Goal: Task Accomplishment & Management: Manage account settings

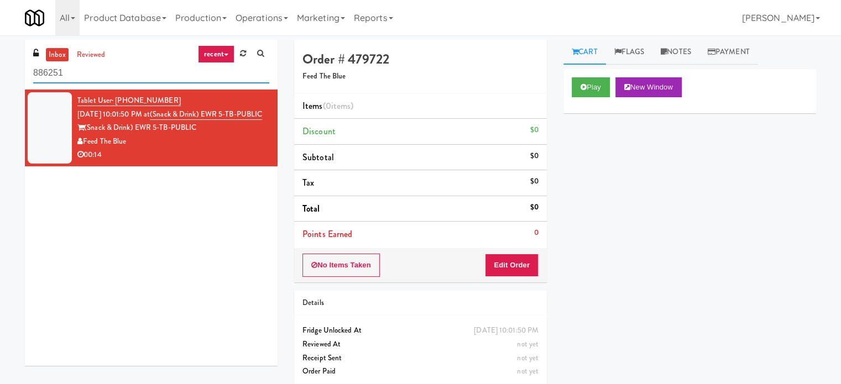
click at [137, 71] on input "886251" at bounding box center [151, 73] width 236 height 20
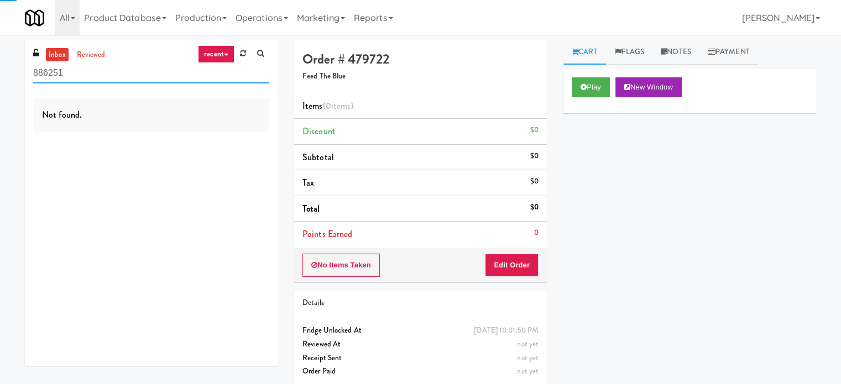
paste input "(Snack & Drink) EWR 5-TB-PUBLIC"
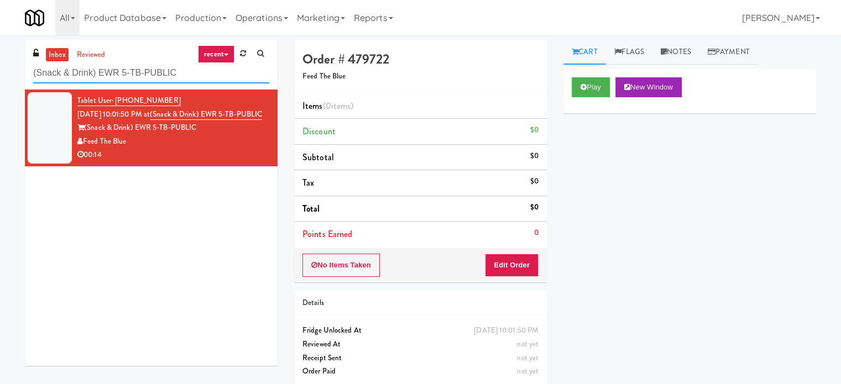
type input "(Snack & Drink) EWR 5-TB-PUBLIC"
click at [210, 162] on div "00:14" at bounding box center [173, 155] width 192 height 14
click at [592, 85] on button "Play" at bounding box center [591, 87] width 38 height 20
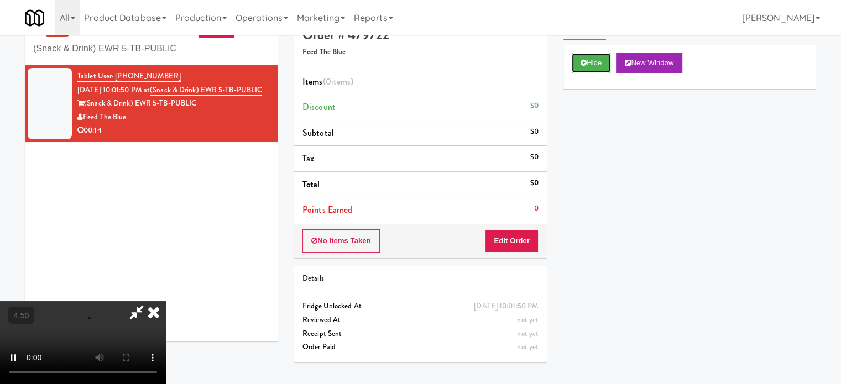
scroll to position [35, 0]
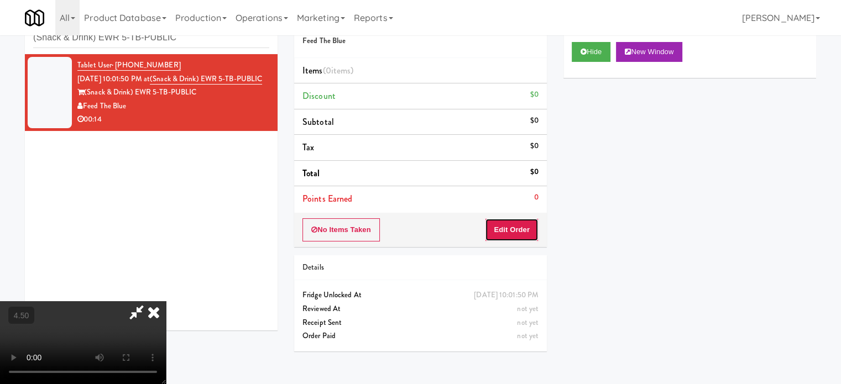
click at [518, 220] on button "Edit Order" at bounding box center [512, 229] width 54 height 23
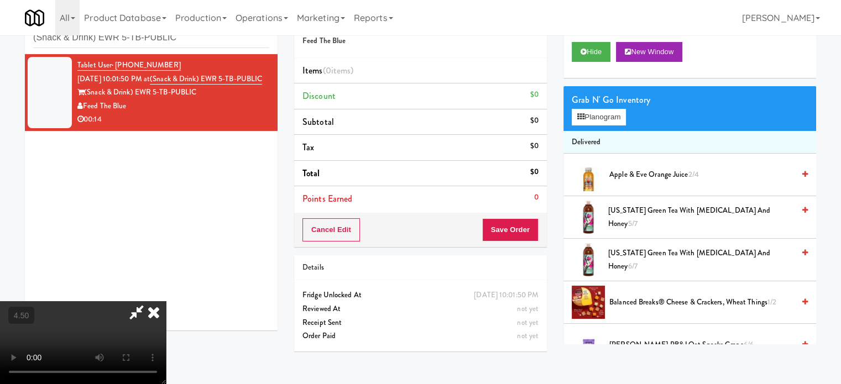
click at [166, 301] on video at bounding box center [83, 342] width 166 height 83
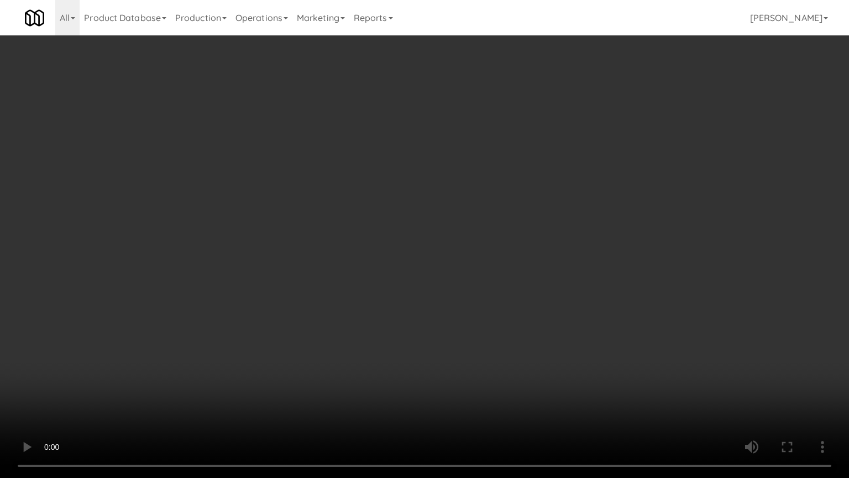
click at [524, 159] on video at bounding box center [424, 239] width 849 height 478
click at [206, 384] on video at bounding box center [424, 239] width 849 height 478
click at [249, 297] on video at bounding box center [424, 239] width 849 height 478
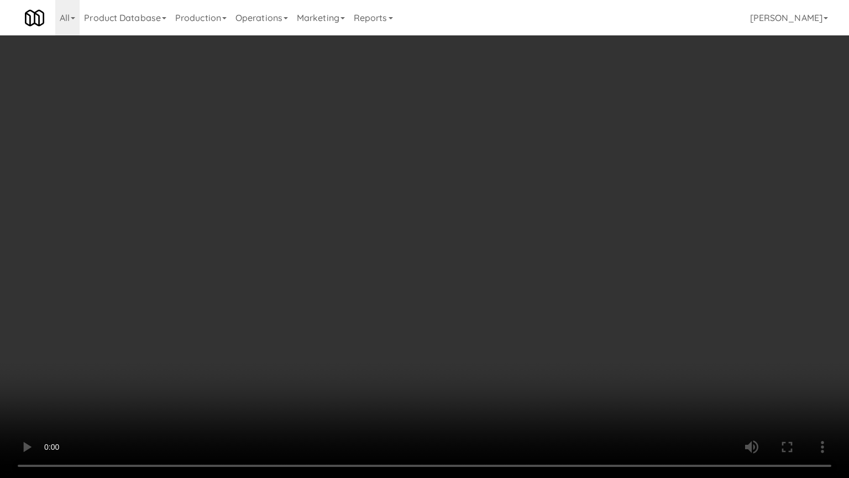
click at [249, 297] on video at bounding box center [424, 239] width 849 height 478
click at [257, 301] on video at bounding box center [424, 239] width 849 height 478
click at [300, 283] on video at bounding box center [424, 239] width 849 height 478
drag, startPoint x: 305, startPoint y: 276, endPoint x: 364, endPoint y: 217, distance: 84.0
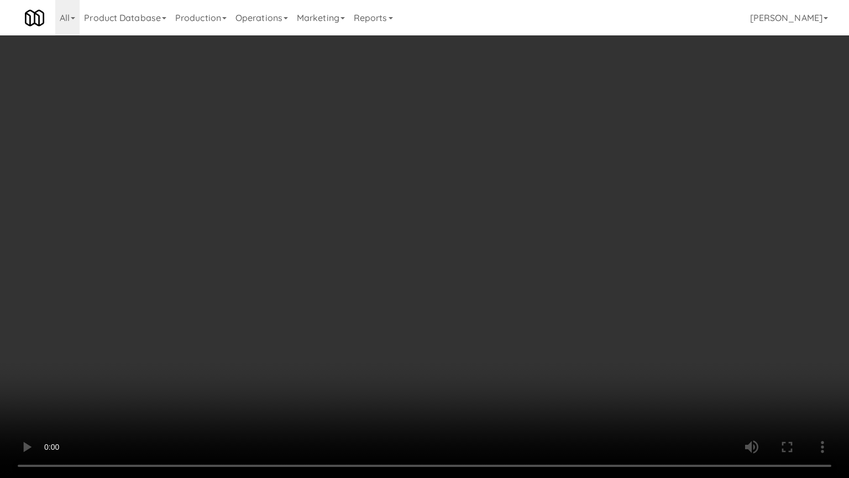
click at [310, 273] on video at bounding box center [424, 239] width 849 height 478
click at [365, 215] on video at bounding box center [424, 239] width 849 height 478
click at [376, 228] on video at bounding box center [424, 239] width 849 height 478
click at [374, 237] on video at bounding box center [424, 239] width 849 height 478
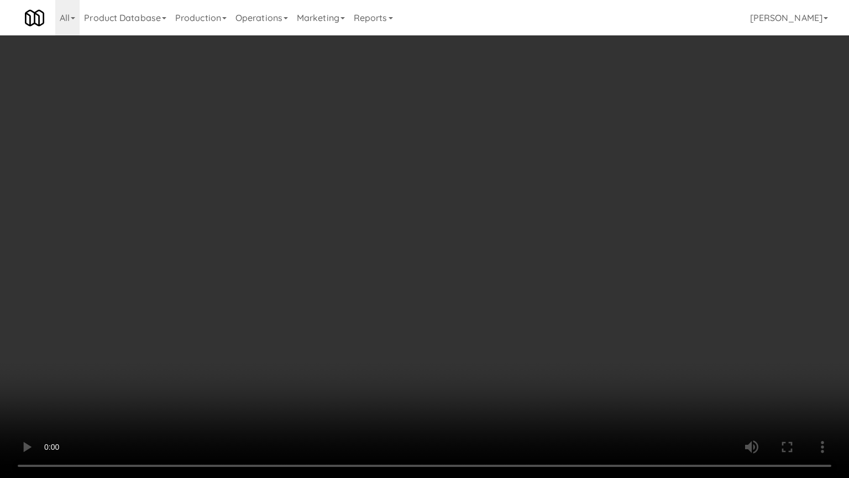
click at [427, 257] on video at bounding box center [424, 239] width 849 height 478
click at [397, 253] on video at bounding box center [424, 239] width 849 height 478
click at [410, 248] on video at bounding box center [424, 239] width 849 height 478
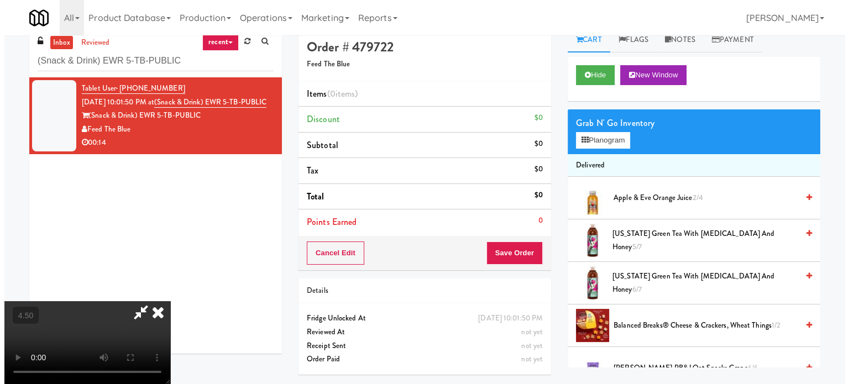
scroll to position [0, 0]
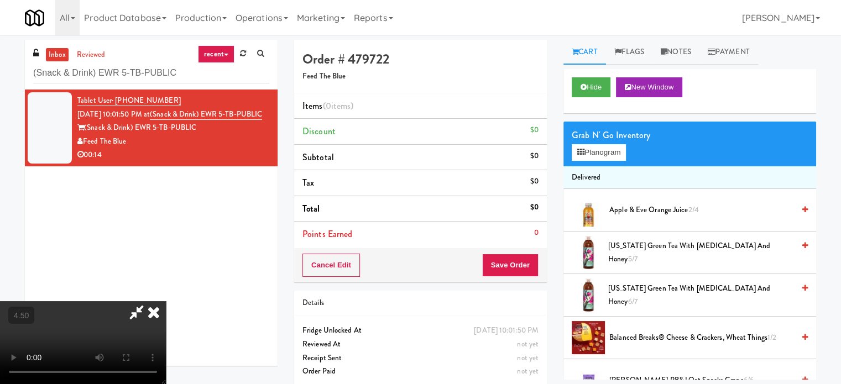
click at [619, 143] on div "Grab N' Go Inventory Planogram" at bounding box center [689, 144] width 253 height 45
click at [590, 156] on button "Planogram" at bounding box center [599, 152] width 54 height 17
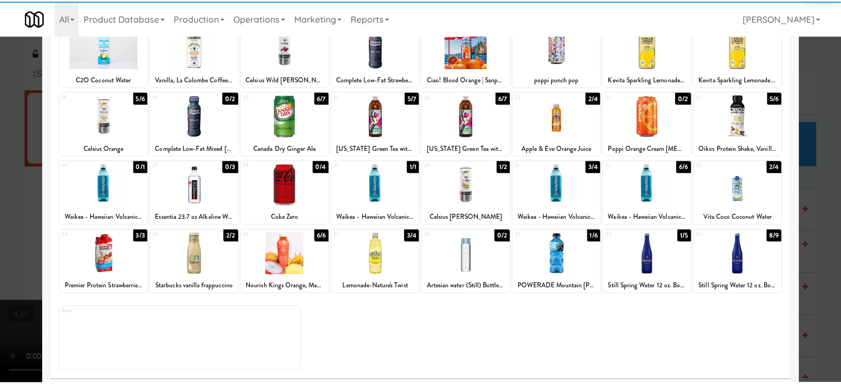
scroll to position [158, 0]
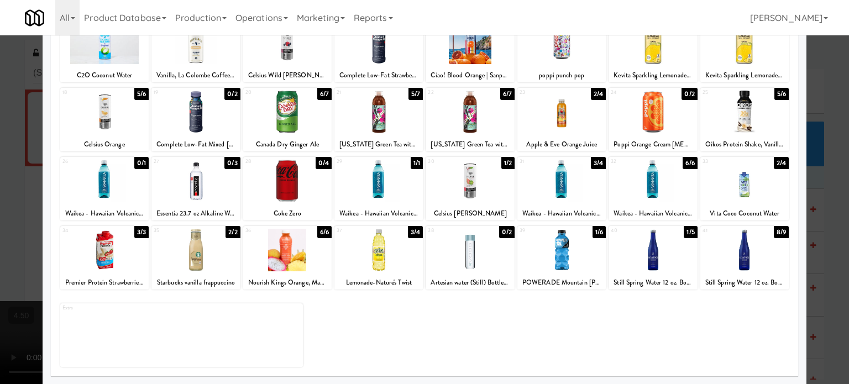
click at [822, 257] on div at bounding box center [424, 192] width 849 height 384
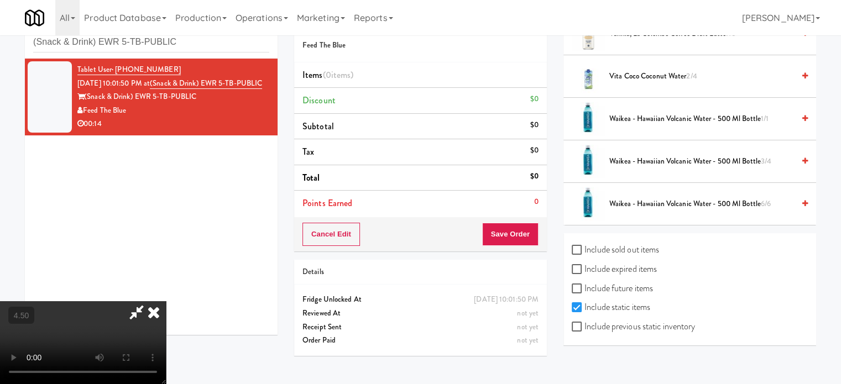
scroll to position [35, 0]
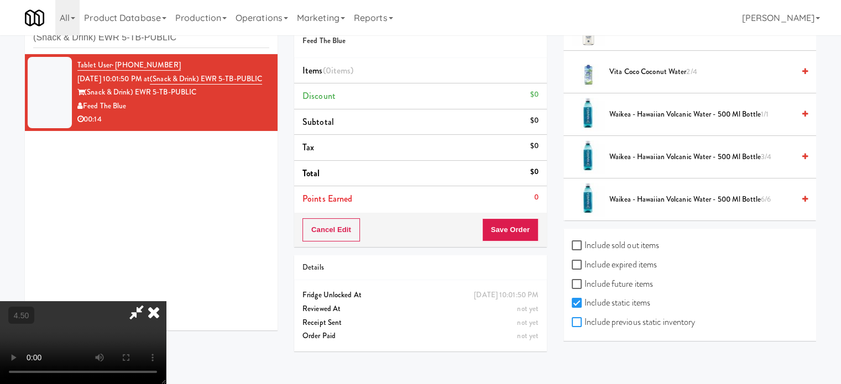
click at [580, 318] on input "Include previous static inventory" at bounding box center [578, 322] width 13 height 9
checkbox input "true"
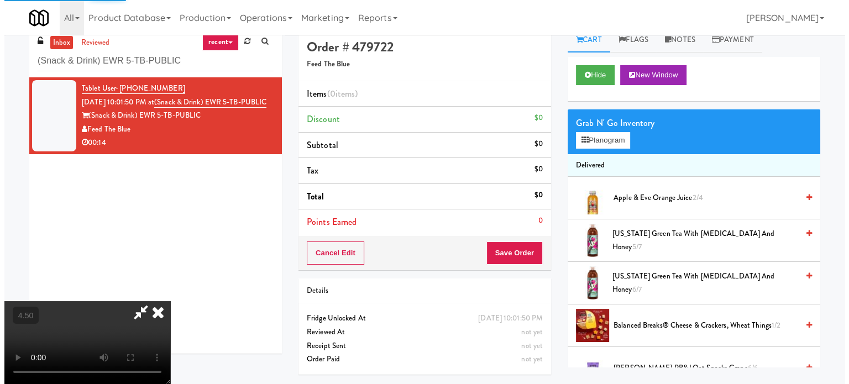
scroll to position [0, 0]
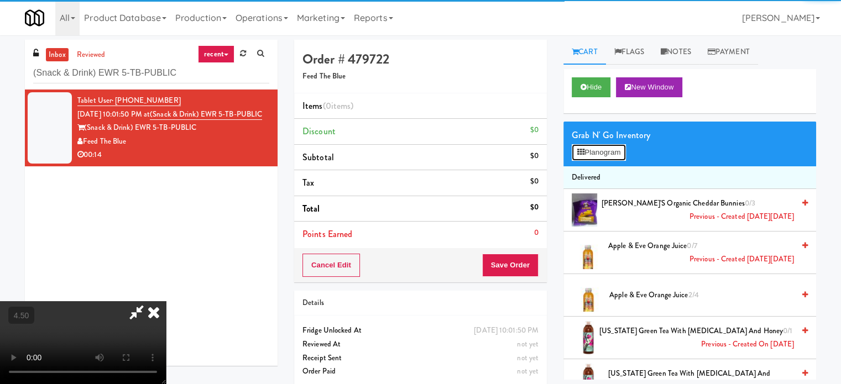
click at [608, 148] on button "Planogram" at bounding box center [599, 152] width 54 height 17
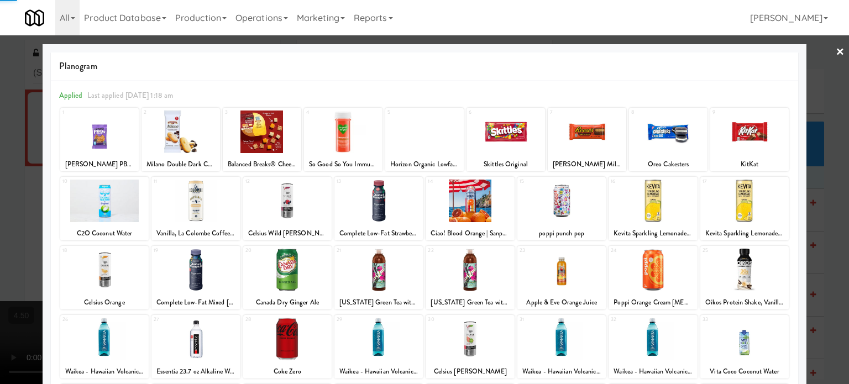
scroll to position [158, 0]
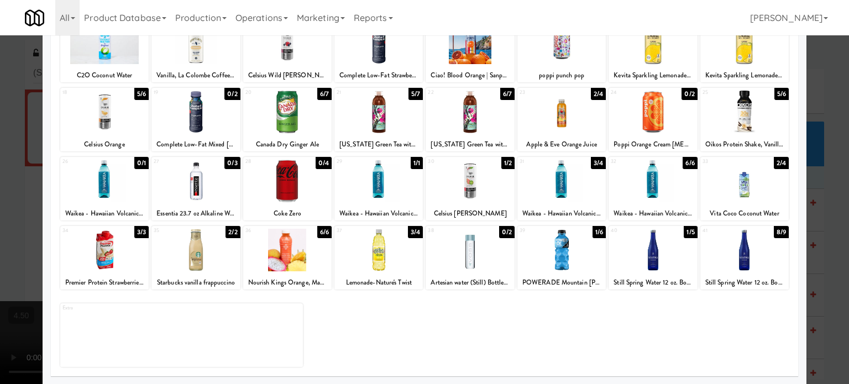
click at [504, 234] on div "0/2" at bounding box center [506, 232] width 15 height 12
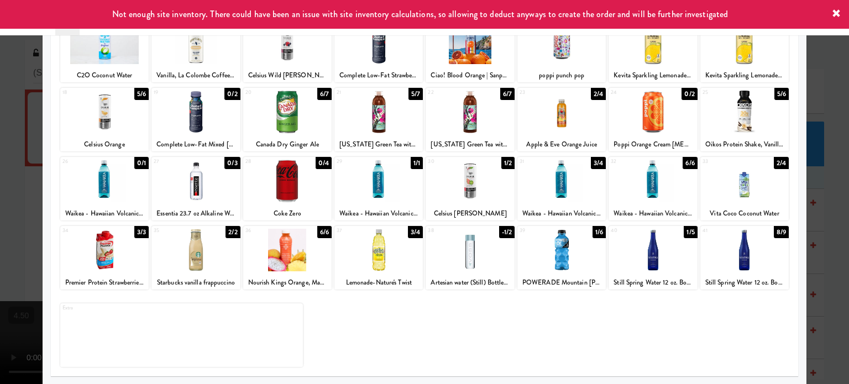
click at [504, 92] on div "6/7" at bounding box center [507, 94] width 14 height 12
drag, startPoint x: 826, startPoint y: 201, endPoint x: 521, endPoint y: 187, distance: 304.9
click at [826, 200] on div at bounding box center [424, 192] width 849 height 384
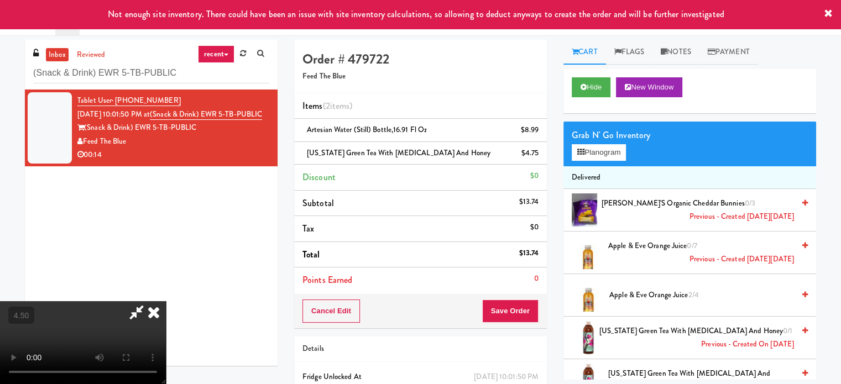
click at [166, 301] on video at bounding box center [83, 342] width 166 height 83
drag, startPoint x: 401, startPoint y: 181, endPoint x: 409, endPoint y: 228, distance: 47.6
click at [166, 301] on video at bounding box center [83, 342] width 166 height 83
drag, startPoint x: 409, startPoint y: 228, endPoint x: 412, endPoint y: 214, distance: 14.2
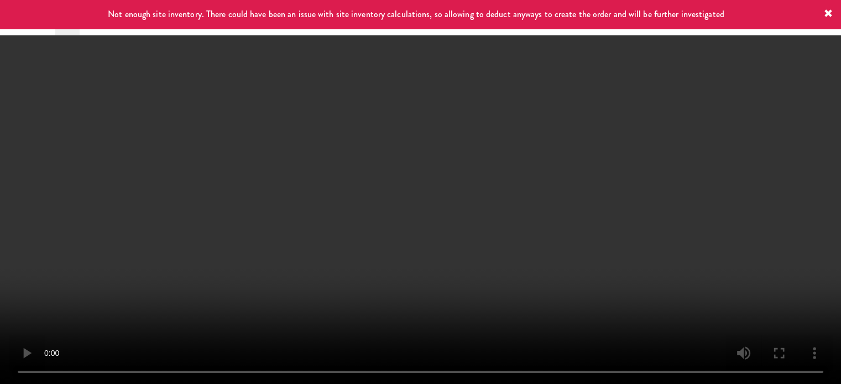
click at [409, 227] on video at bounding box center [420, 192] width 841 height 384
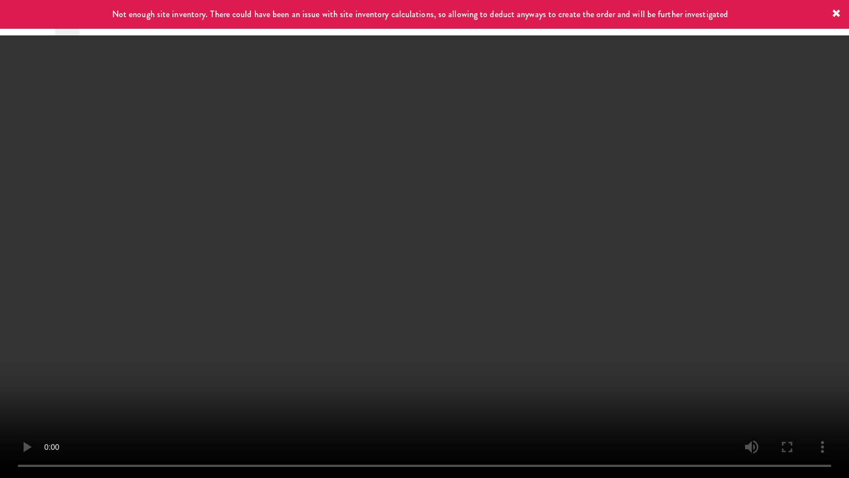
click at [419, 208] on video at bounding box center [424, 239] width 849 height 478
click at [453, 212] on video at bounding box center [424, 239] width 849 height 478
click at [489, 216] on video at bounding box center [424, 239] width 849 height 478
click at [488, 217] on video at bounding box center [424, 239] width 849 height 478
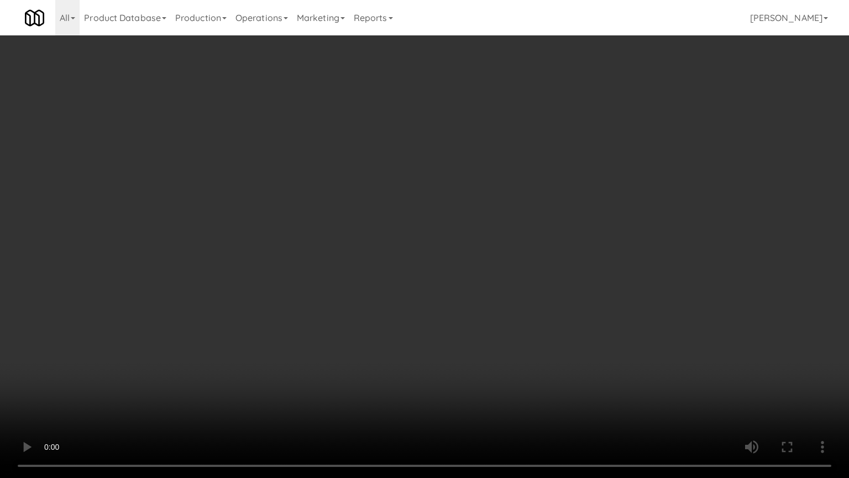
click at [484, 215] on video at bounding box center [424, 239] width 849 height 478
click at [611, 384] on video at bounding box center [424, 239] width 849 height 478
click at [467, 307] on video at bounding box center [424, 239] width 849 height 478
click at [481, 384] on video at bounding box center [424, 239] width 849 height 478
click at [494, 384] on video at bounding box center [424, 239] width 849 height 478
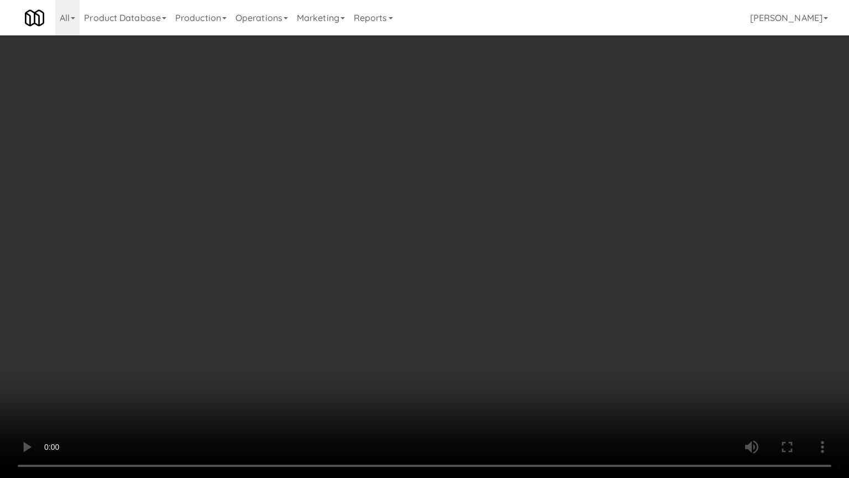
click at [494, 384] on video at bounding box center [424, 239] width 849 height 478
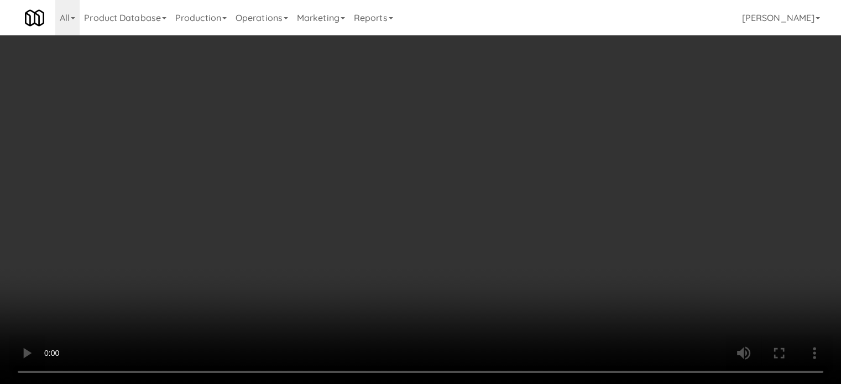
drag, startPoint x: 358, startPoint y: 318, endPoint x: 268, endPoint y: 125, distance: 212.4
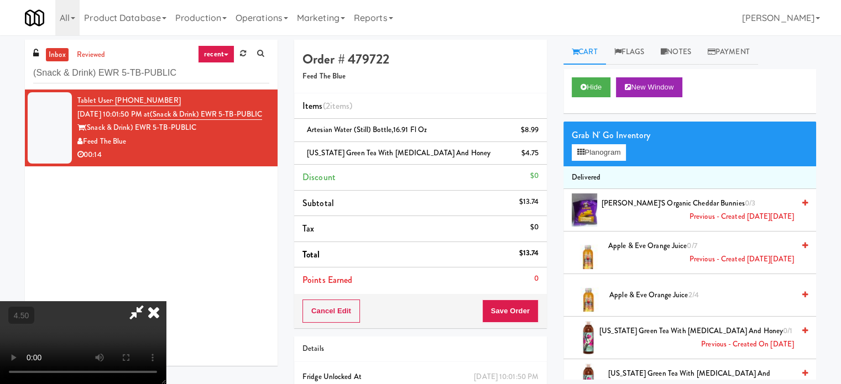
click at [166, 315] on video at bounding box center [83, 342] width 166 height 83
click at [166, 301] on video at bounding box center [83, 342] width 166 height 83
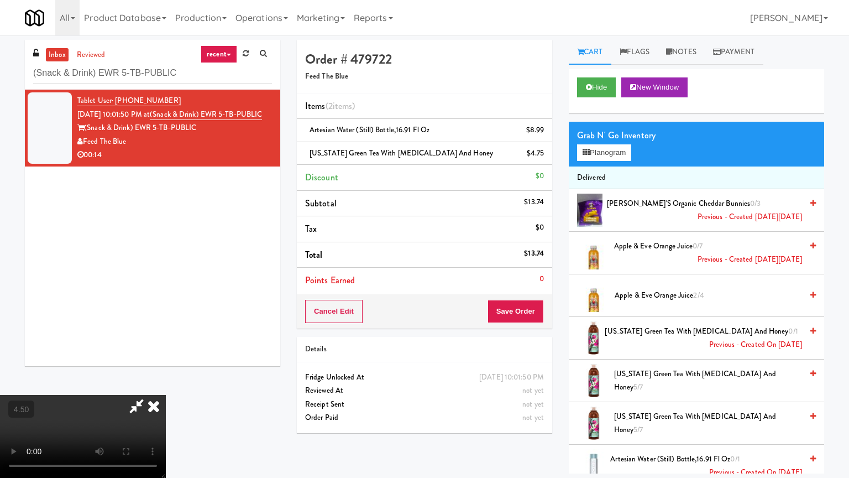
click at [166, 384] on video at bounding box center [83, 436] width 166 height 83
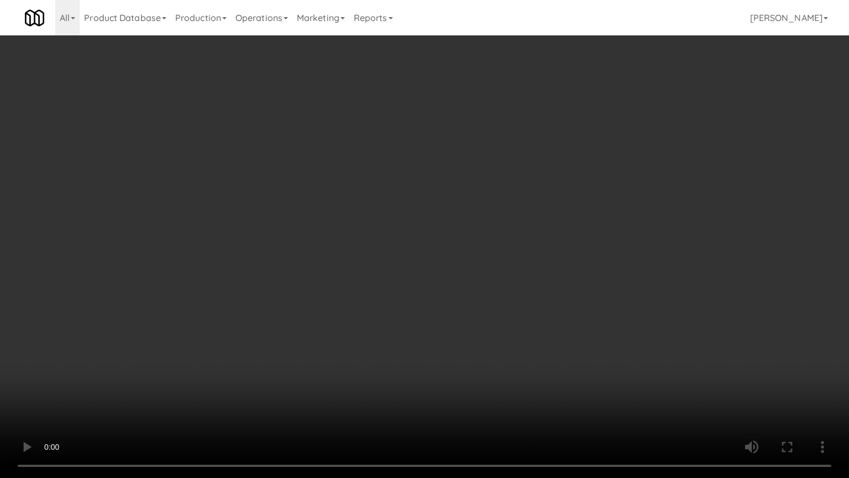
click at [365, 272] on video at bounding box center [424, 239] width 849 height 478
click at [353, 266] on video at bounding box center [424, 239] width 849 height 478
click at [352, 254] on video at bounding box center [424, 239] width 849 height 478
click at [346, 257] on video at bounding box center [424, 239] width 849 height 478
click at [375, 272] on video at bounding box center [424, 239] width 849 height 478
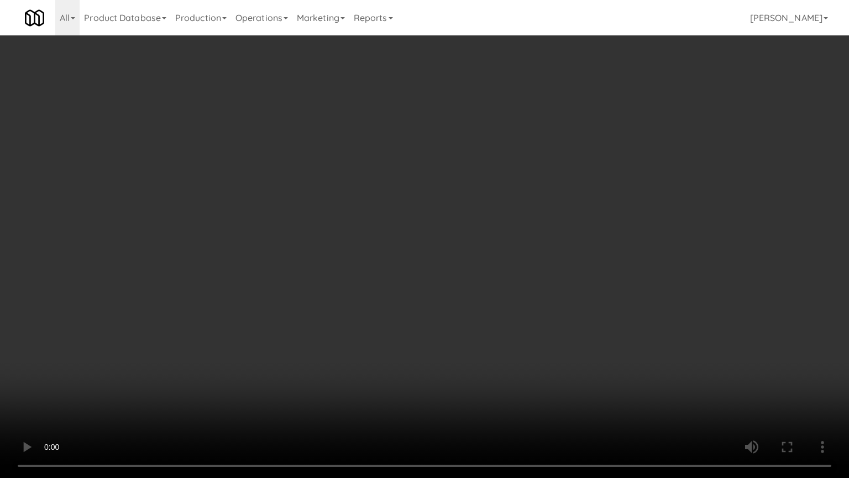
click at [372, 268] on video at bounding box center [424, 239] width 849 height 478
click at [411, 281] on video at bounding box center [424, 239] width 849 height 478
click at [349, 279] on video at bounding box center [424, 239] width 849 height 478
click at [348, 301] on video at bounding box center [424, 239] width 849 height 478
drag, startPoint x: 391, startPoint y: 301, endPoint x: 409, endPoint y: 295, distance: 18.5
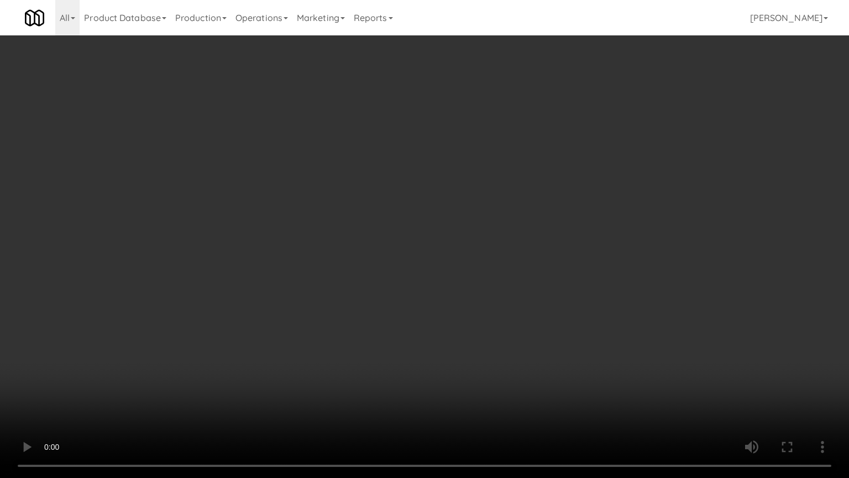
click at [402, 299] on video at bounding box center [424, 239] width 849 height 478
drag, startPoint x: 426, startPoint y: 291, endPoint x: 598, endPoint y: 176, distance: 206.8
click at [440, 287] on video at bounding box center [424, 239] width 849 height 478
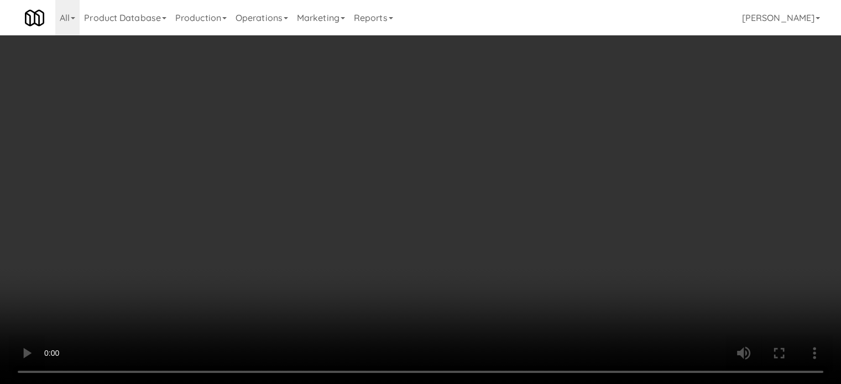
click at [537, 154] on icon at bounding box center [540, 157] width 6 height 7
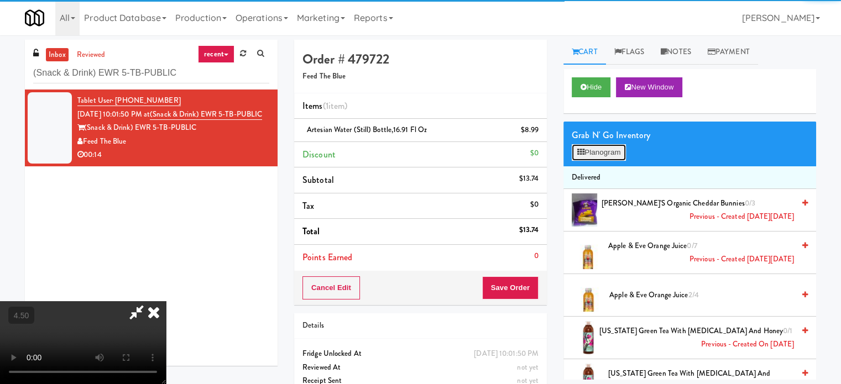
click at [604, 150] on button "Planogram" at bounding box center [599, 152] width 54 height 17
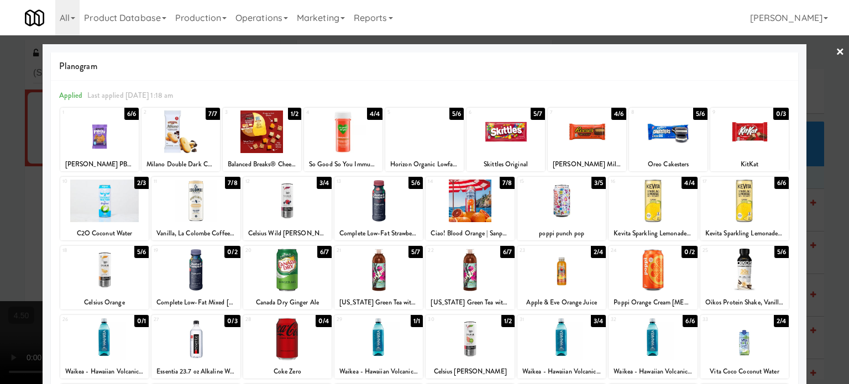
click at [320, 249] on div "6/7" at bounding box center [324, 252] width 14 height 12
click at [830, 224] on div at bounding box center [424, 192] width 849 height 384
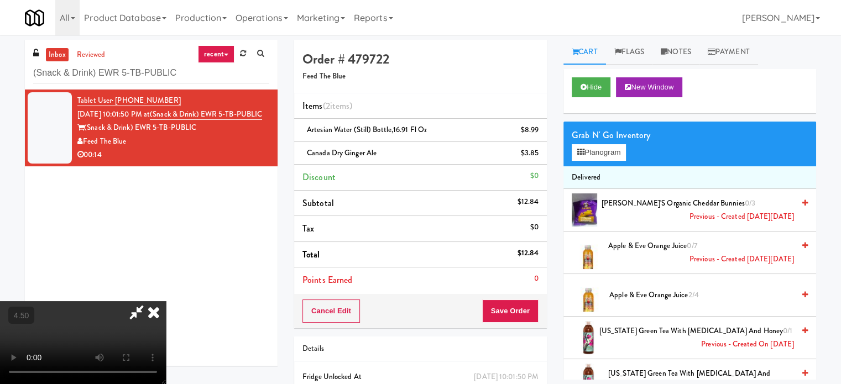
click at [166, 301] on video at bounding box center [83, 342] width 166 height 83
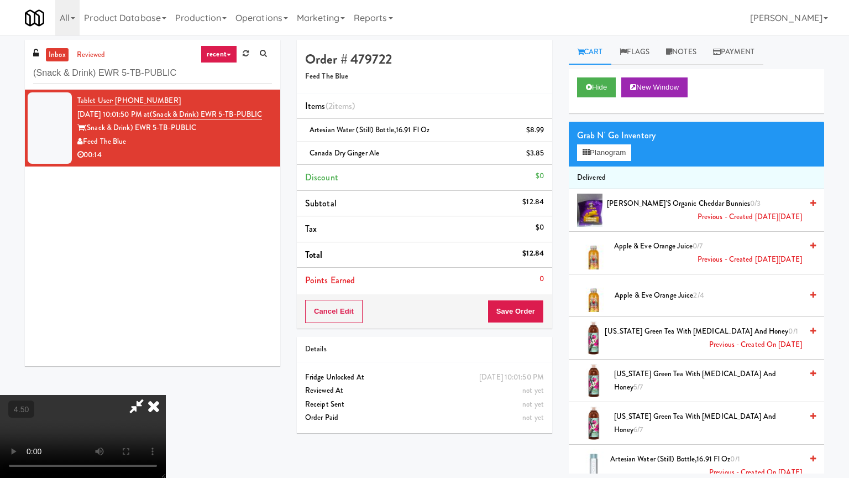
click at [166, 384] on video at bounding box center [83, 436] width 166 height 83
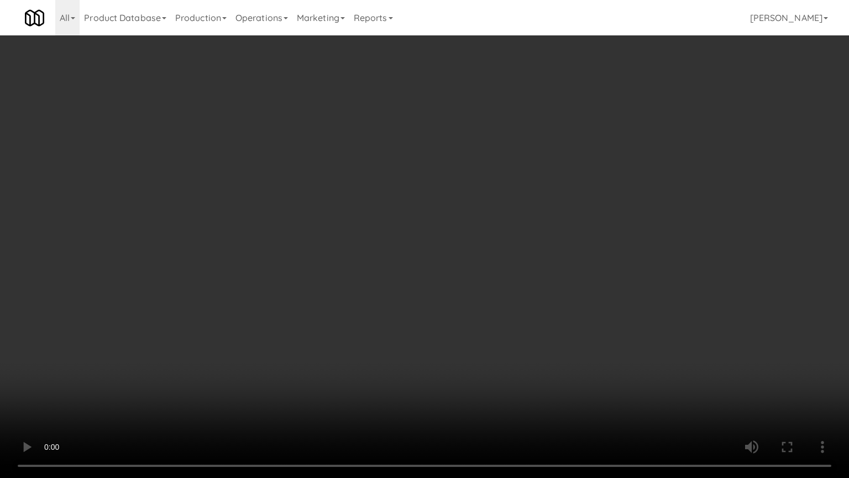
click at [473, 195] on video at bounding box center [424, 239] width 849 height 478
click at [476, 192] on video at bounding box center [424, 239] width 849 height 478
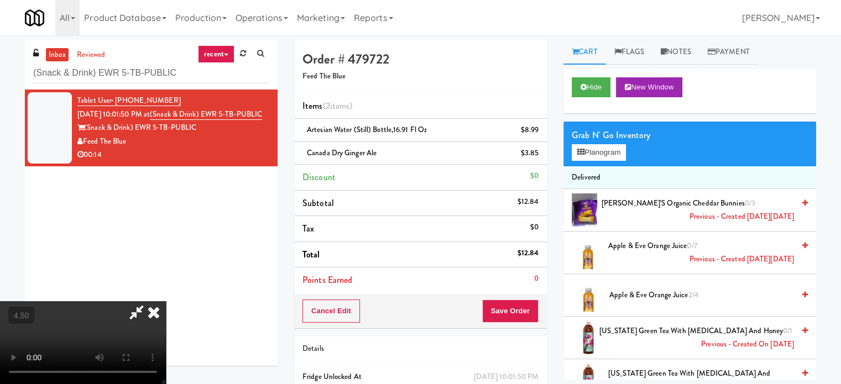
click at [166, 301] on icon at bounding box center [154, 312] width 24 height 22
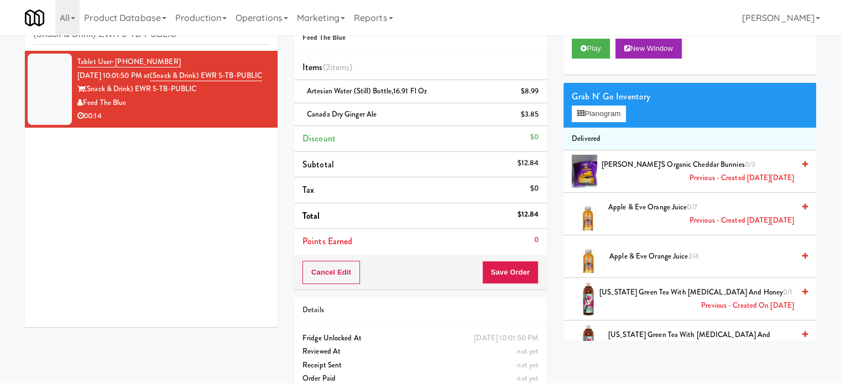
scroll to position [55, 0]
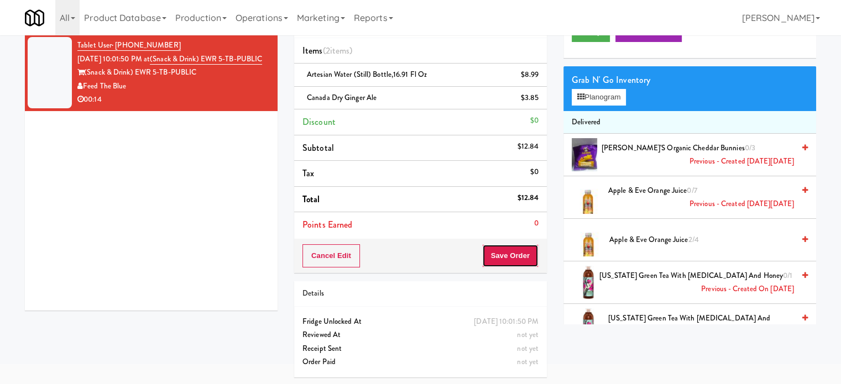
click at [522, 250] on button "Save Order" at bounding box center [510, 255] width 56 height 23
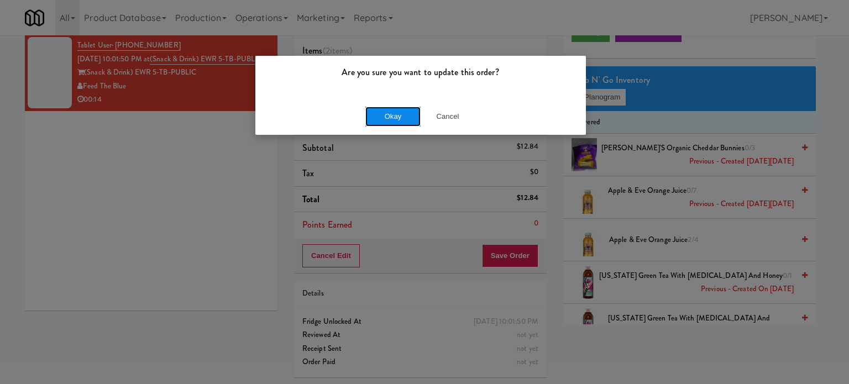
click at [386, 107] on button "Okay" at bounding box center [392, 117] width 55 height 20
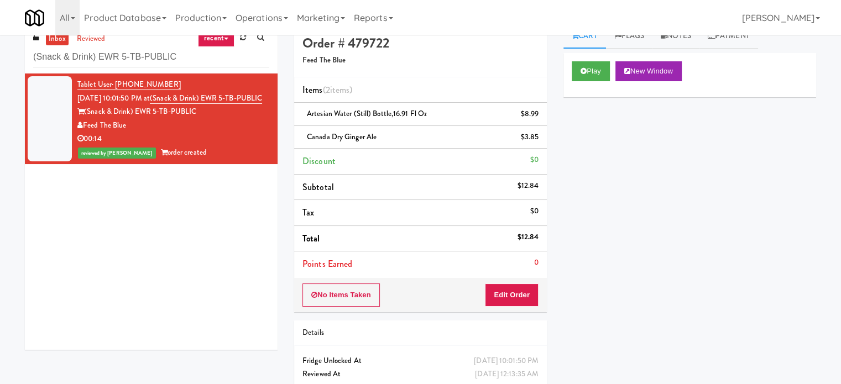
scroll to position [0, 0]
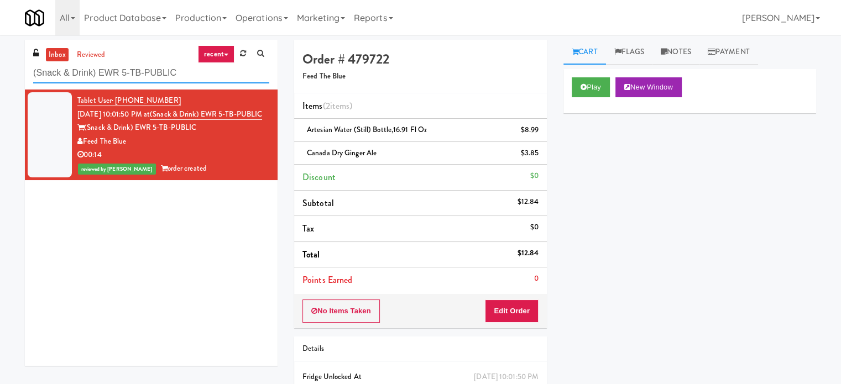
click at [172, 74] on input "(Snack & Drink) EWR 5-TB-PUBLIC" at bounding box center [151, 73] width 236 height 20
paste input "Centra - Main Floor"
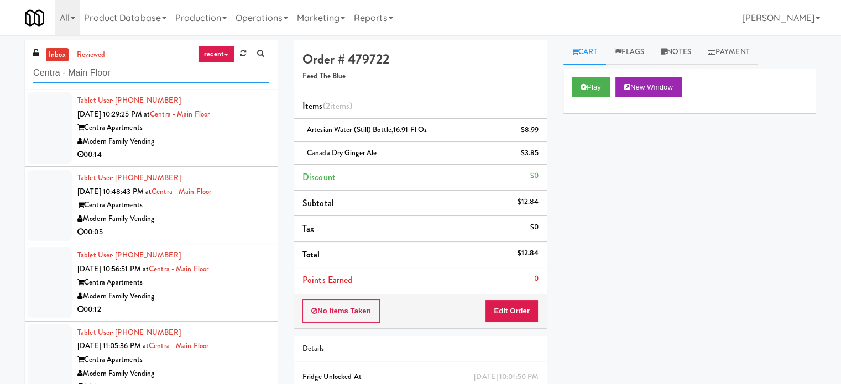
type input "Centra - Main Floor"
click at [225, 139] on div "Modern Family Vending" at bounding box center [173, 142] width 192 height 14
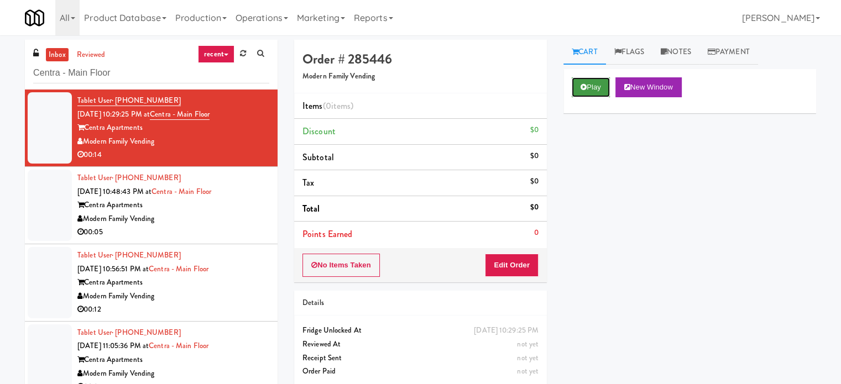
click at [603, 87] on button "Play" at bounding box center [591, 87] width 38 height 20
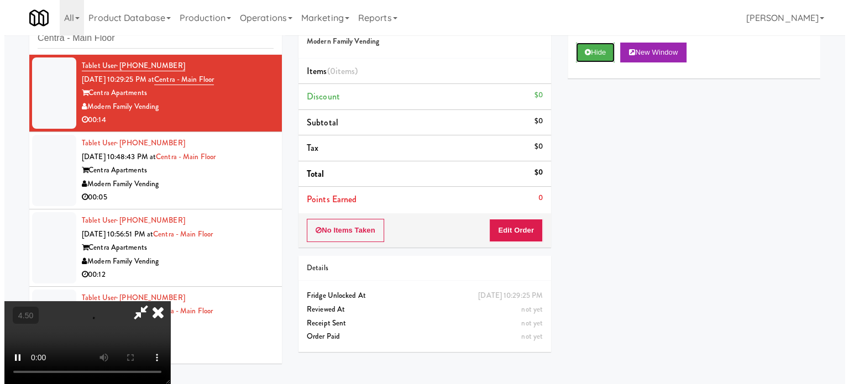
scroll to position [35, 0]
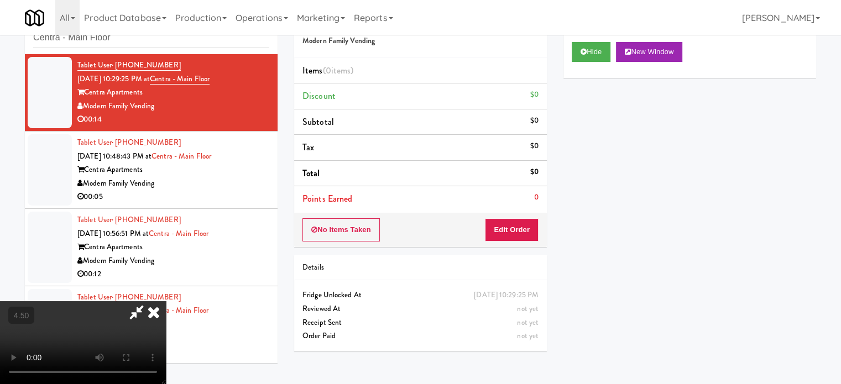
click at [166, 301] on video at bounding box center [83, 342] width 166 height 83
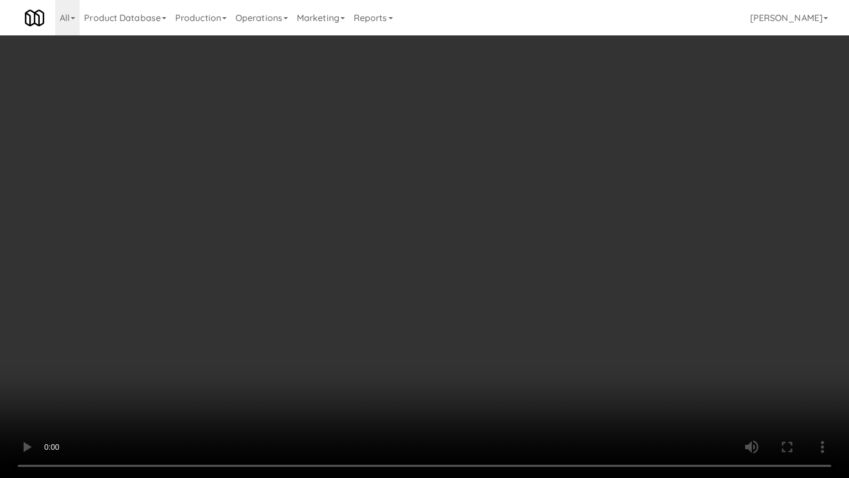
drag, startPoint x: 358, startPoint y: 229, endPoint x: 375, endPoint y: 209, distance: 25.9
click at [359, 228] on video at bounding box center [424, 239] width 849 height 478
click at [375, 208] on video at bounding box center [424, 239] width 849 height 478
click at [364, 222] on video at bounding box center [424, 239] width 849 height 478
click at [369, 227] on video at bounding box center [424, 239] width 849 height 478
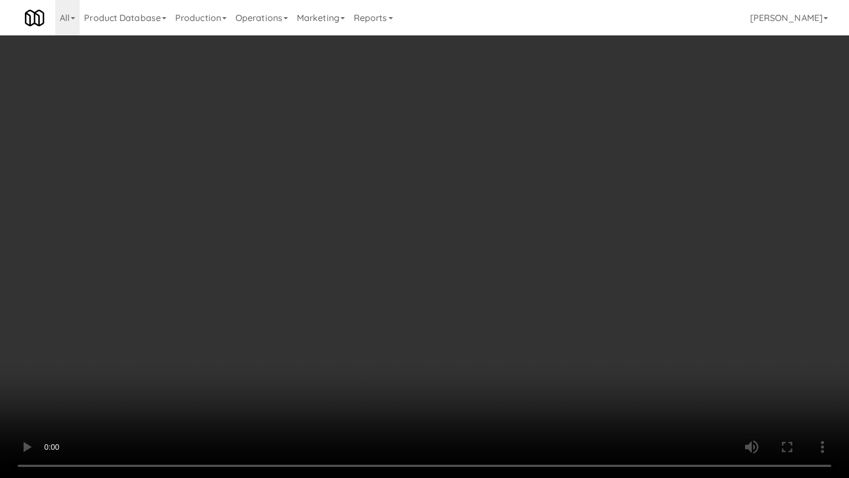
click at [440, 249] on video at bounding box center [424, 239] width 849 height 478
click at [404, 255] on video at bounding box center [424, 239] width 849 height 478
click at [406, 254] on video at bounding box center [424, 239] width 849 height 478
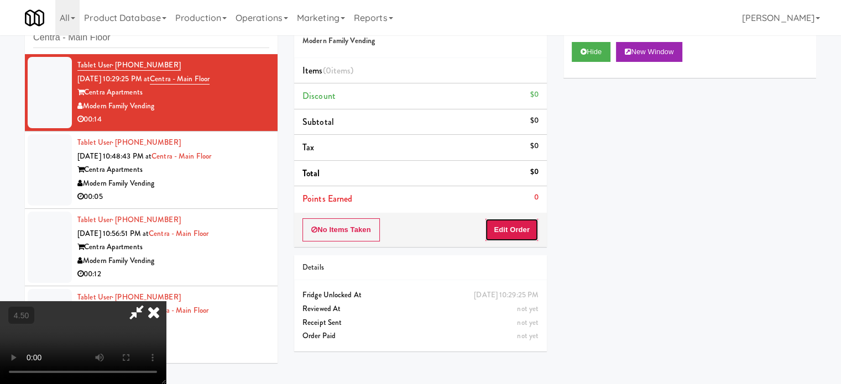
click at [527, 225] on button "Edit Order" at bounding box center [512, 229] width 54 height 23
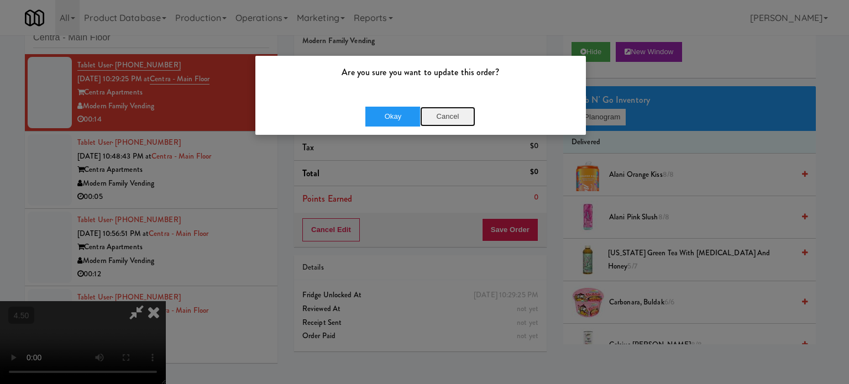
click at [447, 113] on button "Cancel" at bounding box center [447, 117] width 55 height 20
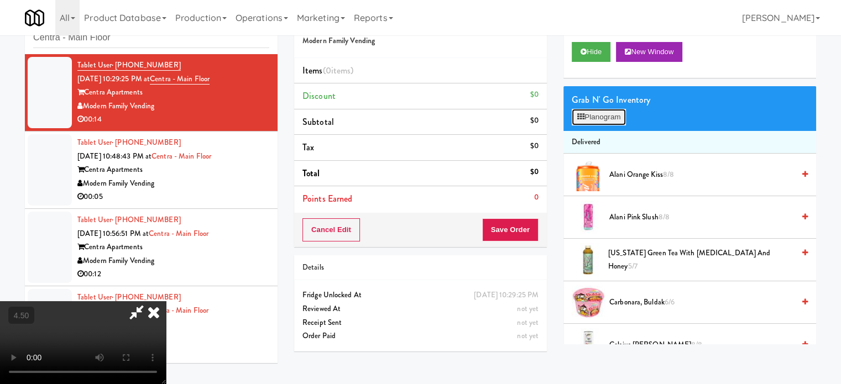
click at [604, 110] on button "Planogram" at bounding box center [599, 117] width 54 height 17
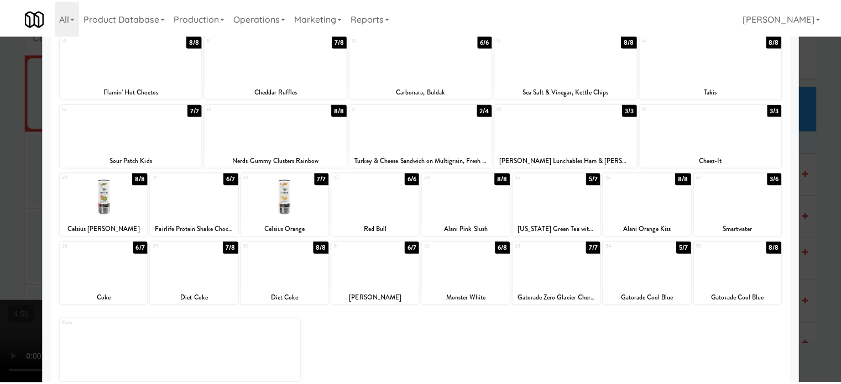
scroll to position [158, 0]
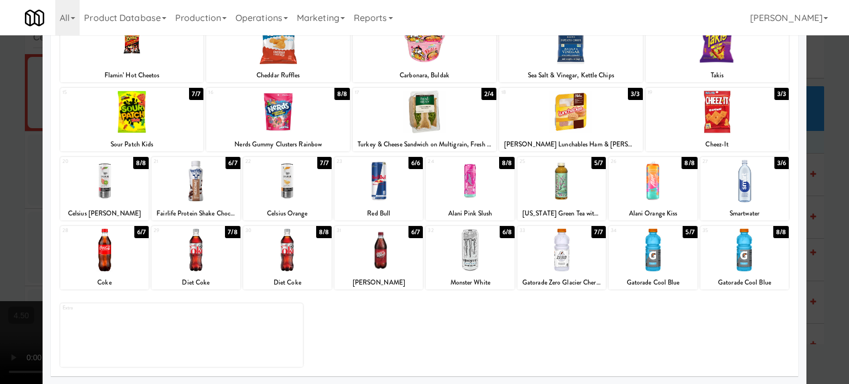
click at [775, 165] on div "3/6" at bounding box center [782, 163] width 14 height 12
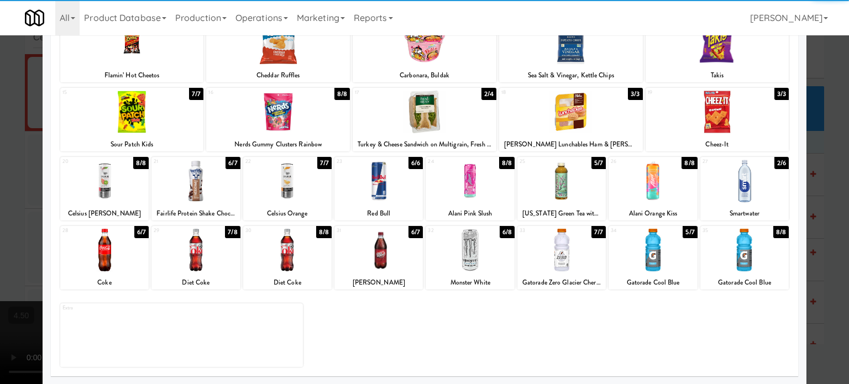
click at [821, 205] on div at bounding box center [424, 192] width 849 height 384
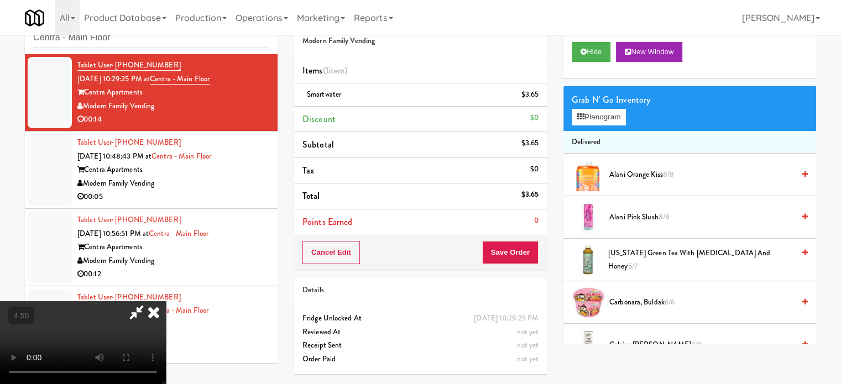
click at [166, 301] on video at bounding box center [83, 342] width 166 height 83
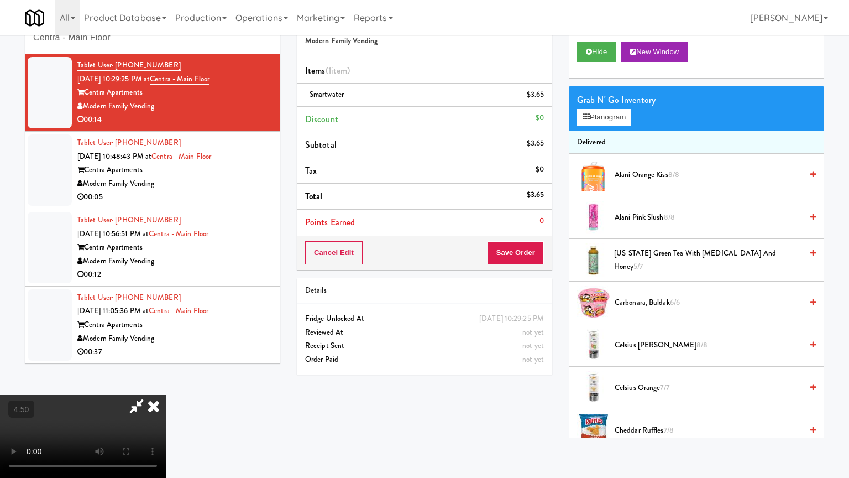
click at [166, 384] on video at bounding box center [83, 436] width 166 height 83
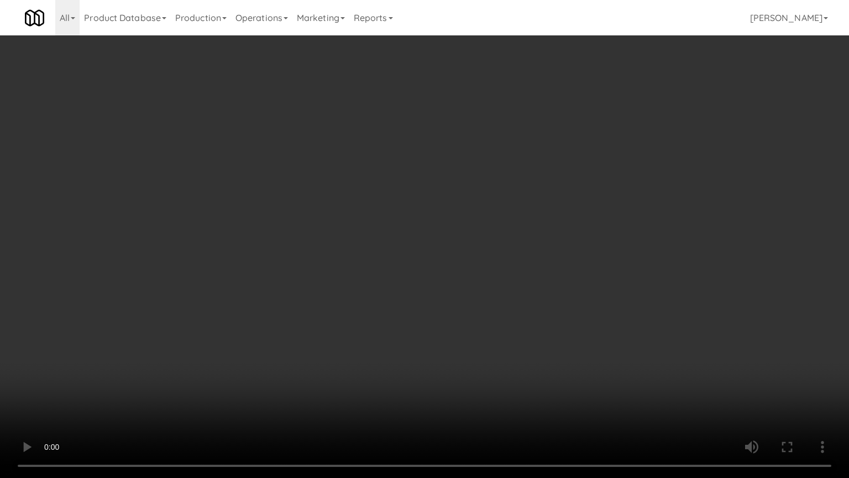
click at [453, 274] on video at bounding box center [424, 239] width 849 height 478
click at [319, 336] on video at bounding box center [424, 239] width 849 height 478
click at [385, 258] on video at bounding box center [424, 239] width 849 height 478
click at [431, 261] on video at bounding box center [424, 239] width 849 height 478
click at [425, 252] on video at bounding box center [424, 239] width 849 height 478
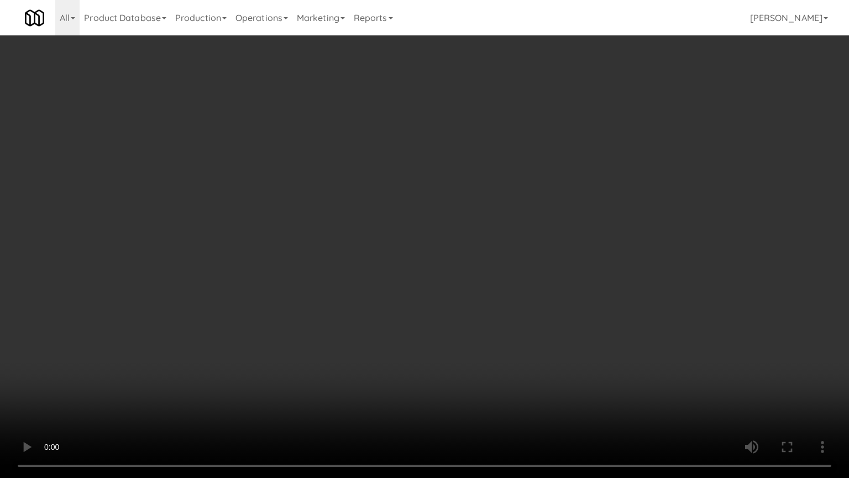
click at [425, 259] on video at bounding box center [424, 239] width 849 height 478
click at [506, 234] on video at bounding box center [424, 239] width 849 height 478
click at [489, 235] on video at bounding box center [424, 239] width 849 height 478
click at [490, 234] on video at bounding box center [424, 239] width 849 height 478
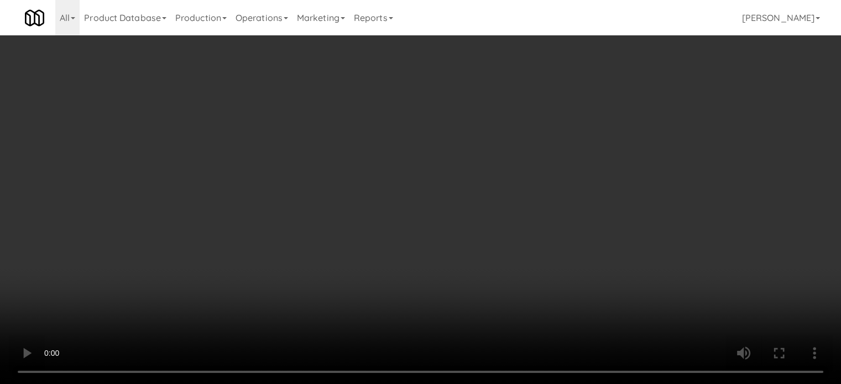
click at [369, 186] on video at bounding box center [420, 192] width 841 height 384
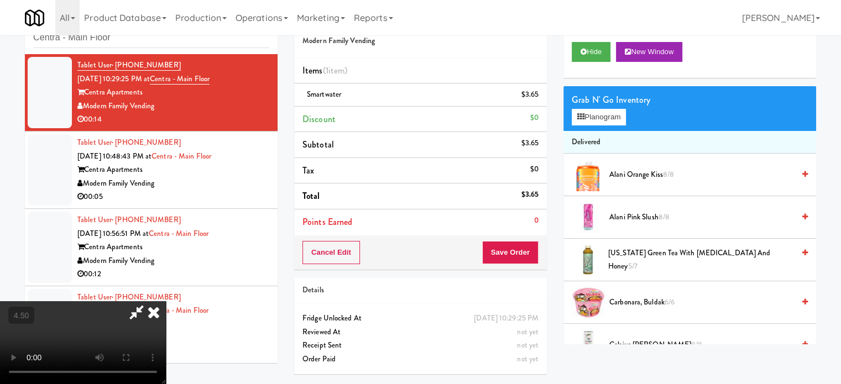
click at [166, 301] on video at bounding box center [83, 342] width 166 height 83
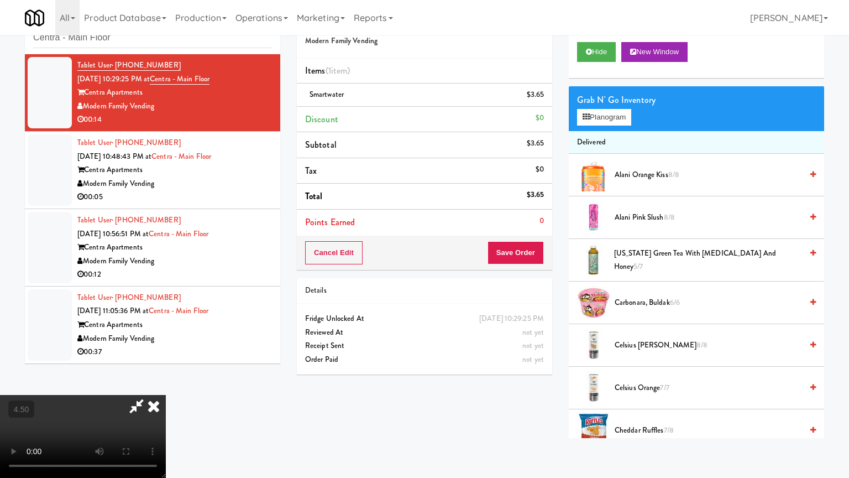
click at [166, 384] on video at bounding box center [83, 436] width 166 height 83
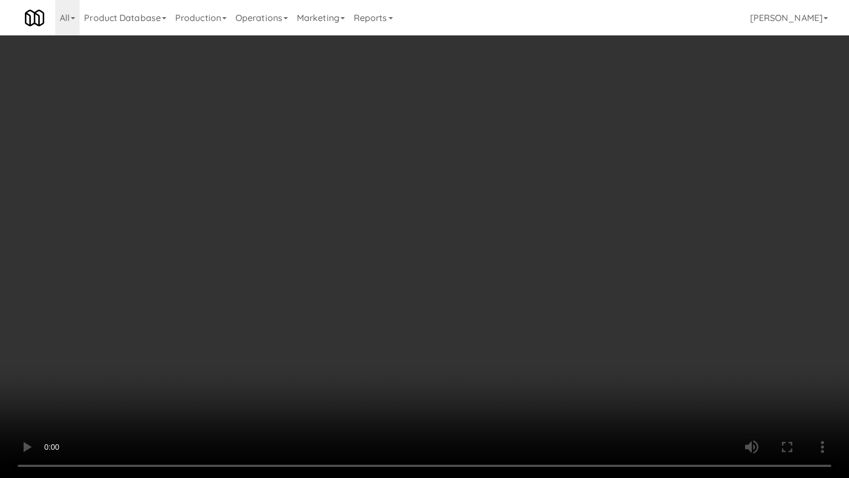
click at [404, 190] on video at bounding box center [424, 239] width 849 height 478
click at [200, 373] on video at bounding box center [424, 239] width 849 height 478
click at [428, 250] on video at bounding box center [424, 239] width 849 height 478
click at [432, 243] on video at bounding box center [424, 239] width 849 height 478
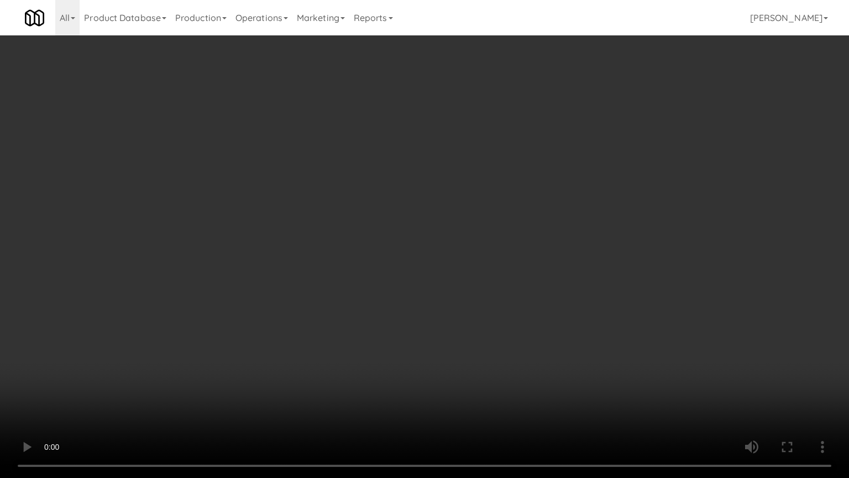
click at [432, 243] on video at bounding box center [424, 239] width 849 height 478
click at [442, 249] on video at bounding box center [424, 239] width 849 height 478
click at [442, 252] on video at bounding box center [424, 239] width 849 height 478
click at [449, 254] on video at bounding box center [424, 239] width 849 height 478
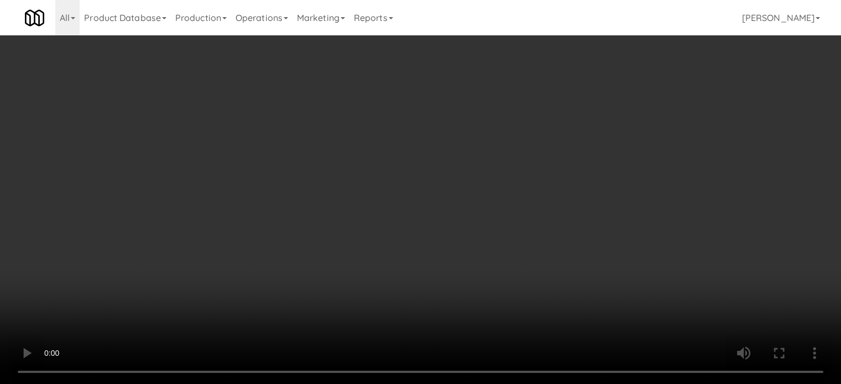
scroll to position [553, 0]
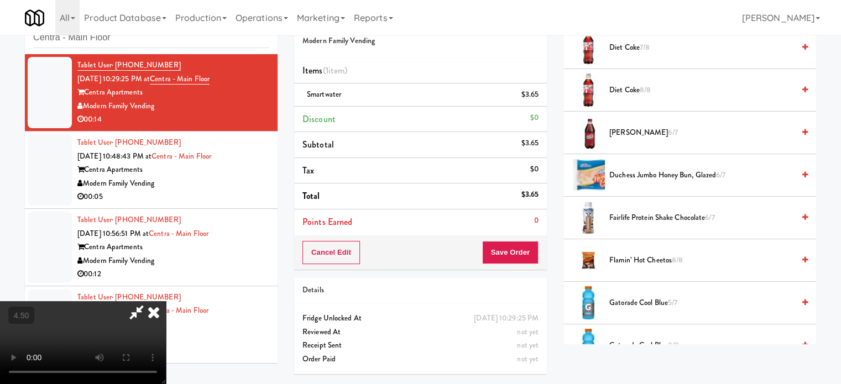
click at [645, 45] on span "7/8" at bounding box center [645, 47] width 10 height 11
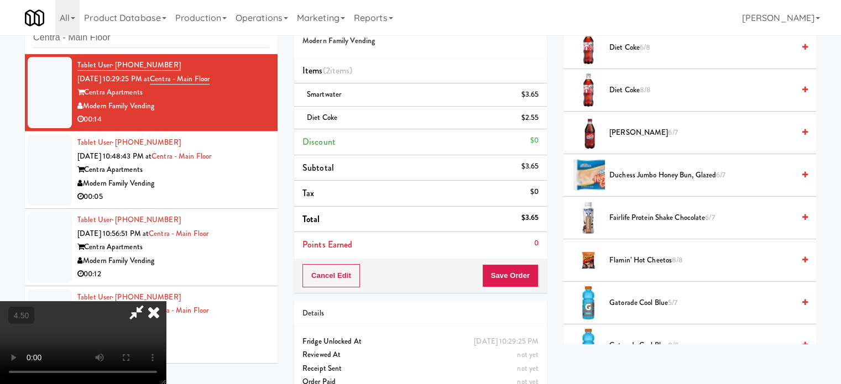
click at [166, 301] on video at bounding box center [83, 342] width 166 height 83
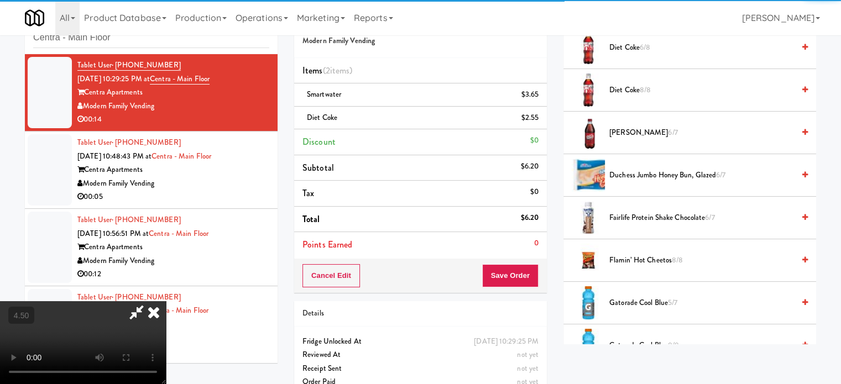
click at [166, 301] on video at bounding box center [83, 342] width 166 height 83
drag, startPoint x: 334, startPoint y: 156, endPoint x: 341, endPoint y: 148, distance: 11.1
click at [166, 301] on video at bounding box center [83, 342] width 166 height 83
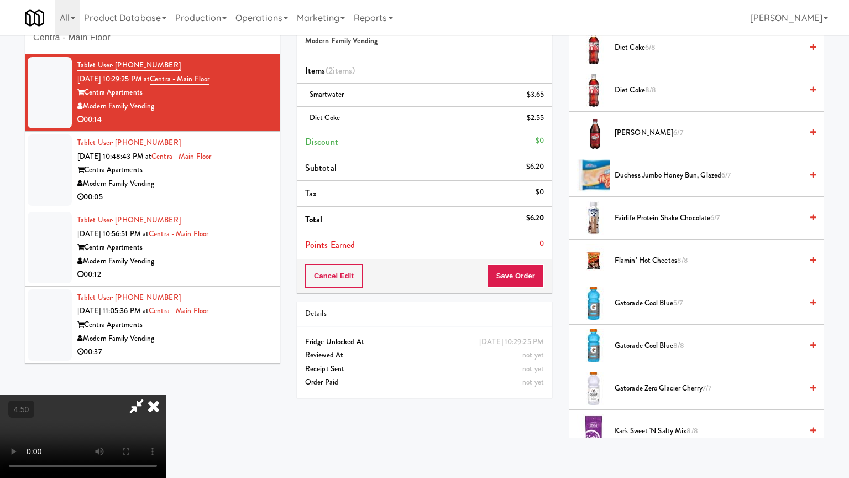
click at [166, 384] on video at bounding box center [83, 436] width 166 height 83
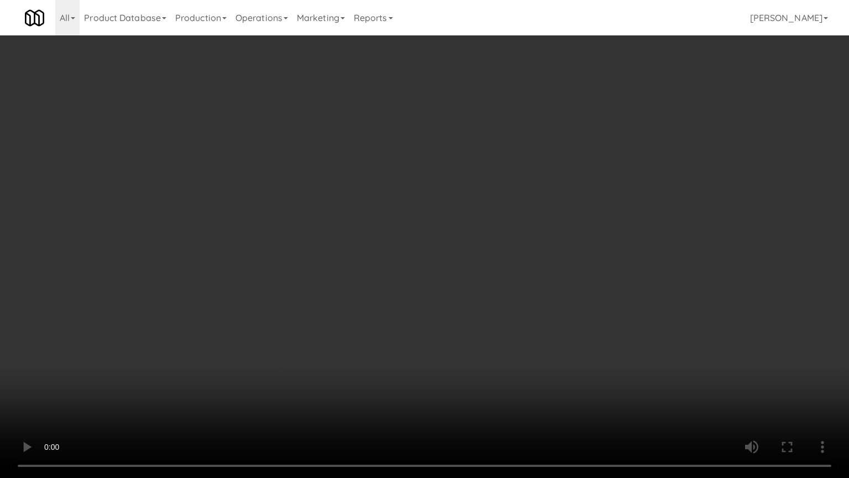
click at [433, 205] on video at bounding box center [424, 239] width 849 height 478
click at [433, 210] on video at bounding box center [424, 239] width 849 height 478
click at [327, 310] on video at bounding box center [424, 239] width 849 height 478
click at [418, 241] on video at bounding box center [424, 239] width 849 height 478
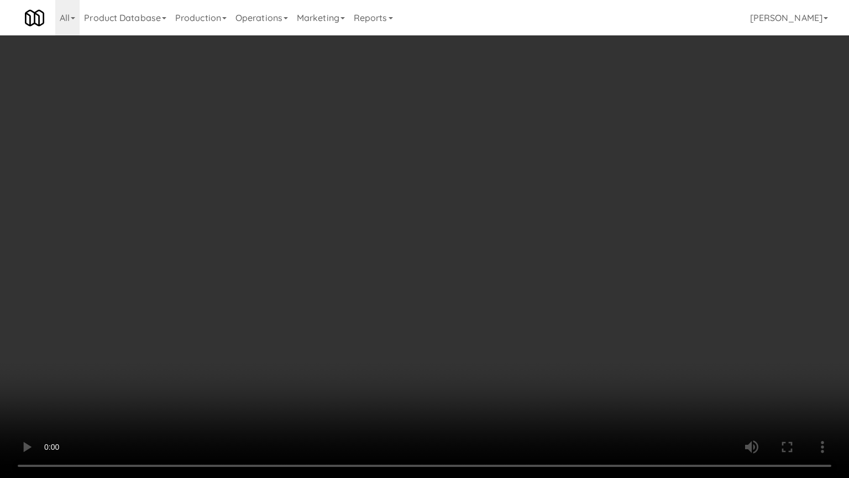
click at [411, 239] on video at bounding box center [424, 239] width 849 height 478
click at [407, 237] on video at bounding box center [424, 239] width 849 height 478
click at [412, 236] on video at bounding box center [424, 239] width 849 height 478
click at [449, 289] on video at bounding box center [424, 239] width 849 height 478
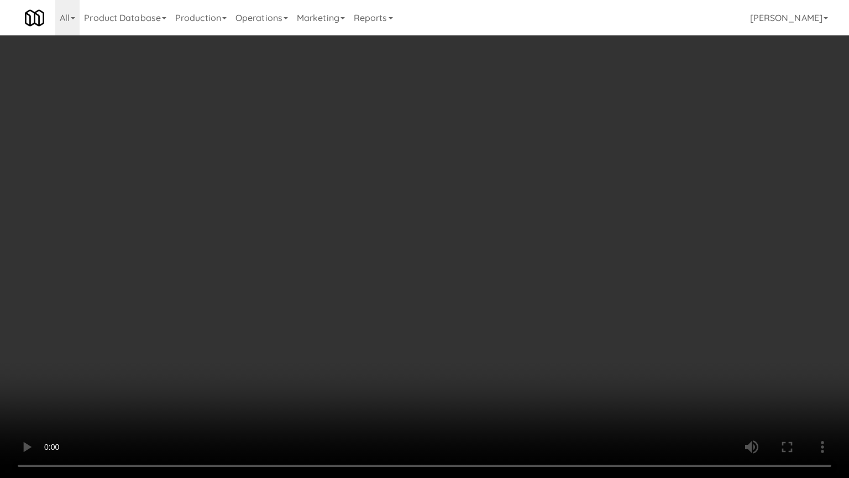
click at [331, 228] on video at bounding box center [424, 239] width 849 height 478
click at [332, 228] on video at bounding box center [424, 239] width 849 height 478
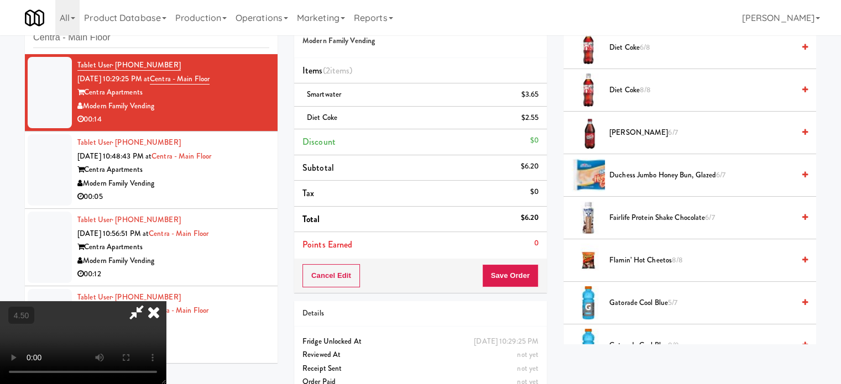
click at [149, 301] on icon at bounding box center [136, 312] width 25 height 22
click at [166, 301] on video at bounding box center [83, 342] width 166 height 83
drag, startPoint x: 221, startPoint y: 268, endPoint x: 225, endPoint y: 327, distance: 59.3
click at [166, 301] on video at bounding box center [83, 342] width 166 height 83
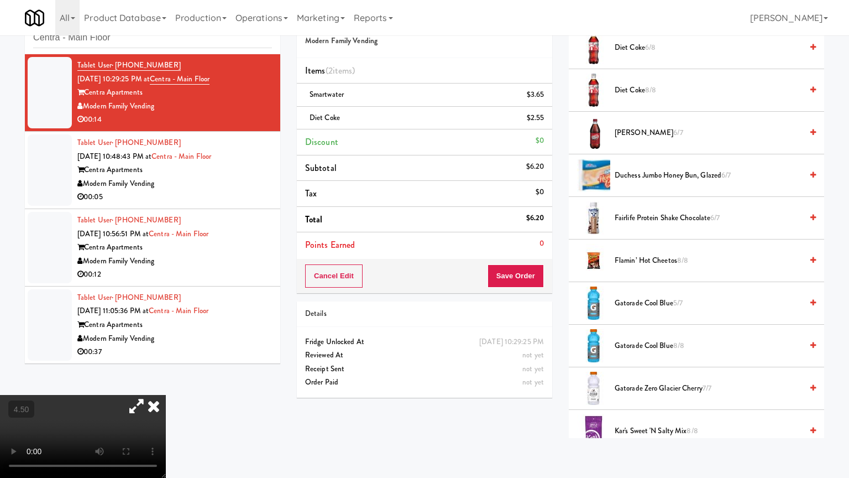
drag, startPoint x: 156, startPoint y: 343, endPoint x: 254, endPoint y: 270, distance: 122.1
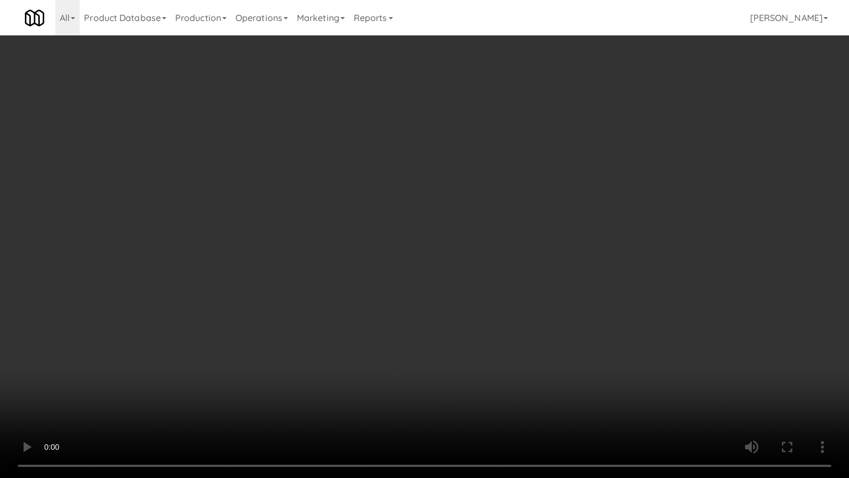
click at [157, 342] on video at bounding box center [424, 239] width 849 height 478
click at [323, 229] on video at bounding box center [424, 239] width 849 height 478
click at [274, 248] on video at bounding box center [424, 239] width 849 height 478
click at [306, 247] on video at bounding box center [424, 239] width 849 height 478
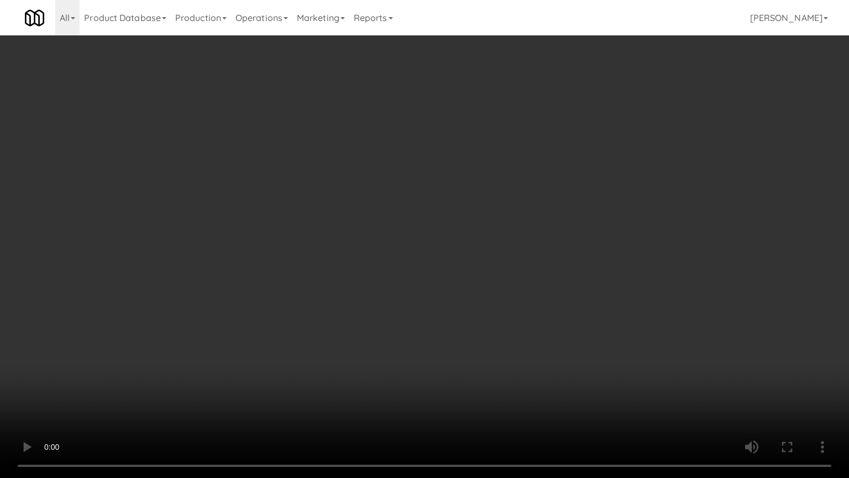
click at [349, 260] on video at bounding box center [424, 239] width 849 height 478
click at [349, 258] on video at bounding box center [424, 239] width 849 height 478
click at [385, 265] on video at bounding box center [424, 239] width 849 height 478
drag, startPoint x: 389, startPoint y: 260, endPoint x: 480, endPoint y: 132, distance: 157.4
click at [394, 257] on video at bounding box center [424, 239] width 849 height 478
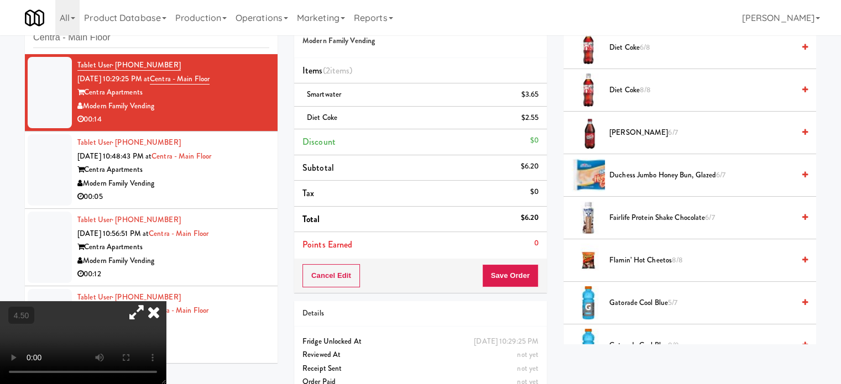
drag, startPoint x: 285, startPoint y: 234, endPoint x: 594, endPoint y: 233, distance: 309.0
click at [166, 301] on icon at bounding box center [154, 312] width 24 height 22
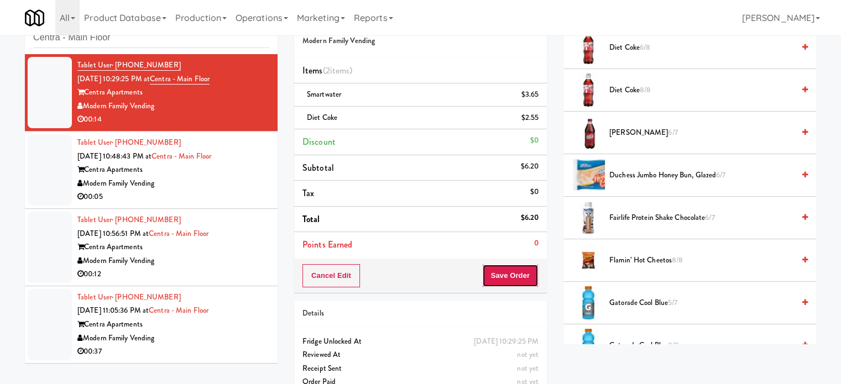
click at [524, 280] on button "Save Order" at bounding box center [510, 275] width 56 height 23
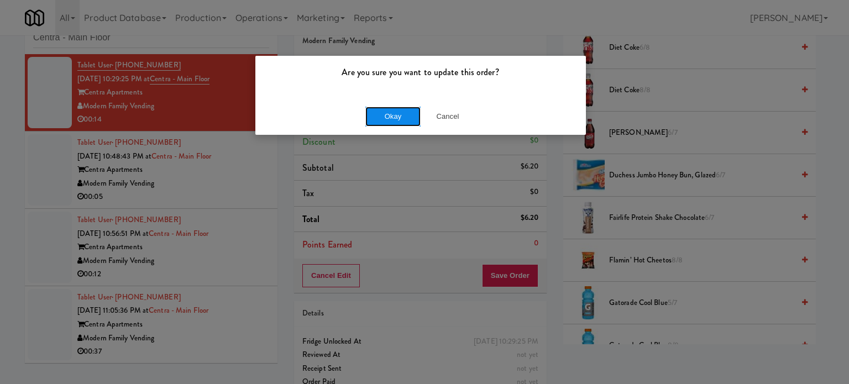
click at [404, 118] on button "Okay" at bounding box center [392, 117] width 55 height 20
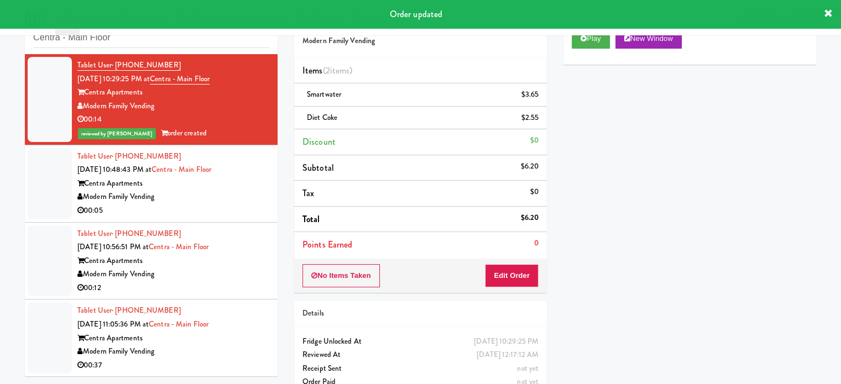
scroll to position [0, 0]
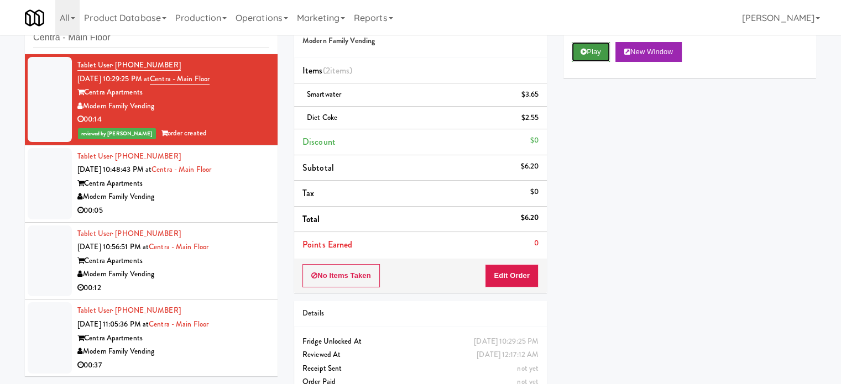
click at [591, 52] on button "Play" at bounding box center [591, 52] width 38 height 20
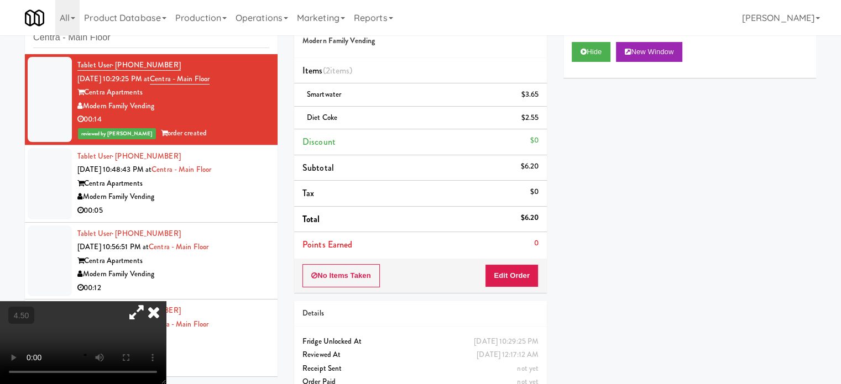
drag, startPoint x: 203, startPoint y: 285, endPoint x: 208, endPoint y: 281, distance: 6.3
click at [166, 301] on video at bounding box center [83, 342] width 166 height 83
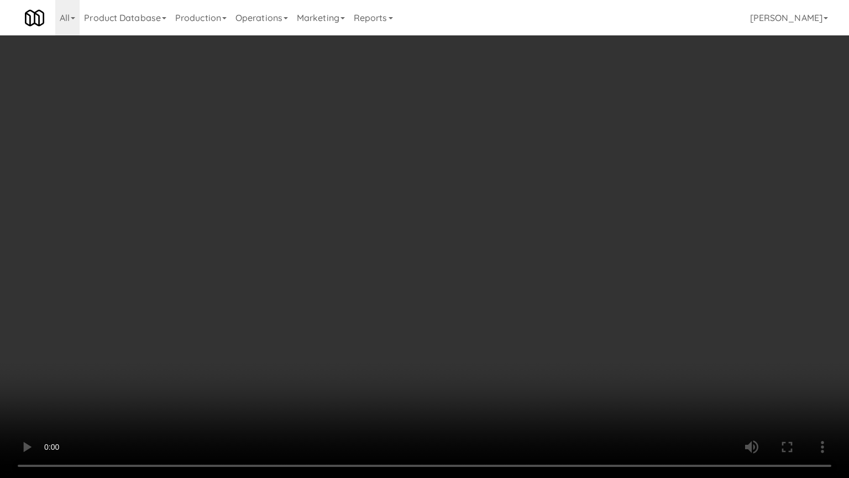
drag, startPoint x: 263, startPoint y: 280, endPoint x: 337, endPoint y: 253, distance: 78.7
click at [265, 281] on video at bounding box center [424, 239] width 849 height 478
click at [389, 245] on video at bounding box center [424, 239] width 849 height 478
click at [390, 241] on video at bounding box center [424, 239] width 849 height 478
click at [389, 239] on video at bounding box center [424, 239] width 849 height 478
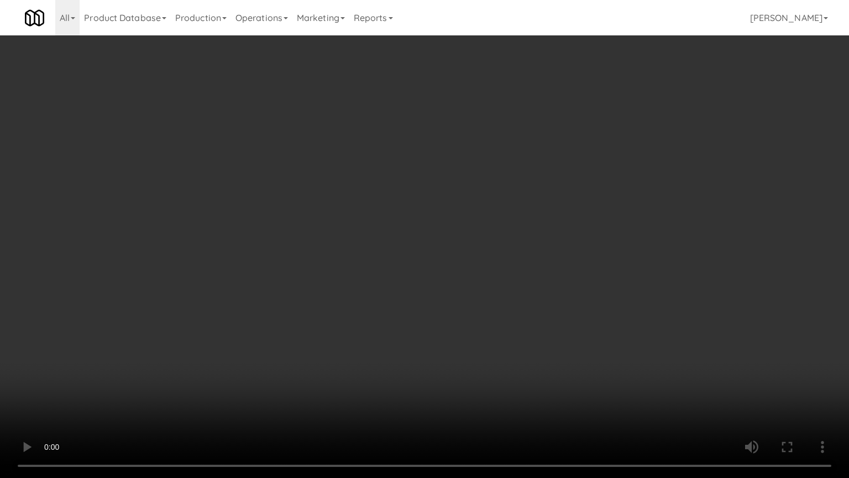
click at [416, 218] on video at bounding box center [424, 239] width 849 height 478
click at [541, 233] on video at bounding box center [424, 239] width 849 height 478
click at [575, 226] on video at bounding box center [424, 239] width 849 height 478
click at [586, 272] on video at bounding box center [424, 239] width 849 height 478
click at [499, 229] on video at bounding box center [424, 239] width 849 height 478
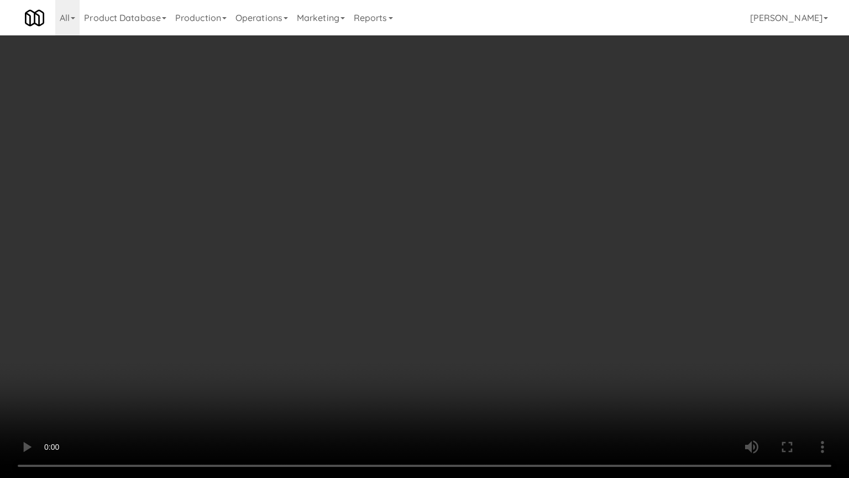
drag, startPoint x: 501, startPoint y: 228, endPoint x: 498, endPoint y: 135, distance: 92.4
click at [502, 228] on video at bounding box center [424, 239] width 849 height 478
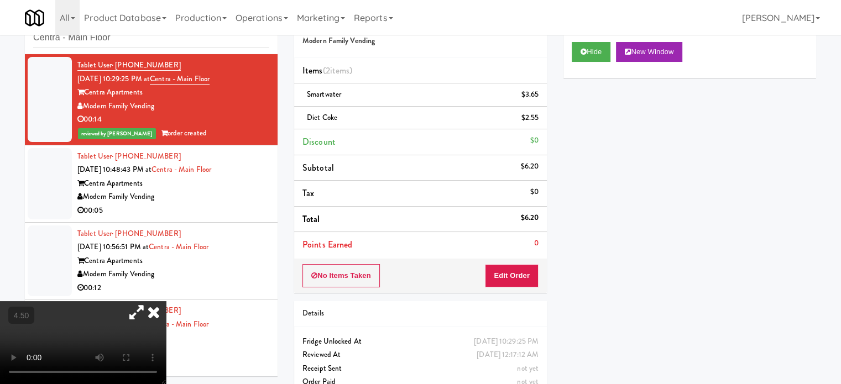
click at [217, 182] on div "Centra Apartments" at bounding box center [173, 184] width 192 height 14
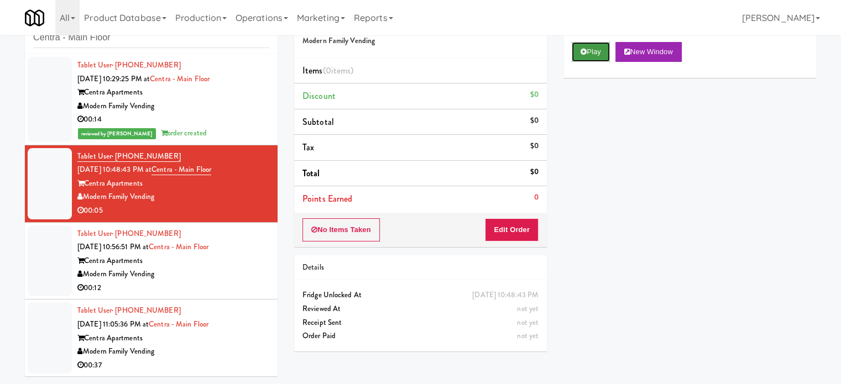
click at [588, 50] on button "Play" at bounding box center [591, 52] width 38 height 20
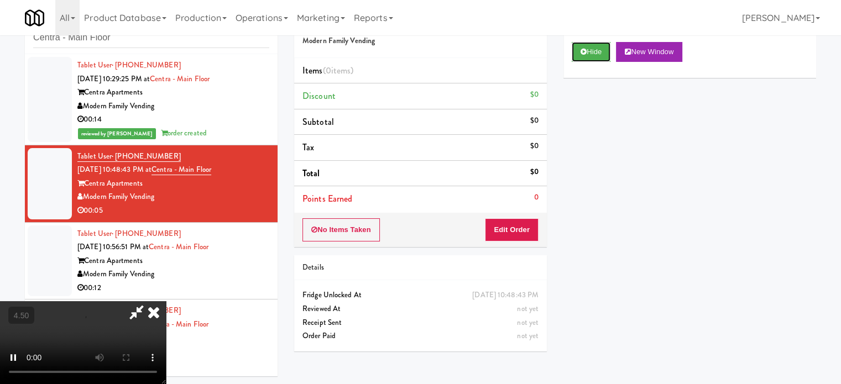
scroll to position [35, 0]
click at [513, 232] on button "Edit Order" at bounding box center [512, 229] width 54 height 23
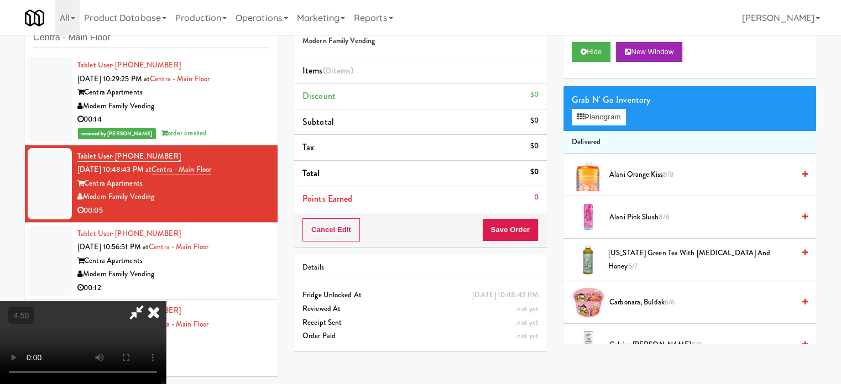
click at [166, 301] on video at bounding box center [83, 342] width 166 height 83
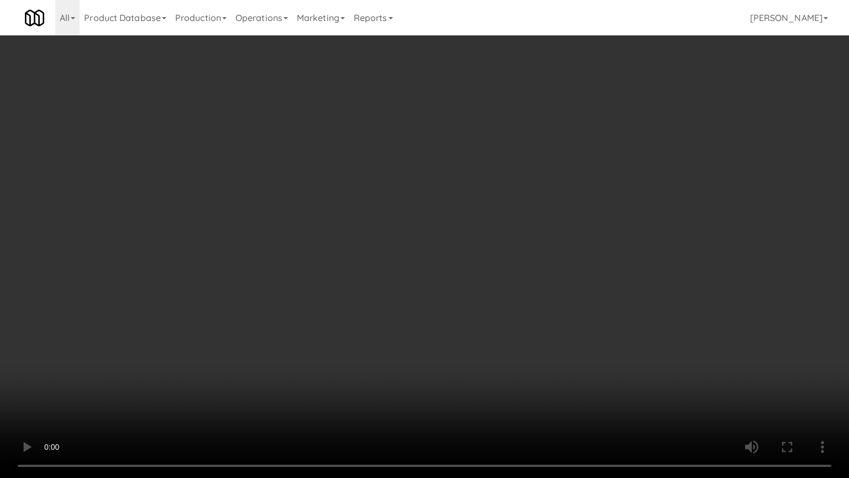
click at [404, 248] on video at bounding box center [424, 239] width 849 height 478
click at [404, 252] on video at bounding box center [424, 239] width 849 height 478
click at [453, 270] on video at bounding box center [424, 239] width 849 height 478
click at [414, 268] on video at bounding box center [424, 239] width 849 height 478
click at [505, 272] on video at bounding box center [424, 239] width 849 height 478
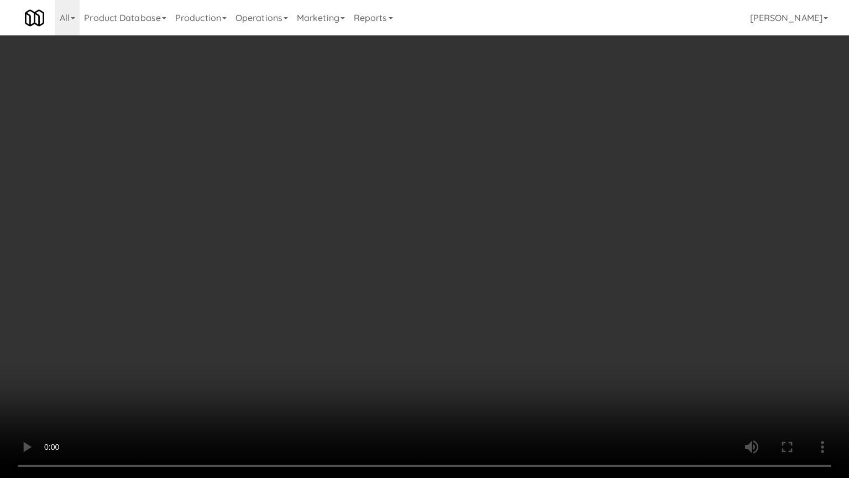
click at [488, 278] on video at bounding box center [424, 239] width 849 height 478
click at [573, 296] on video at bounding box center [424, 239] width 849 height 478
click at [516, 287] on video at bounding box center [424, 239] width 849 height 478
drag, startPoint x: 574, startPoint y: 290, endPoint x: 566, endPoint y: 291, distance: 7.9
click at [575, 290] on video at bounding box center [424, 239] width 849 height 478
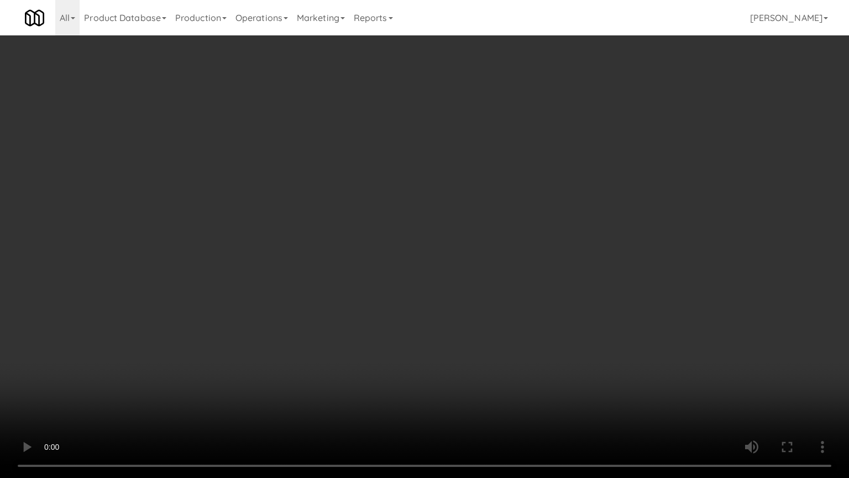
click at [551, 291] on video at bounding box center [424, 239] width 849 height 478
click at [586, 292] on video at bounding box center [424, 239] width 849 height 478
click at [543, 282] on video at bounding box center [424, 239] width 849 height 478
click at [549, 277] on video at bounding box center [424, 239] width 849 height 478
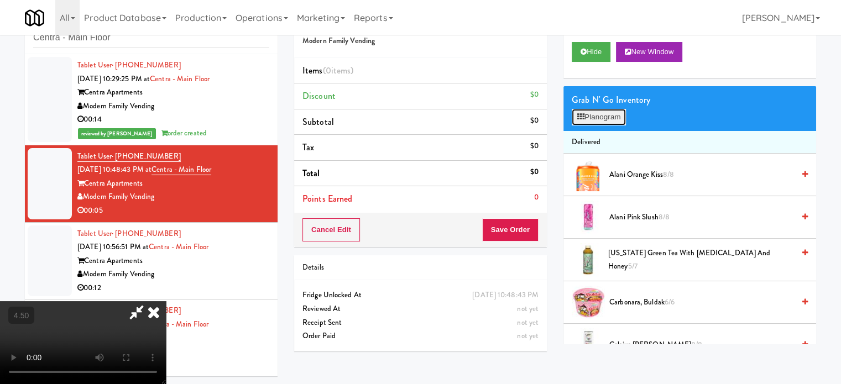
click at [596, 119] on button "Planogram" at bounding box center [599, 117] width 54 height 17
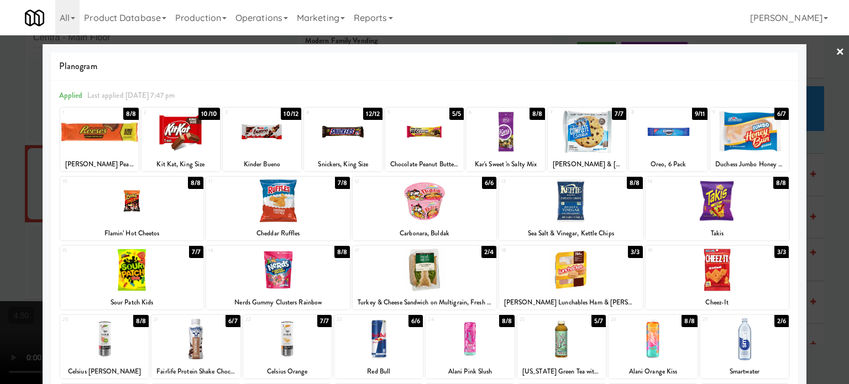
click at [126, 114] on div "8/8" at bounding box center [130, 114] width 15 height 12
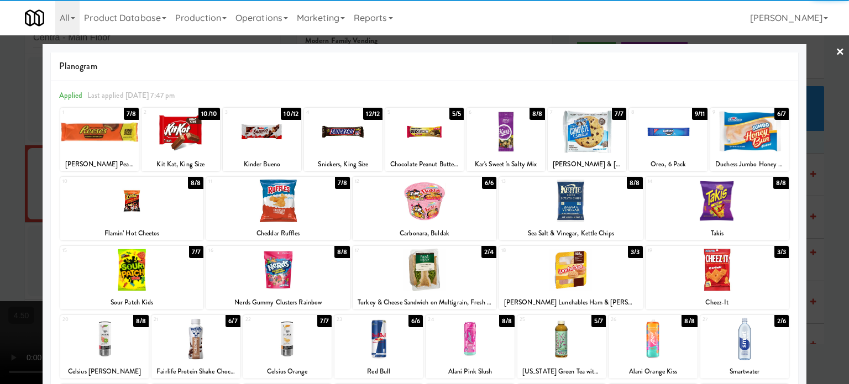
click at [827, 176] on div at bounding box center [424, 192] width 849 height 384
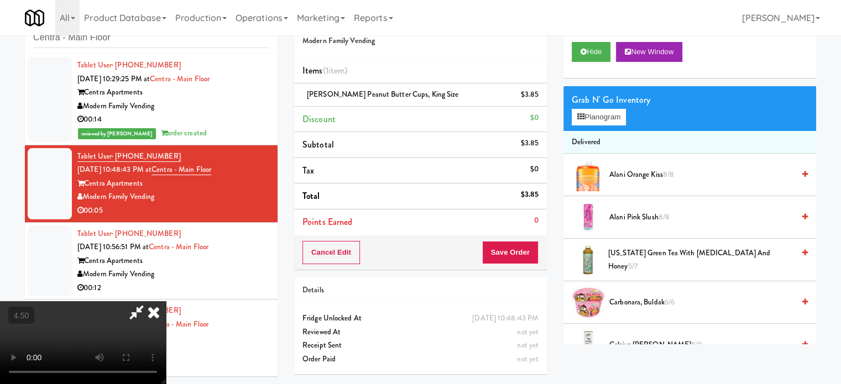
drag, startPoint x: 308, startPoint y: 201, endPoint x: 320, endPoint y: 186, distance: 18.5
click at [166, 301] on video at bounding box center [83, 342] width 166 height 83
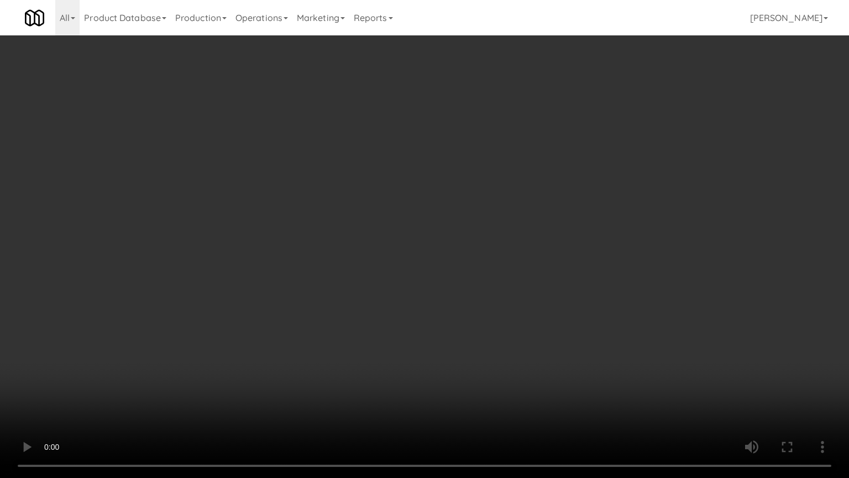
drag, startPoint x: 211, startPoint y: 376, endPoint x: 297, endPoint y: 336, distance: 95.0
click at [229, 367] on video at bounding box center [424, 239] width 849 height 478
click at [490, 267] on video at bounding box center [424, 239] width 849 height 478
click at [490, 268] on video at bounding box center [424, 239] width 849 height 478
click at [556, 274] on video at bounding box center [424, 239] width 849 height 478
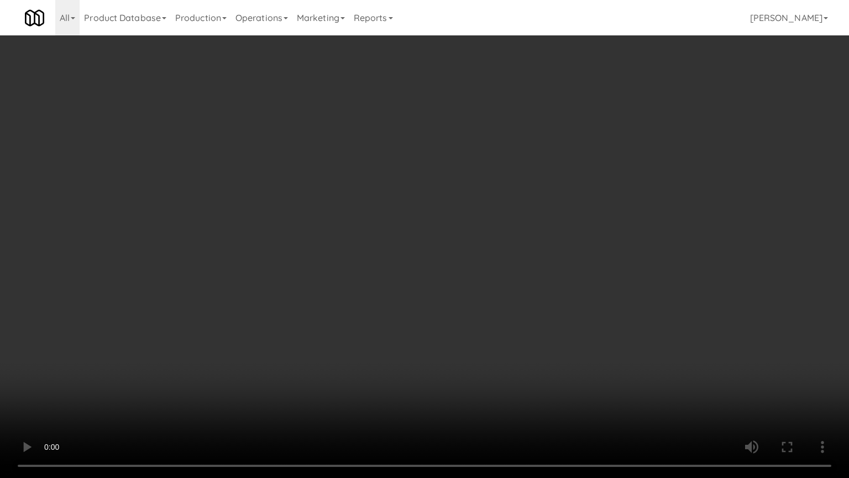
click at [239, 367] on video at bounding box center [424, 239] width 849 height 478
click at [315, 255] on video at bounding box center [424, 239] width 849 height 478
click at [316, 257] on video at bounding box center [424, 239] width 849 height 478
click at [425, 276] on video at bounding box center [424, 239] width 849 height 478
click at [376, 275] on video at bounding box center [424, 239] width 849 height 478
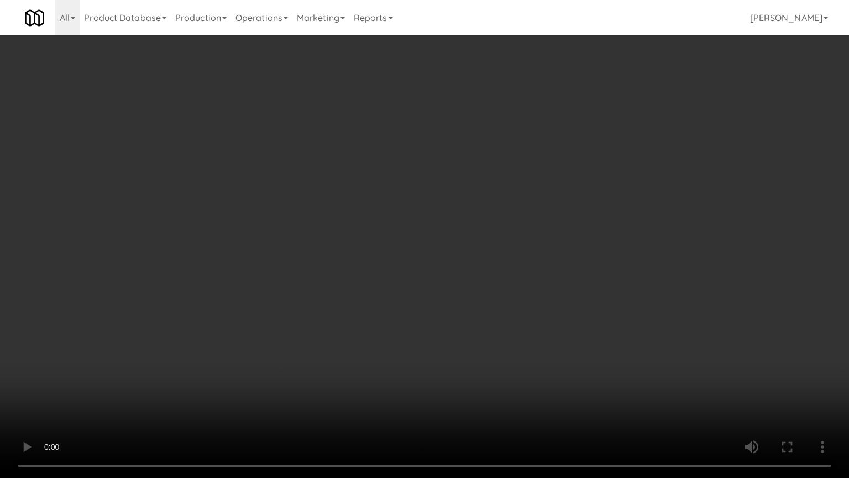
click at [424, 270] on video at bounding box center [424, 239] width 849 height 478
click at [416, 268] on video at bounding box center [424, 239] width 849 height 478
click at [447, 273] on video at bounding box center [424, 239] width 849 height 478
drag, startPoint x: 449, startPoint y: 273, endPoint x: 471, endPoint y: 196, distance: 79.4
click at [451, 272] on video at bounding box center [424, 239] width 849 height 478
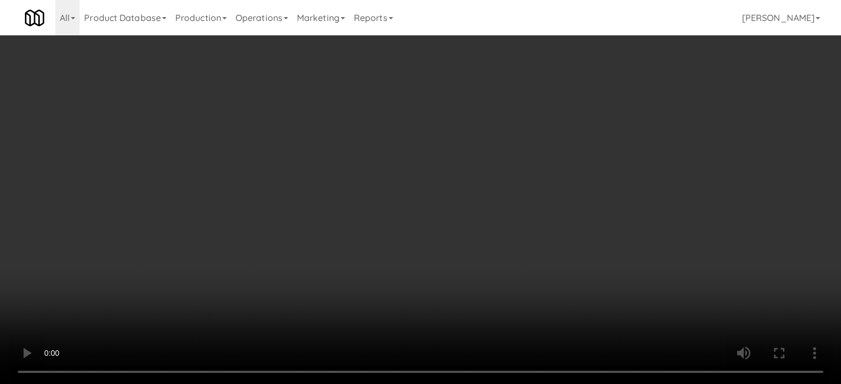
scroll to position [2, 0]
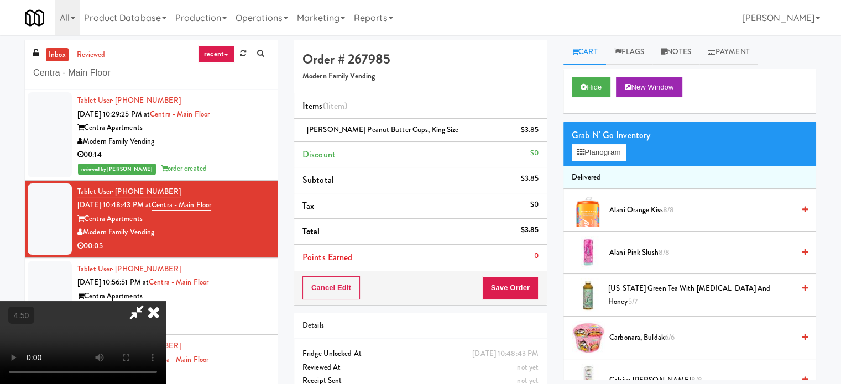
click at [166, 301] on icon at bounding box center [154, 312] width 24 height 22
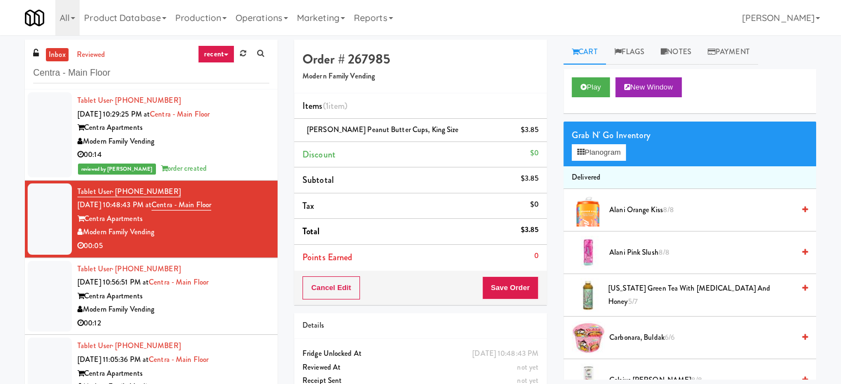
scroll to position [0, 0]
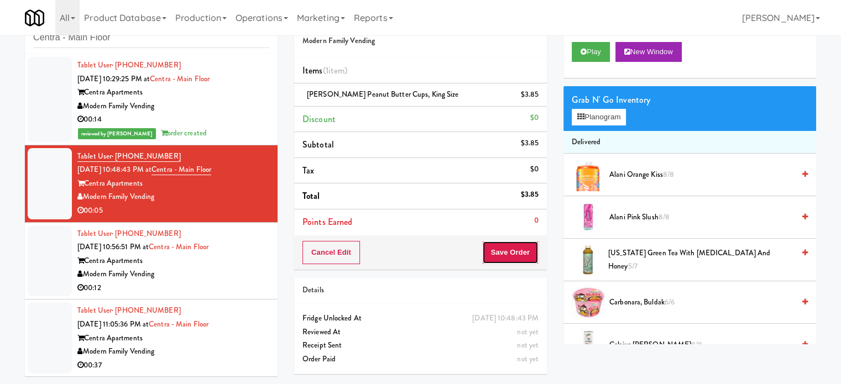
click at [496, 253] on button "Save Order" at bounding box center [510, 252] width 56 height 23
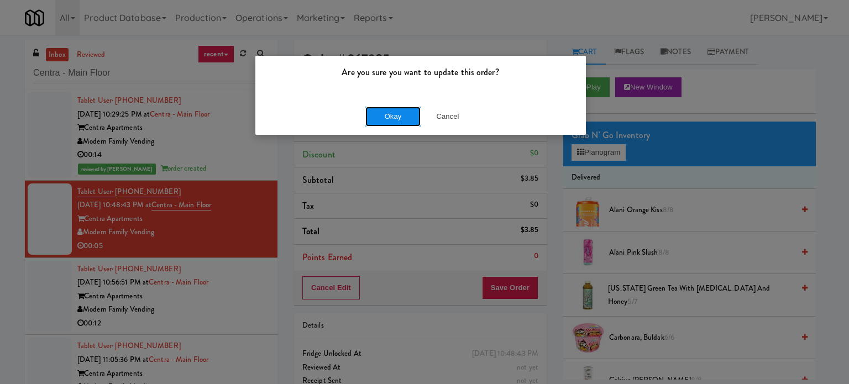
click at [379, 119] on button "Okay" at bounding box center [392, 117] width 55 height 20
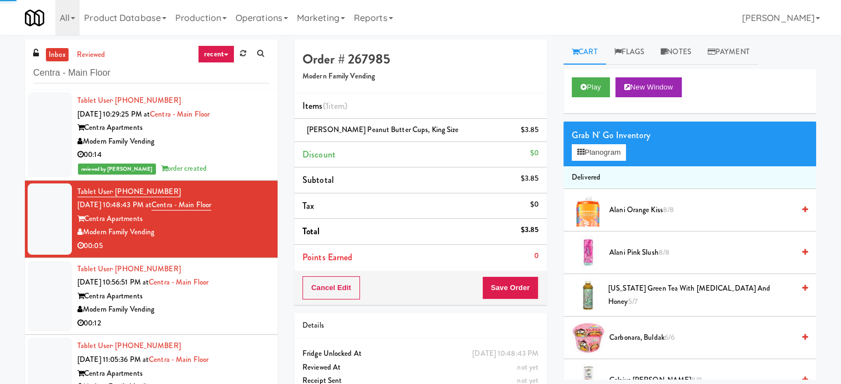
drag, startPoint x: 238, startPoint y: 303, endPoint x: 479, endPoint y: 192, distance: 265.9
click at [242, 299] on div "Tablet User · (480) 275-0988 [DATE] 10:56:51 PM at [GEOGRAPHIC_DATA] Centra Apa…" at bounding box center [173, 297] width 192 height 68
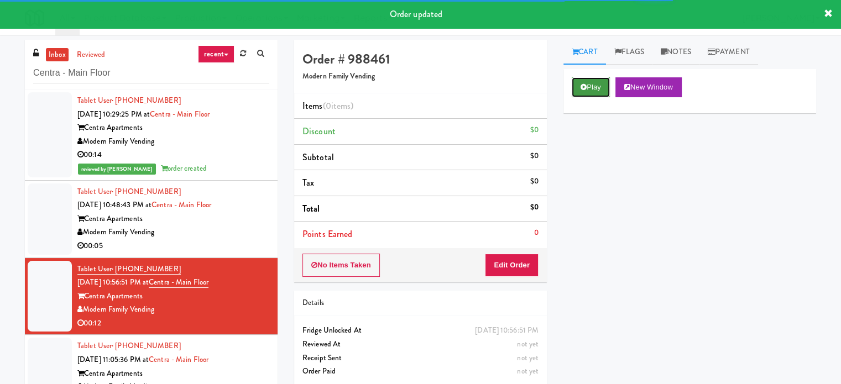
click at [595, 88] on button "Play" at bounding box center [591, 87] width 38 height 20
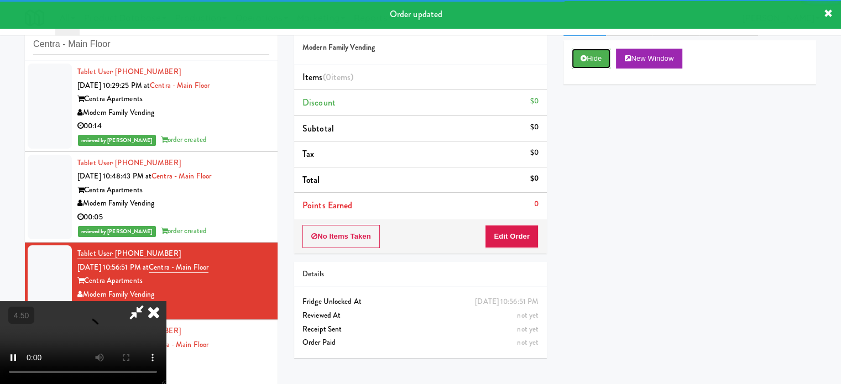
scroll to position [45, 0]
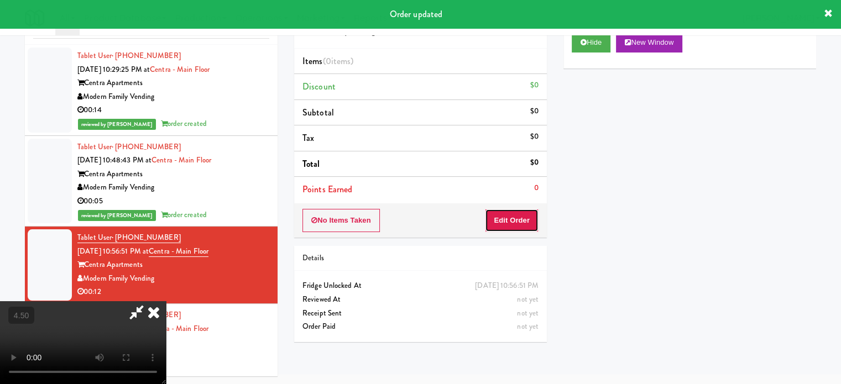
click at [514, 221] on button "Edit Order" at bounding box center [512, 220] width 54 height 23
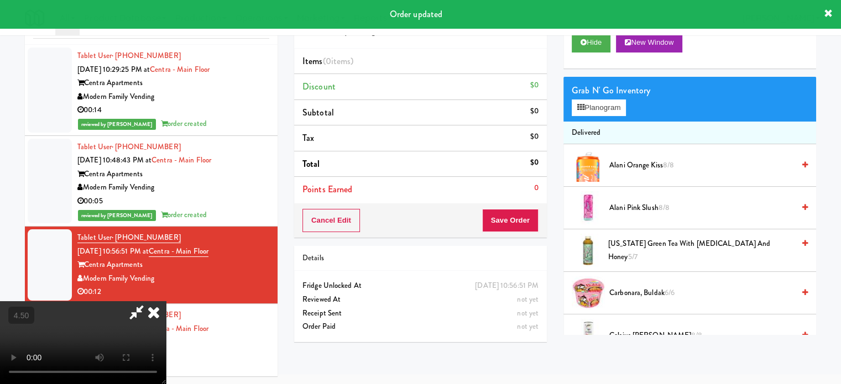
click at [166, 301] on video at bounding box center [83, 342] width 166 height 83
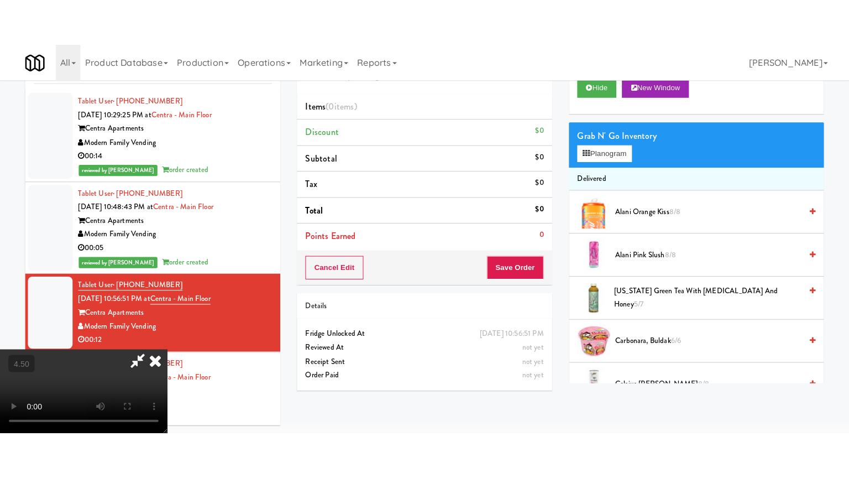
scroll to position [35, 0]
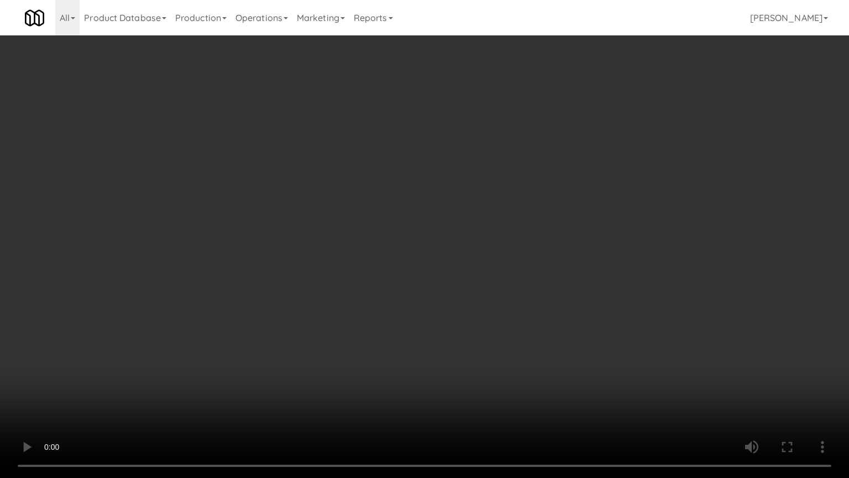
click at [447, 254] on video at bounding box center [424, 239] width 849 height 478
click at [445, 251] on video at bounding box center [424, 239] width 849 height 478
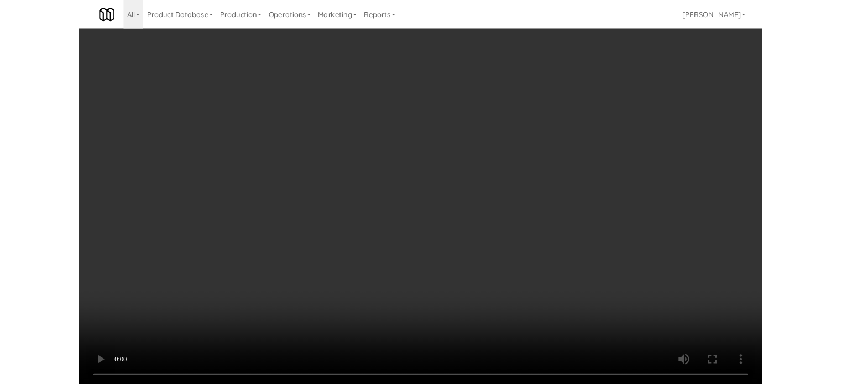
scroll to position [45, 0]
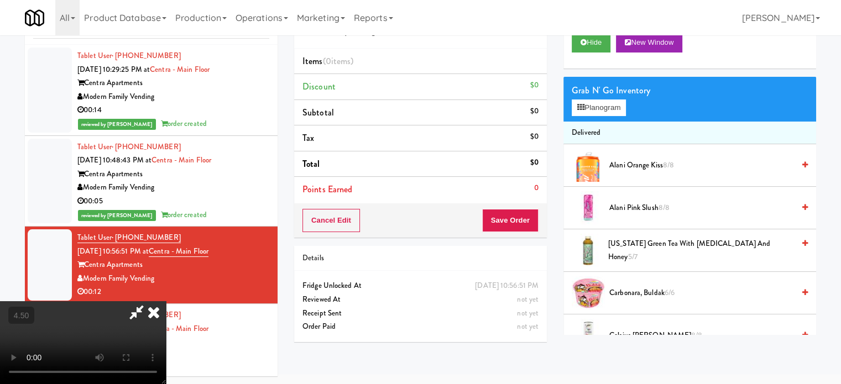
click at [166, 301] on video at bounding box center [83, 342] width 166 height 83
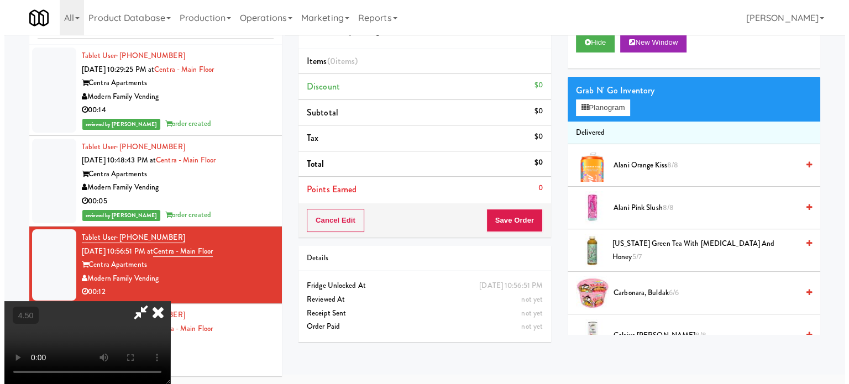
scroll to position [35, 0]
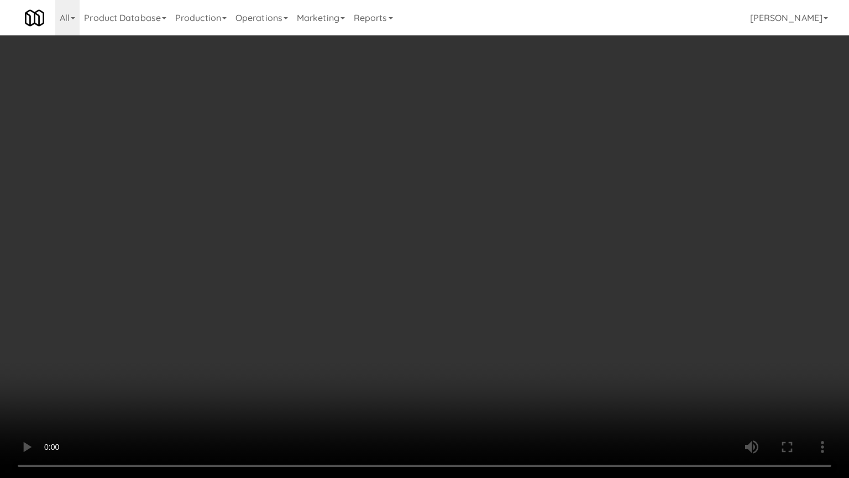
click at [250, 347] on video at bounding box center [424, 239] width 849 height 478
click at [395, 245] on video at bounding box center [424, 239] width 849 height 478
click at [407, 245] on video at bounding box center [424, 239] width 849 height 478
click at [398, 257] on video at bounding box center [424, 239] width 849 height 478
click at [402, 254] on video at bounding box center [424, 239] width 849 height 478
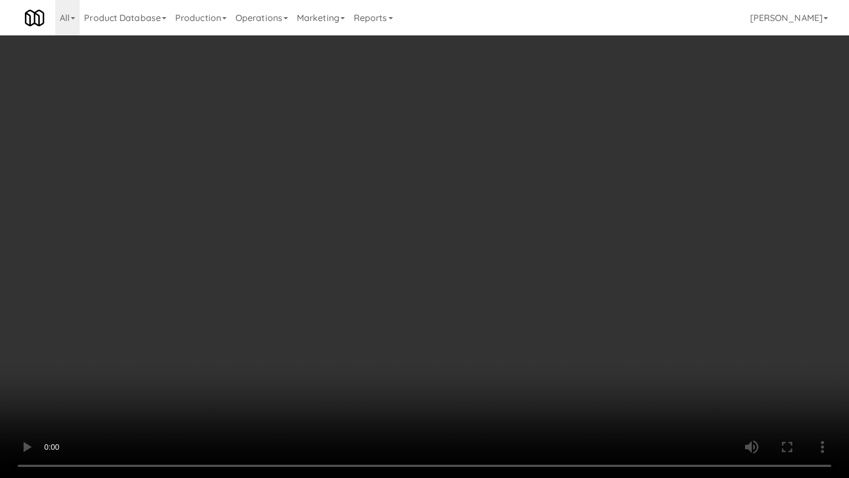
click at [406, 258] on video at bounding box center [424, 239] width 849 height 478
click at [405, 261] on video at bounding box center [424, 239] width 849 height 478
click at [419, 270] on video at bounding box center [424, 239] width 849 height 478
click at [188, 370] on video at bounding box center [424, 239] width 849 height 478
click at [337, 304] on video at bounding box center [424, 239] width 849 height 478
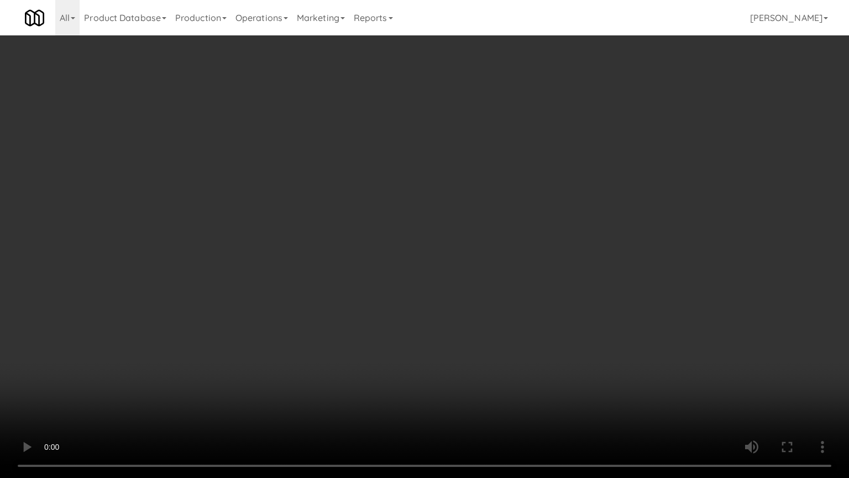
click at [402, 265] on video at bounding box center [424, 239] width 849 height 478
click at [417, 249] on video at bounding box center [424, 239] width 849 height 478
click at [406, 270] on video at bounding box center [424, 239] width 849 height 478
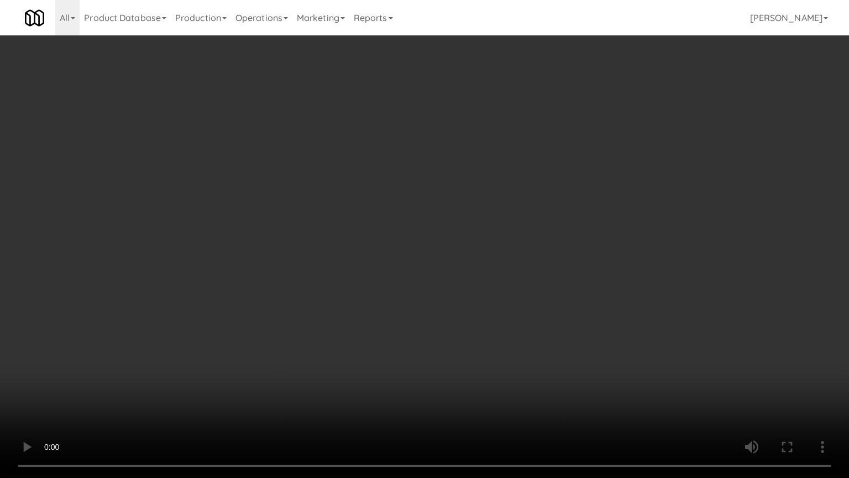
click at [404, 265] on video at bounding box center [424, 239] width 849 height 478
click at [365, 301] on video at bounding box center [424, 239] width 849 height 478
drag, startPoint x: 369, startPoint y: 297, endPoint x: 376, endPoint y: 291, distance: 9.0
click at [370, 297] on video at bounding box center [424, 239] width 849 height 478
drag, startPoint x: 253, startPoint y: 342, endPoint x: 343, endPoint y: 276, distance: 111.7
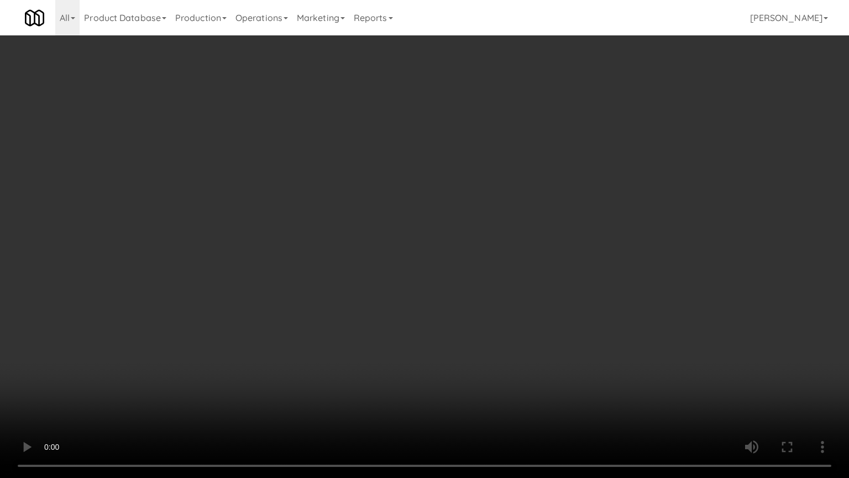
click at [253, 342] on video at bounding box center [424, 239] width 849 height 478
click at [448, 265] on video at bounding box center [424, 239] width 849 height 478
click at [449, 265] on video at bounding box center [424, 239] width 849 height 478
click at [468, 280] on video at bounding box center [424, 239] width 849 height 478
click at [470, 291] on video at bounding box center [424, 239] width 849 height 478
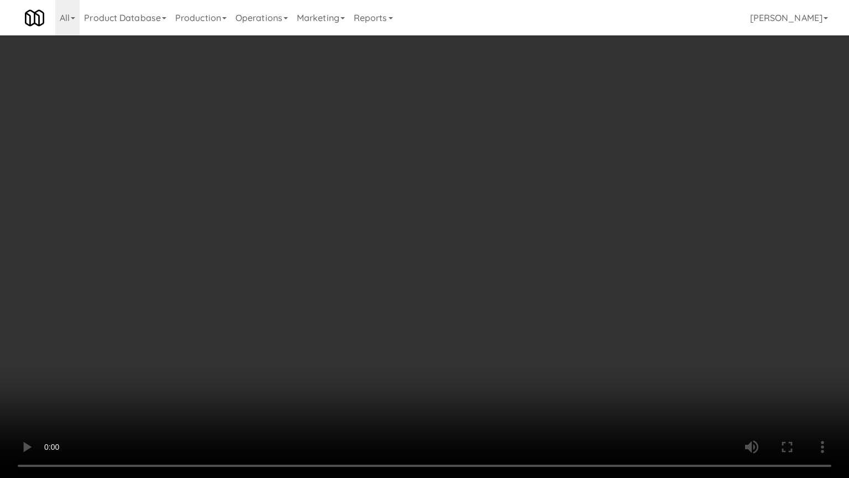
click at [529, 293] on video at bounding box center [424, 239] width 849 height 478
click at [525, 289] on video at bounding box center [424, 239] width 849 height 478
drag, startPoint x: 527, startPoint y: 287, endPoint x: 632, endPoint y: 232, distance: 118.7
click at [530, 287] on video at bounding box center [424, 239] width 849 height 478
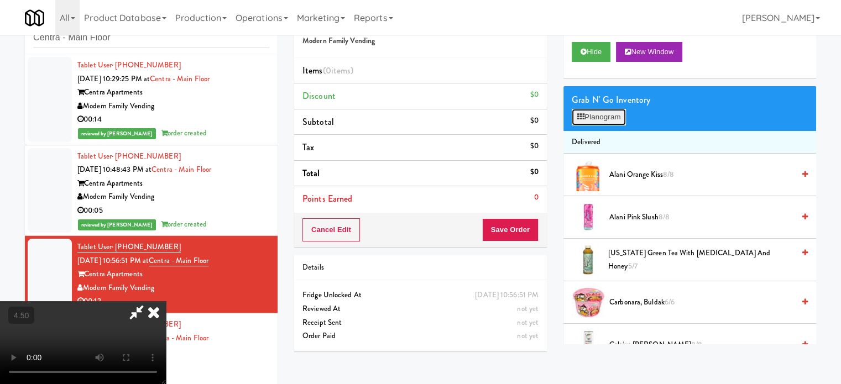
click at [595, 116] on button "Planogram" at bounding box center [599, 117] width 54 height 17
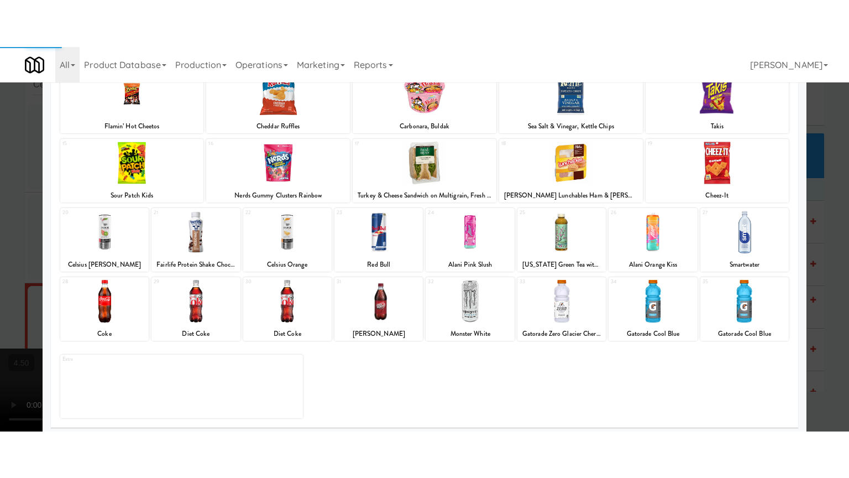
scroll to position [158, 0]
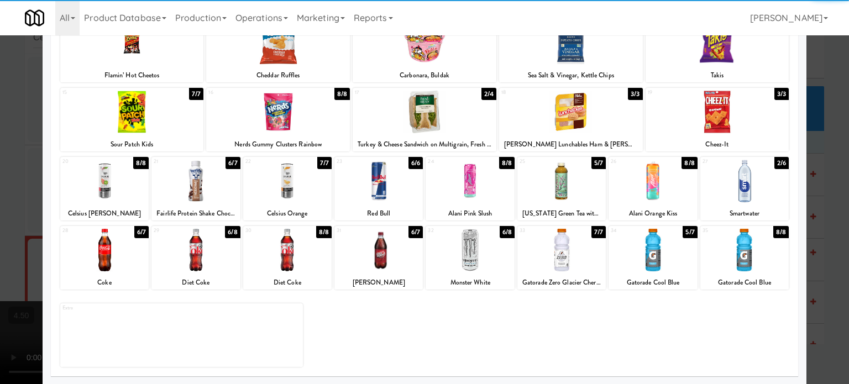
click at [682, 160] on div "8/8" at bounding box center [689, 163] width 15 height 12
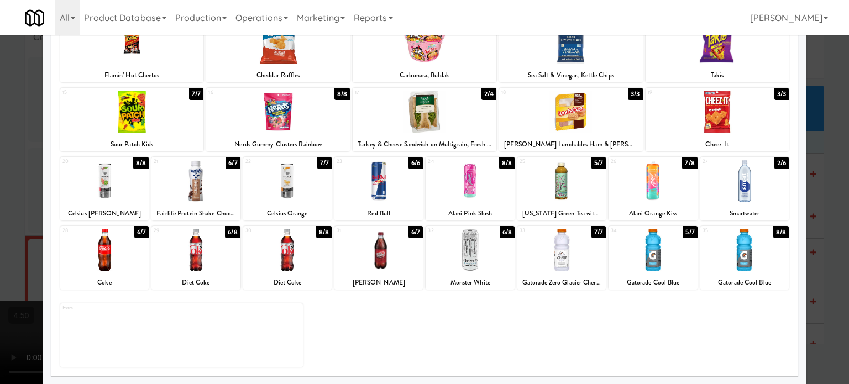
click at [820, 205] on div at bounding box center [424, 192] width 849 height 384
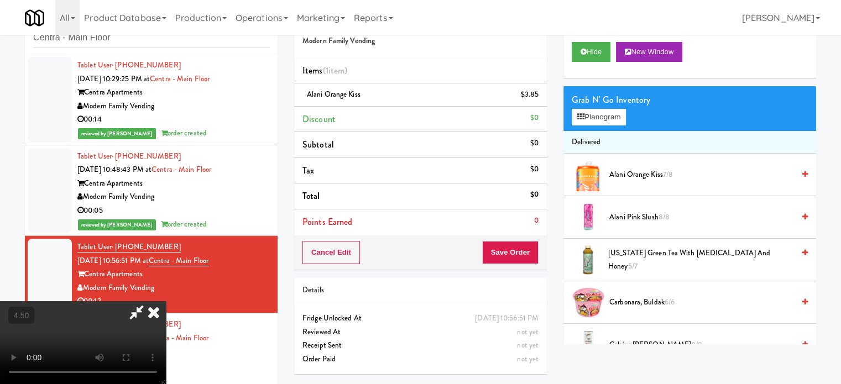
click at [166, 301] on video at bounding box center [83, 342] width 166 height 83
drag, startPoint x: 380, startPoint y: 163, endPoint x: 383, endPoint y: 228, distance: 64.7
click at [166, 301] on video at bounding box center [83, 342] width 166 height 83
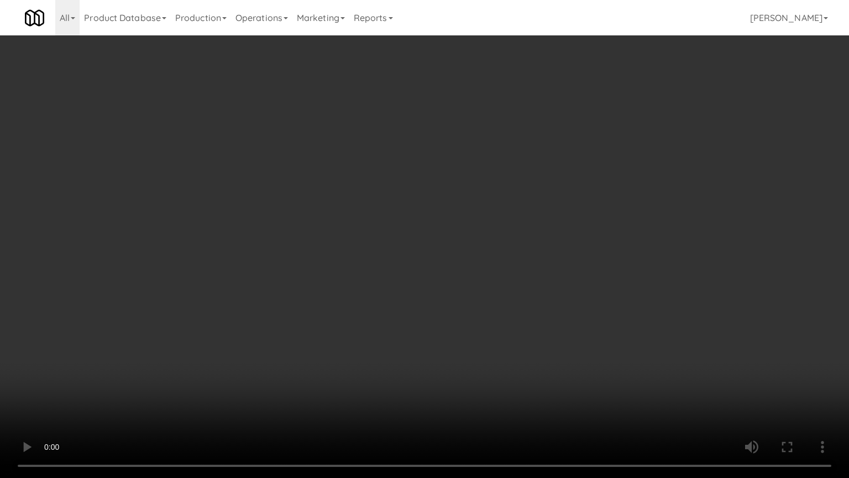
click at [451, 212] on video at bounding box center [424, 239] width 849 height 478
click at [457, 218] on video at bounding box center [424, 239] width 849 height 478
click at [549, 247] on video at bounding box center [424, 239] width 849 height 478
click at [519, 245] on video at bounding box center [424, 239] width 849 height 478
click at [535, 254] on video at bounding box center [424, 239] width 849 height 478
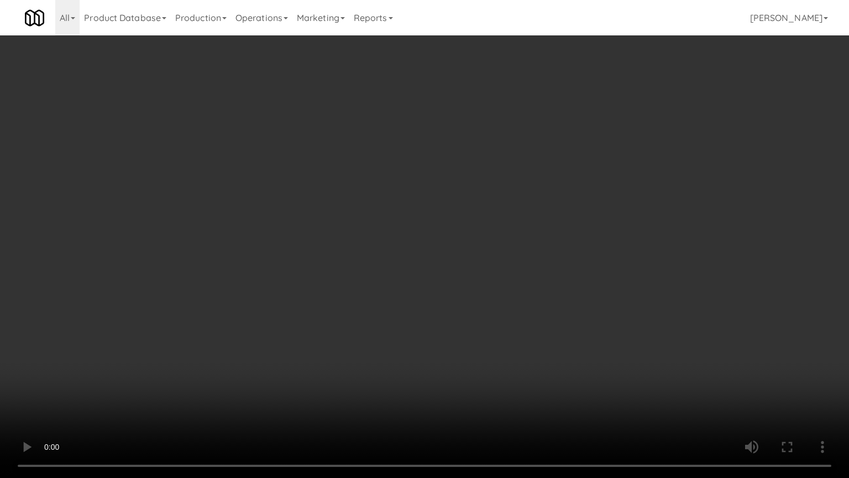
click at [473, 240] on video at bounding box center [424, 239] width 849 height 478
click at [554, 257] on video at bounding box center [424, 239] width 849 height 478
click at [432, 253] on video at bounding box center [424, 239] width 849 height 478
click at [442, 241] on video at bounding box center [424, 239] width 849 height 478
click at [453, 237] on video at bounding box center [424, 239] width 849 height 478
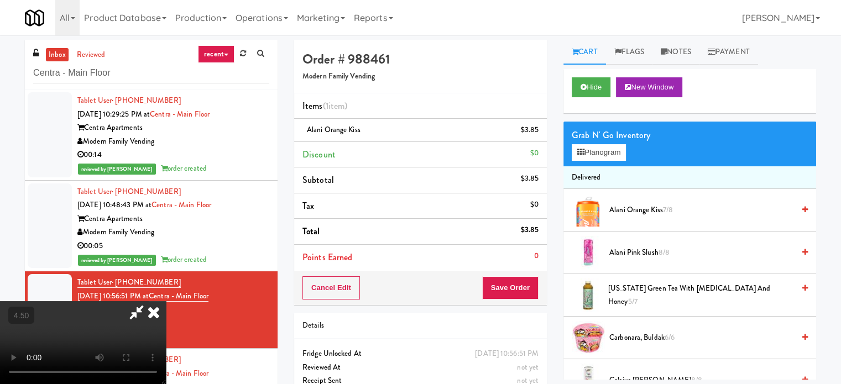
scroll to position [276, 0]
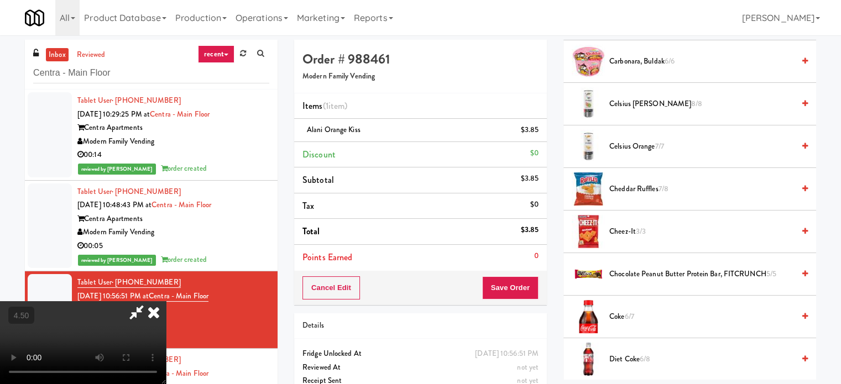
click at [635, 102] on span "Celsius Kiwi Guava 8/8" at bounding box center [701, 104] width 185 height 14
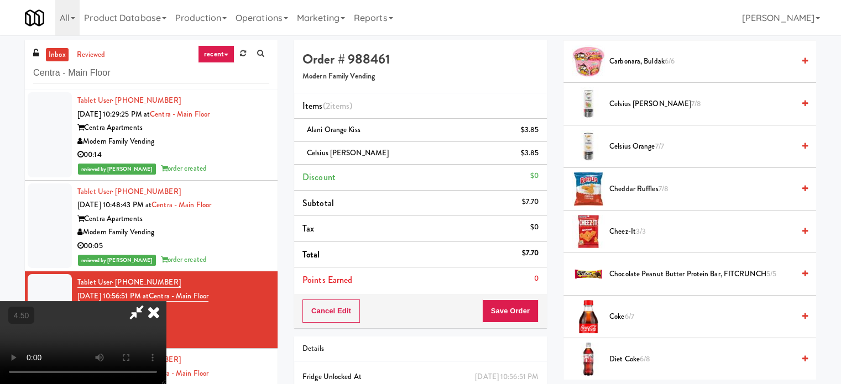
click at [166, 301] on icon at bounding box center [154, 312] width 24 height 22
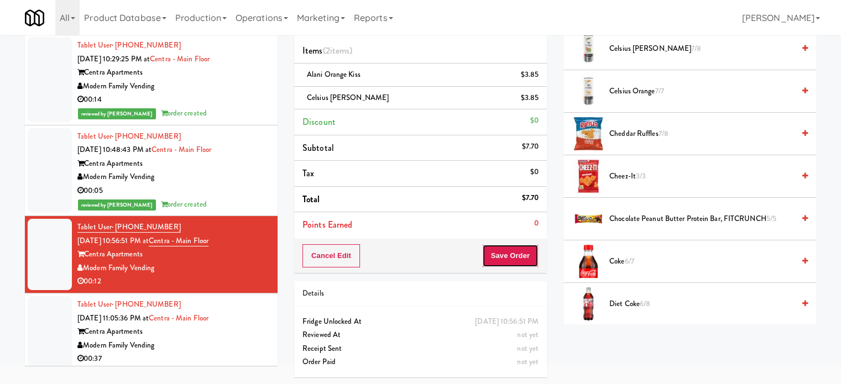
click at [500, 259] on button "Save Order" at bounding box center [510, 255] width 56 height 23
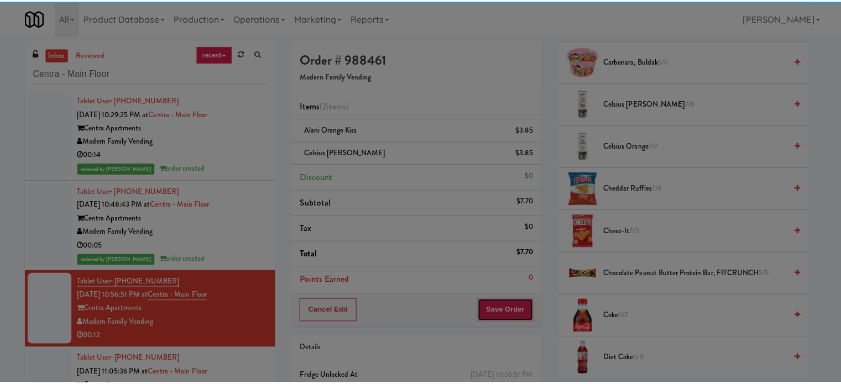
scroll to position [0, 0]
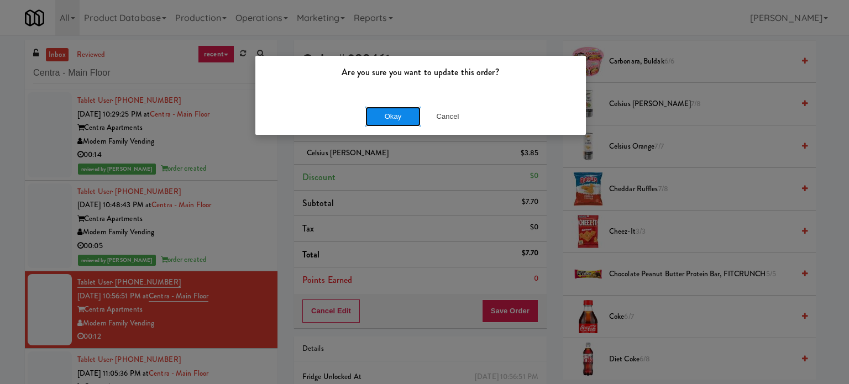
click at [399, 116] on button "Okay" at bounding box center [392, 117] width 55 height 20
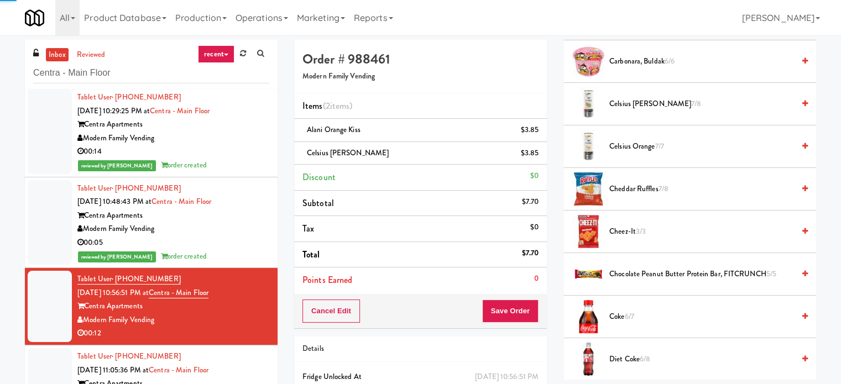
scroll to position [4, 0]
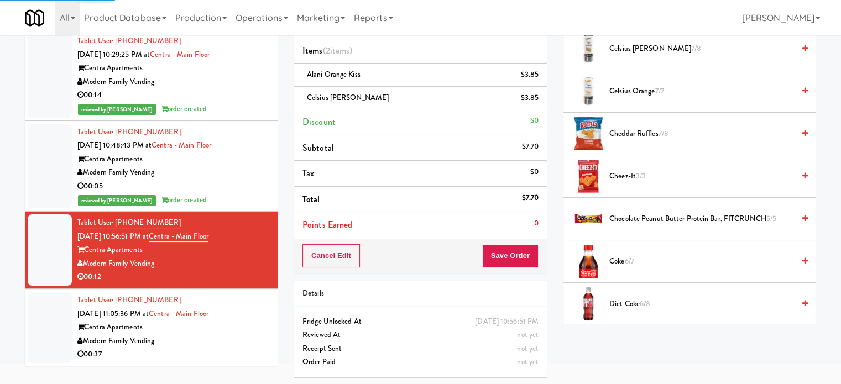
click at [247, 324] on div "Centra Apartments" at bounding box center [173, 328] width 192 height 14
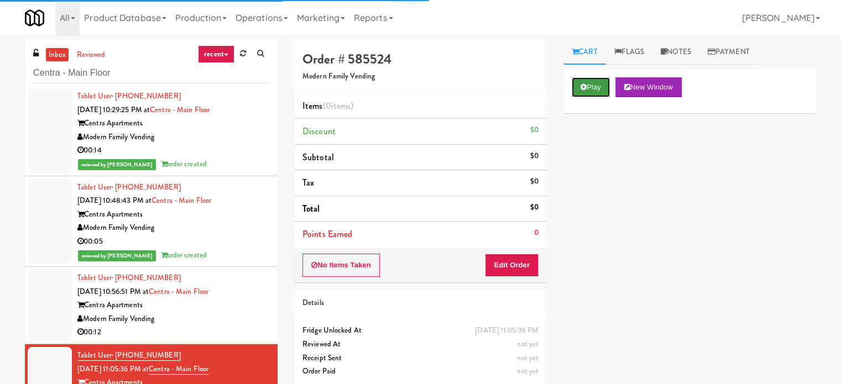
click at [595, 81] on button "Play" at bounding box center [591, 87] width 38 height 20
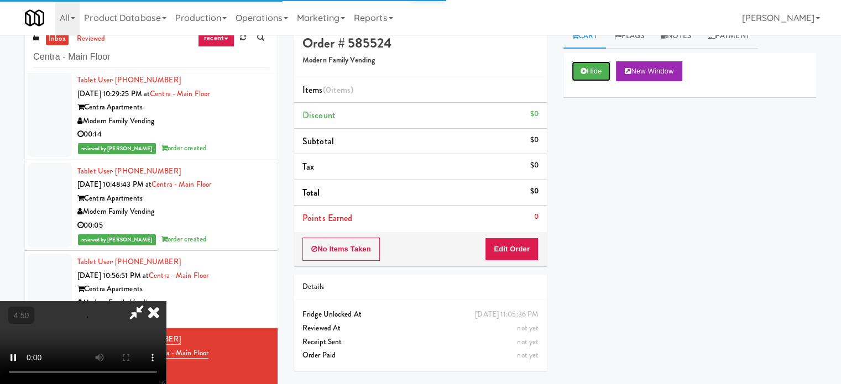
scroll to position [45, 0]
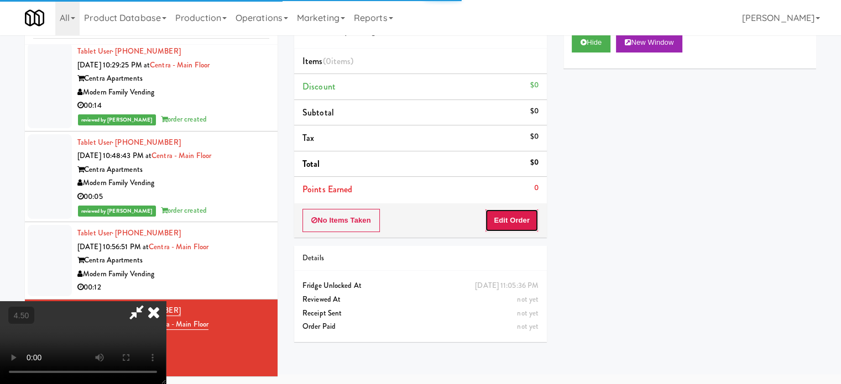
click at [530, 218] on button "Edit Order" at bounding box center [512, 220] width 54 height 23
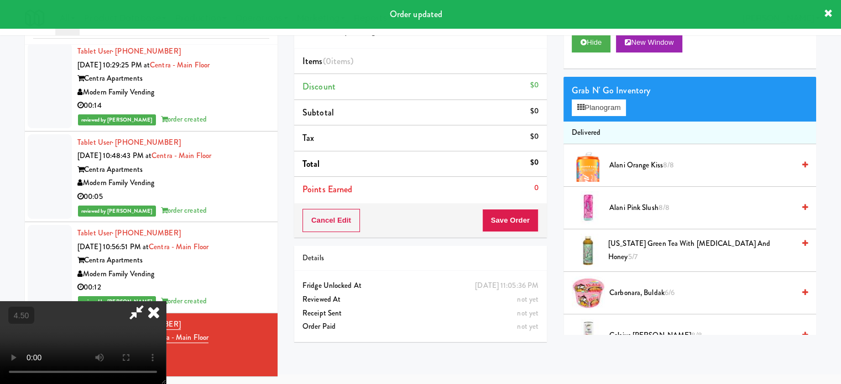
click at [166, 301] on video at bounding box center [83, 342] width 166 height 83
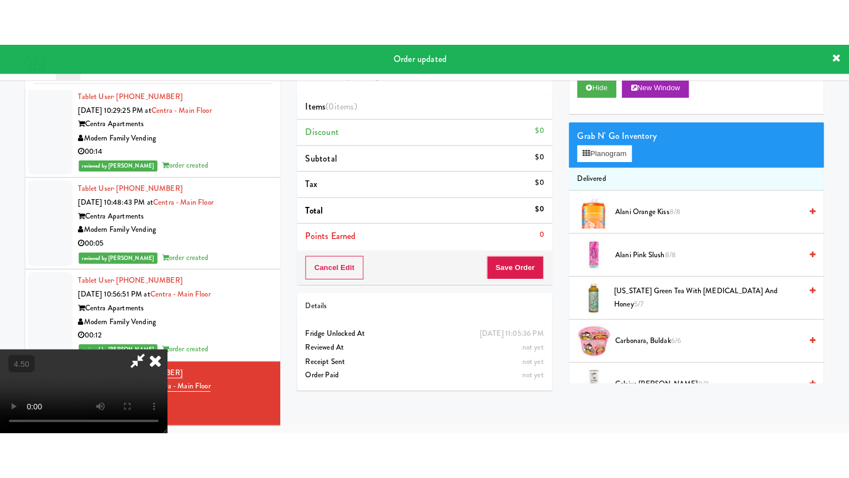
scroll to position [35, 0]
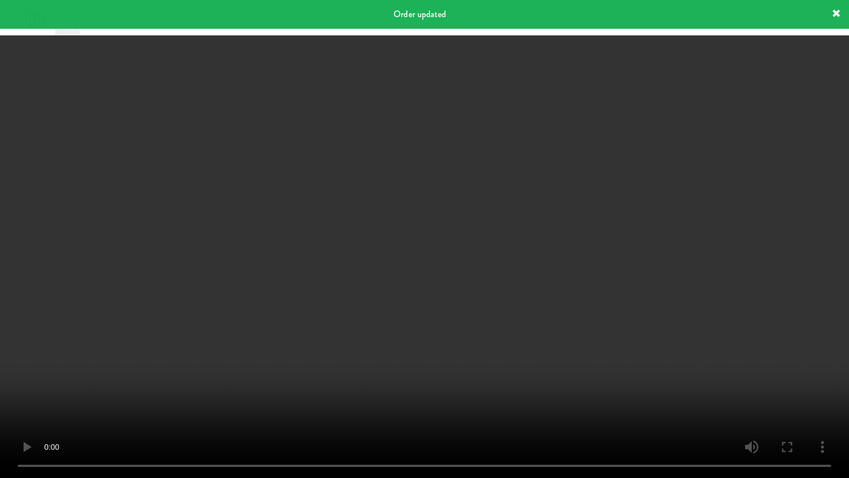
click at [442, 202] on video at bounding box center [424, 239] width 849 height 478
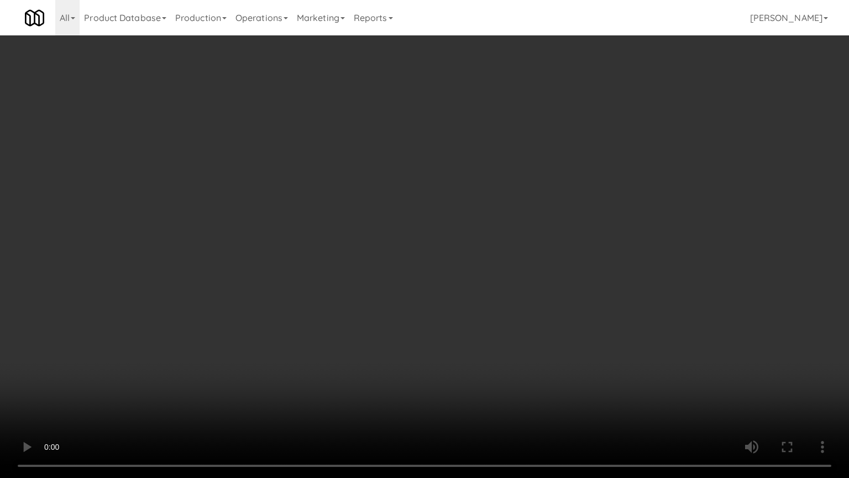
click at [471, 201] on video at bounding box center [424, 239] width 849 height 478
click at [453, 217] on video at bounding box center [424, 239] width 849 height 478
click at [458, 226] on video at bounding box center [424, 239] width 849 height 478
click at [523, 233] on video at bounding box center [424, 239] width 849 height 478
click at [521, 231] on video at bounding box center [424, 239] width 849 height 478
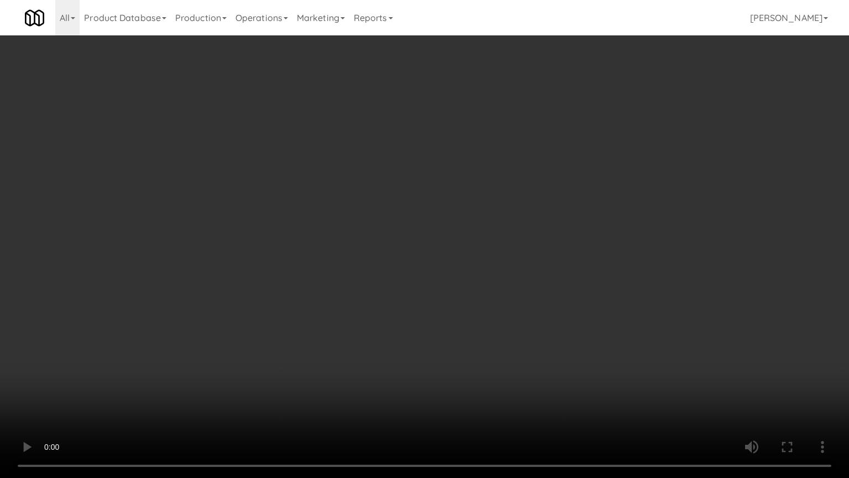
click at [588, 248] on video at bounding box center [424, 239] width 849 height 478
click at [511, 249] on video at bounding box center [424, 239] width 849 height 478
click at [514, 247] on video at bounding box center [424, 239] width 849 height 478
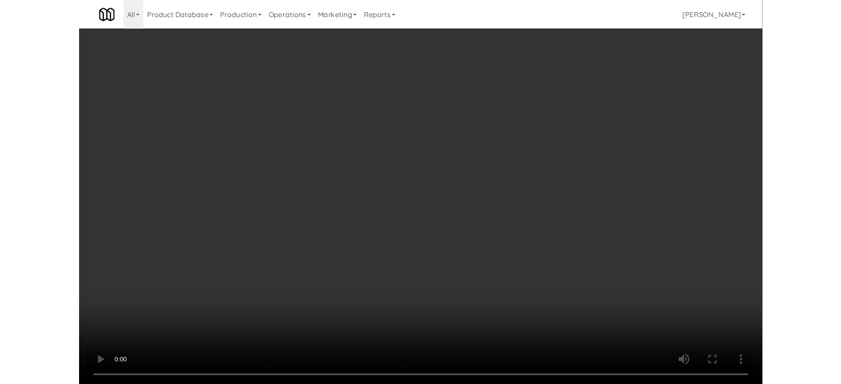
scroll to position [45, 0]
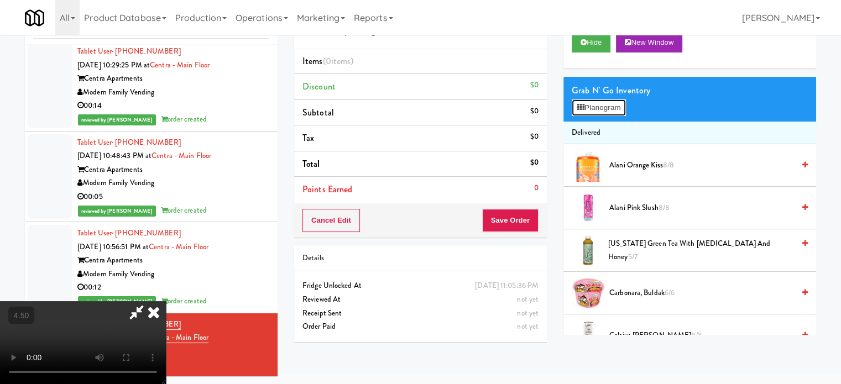
drag, startPoint x: 608, startPoint y: 111, endPoint x: 609, endPoint y: 106, distance: 5.6
click at [608, 110] on button "Planogram" at bounding box center [599, 108] width 54 height 17
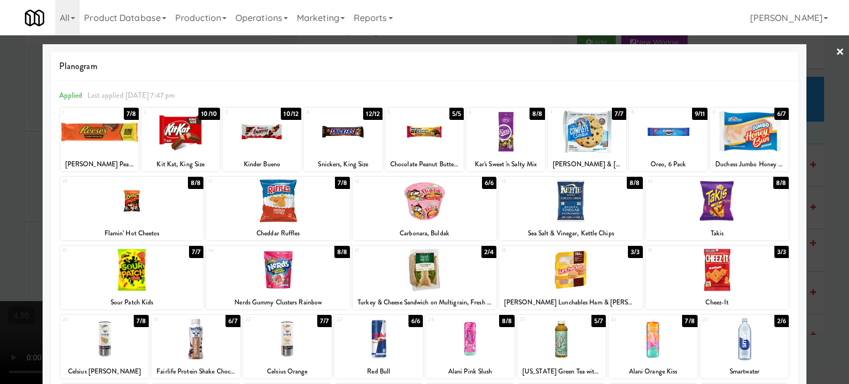
click at [190, 184] on div "8/8" at bounding box center [195, 183] width 15 height 12
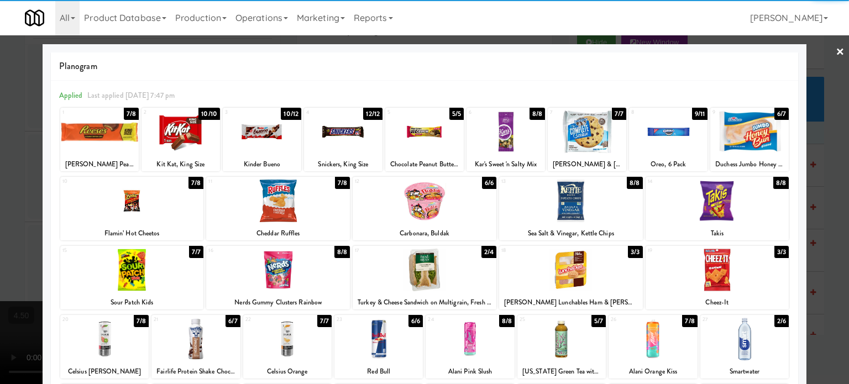
click at [818, 193] on div at bounding box center [424, 192] width 849 height 384
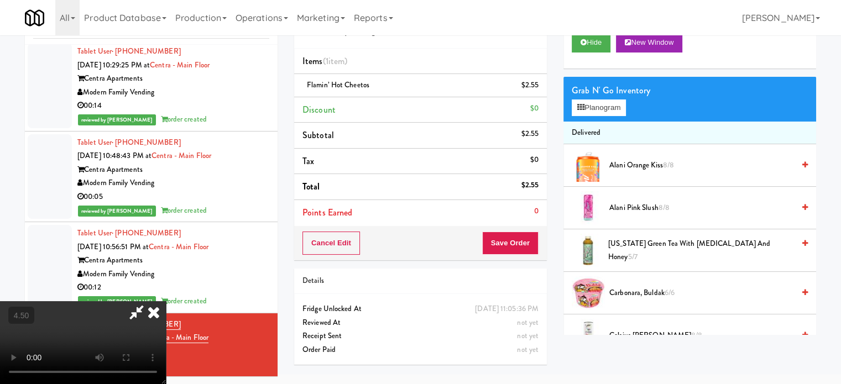
drag, startPoint x: 148, startPoint y: 265, endPoint x: 161, endPoint y: 239, distance: 29.2
click at [149, 301] on video at bounding box center [83, 342] width 166 height 83
drag, startPoint x: 161, startPoint y: 239, endPoint x: 164, endPoint y: 347, distance: 108.4
click at [161, 301] on video at bounding box center [83, 342] width 166 height 83
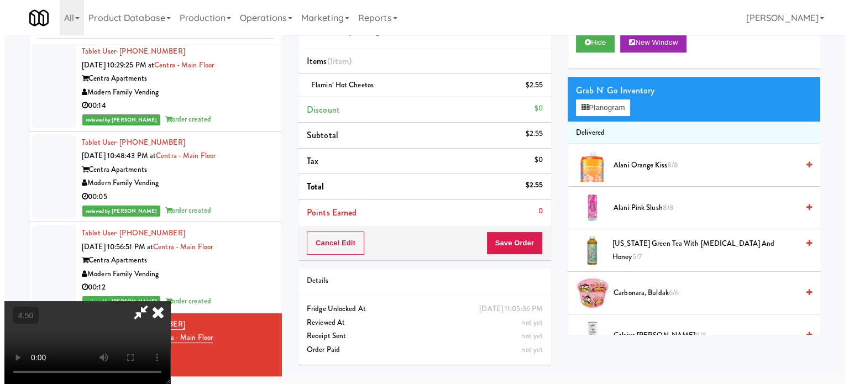
scroll to position [35, 0]
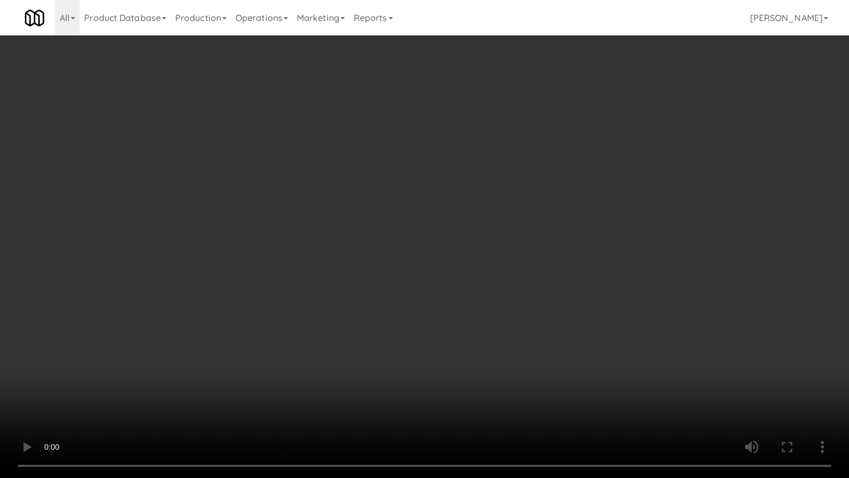
drag, startPoint x: 198, startPoint y: 299, endPoint x: 337, endPoint y: 250, distance: 147.0
click at [198, 299] on video at bounding box center [424, 239] width 849 height 478
click at [352, 233] on video at bounding box center [424, 239] width 849 height 478
click at [352, 219] on video at bounding box center [424, 239] width 849 height 478
click at [440, 221] on video at bounding box center [424, 239] width 849 height 478
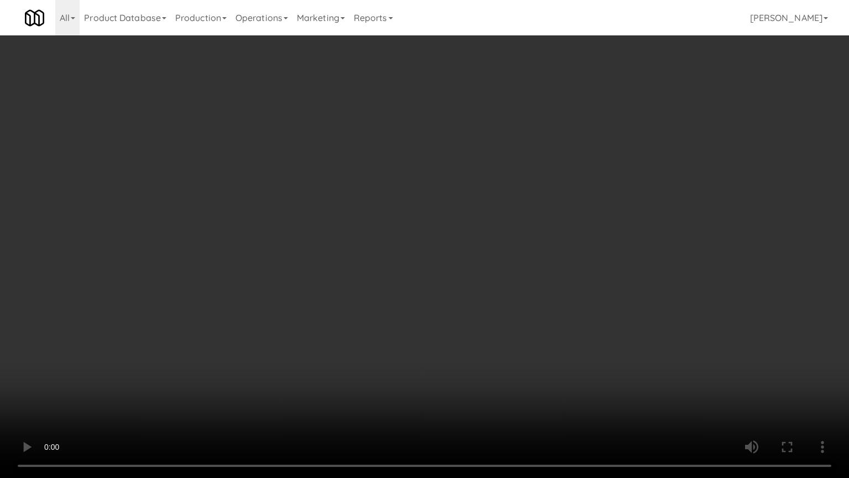
click at [442, 223] on video at bounding box center [424, 239] width 849 height 478
click at [449, 239] on video at bounding box center [424, 239] width 849 height 478
click at [459, 235] on video at bounding box center [424, 239] width 849 height 478
click at [531, 243] on video at bounding box center [424, 239] width 849 height 478
click at [561, 260] on video at bounding box center [424, 239] width 849 height 478
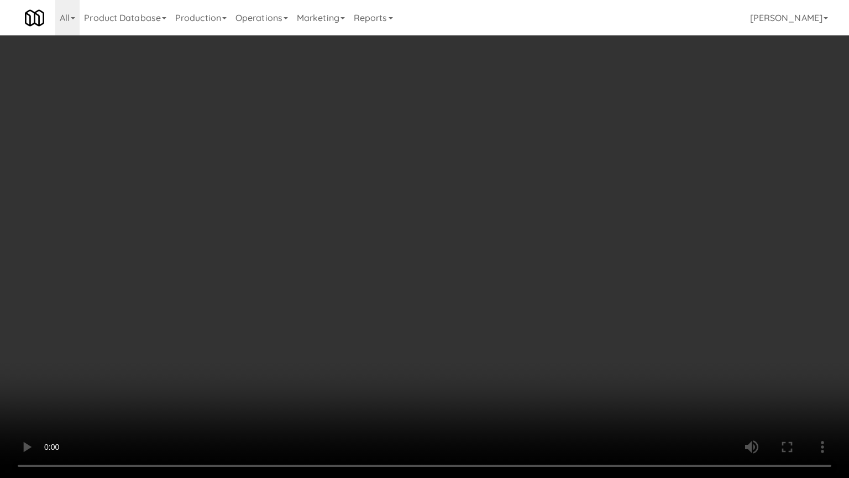
click at [638, 265] on video at bounding box center [424, 239] width 849 height 478
click at [538, 241] on video at bounding box center [424, 239] width 849 height 478
click at [539, 241] on video at bounding box center [424, 239] width 849 height 478
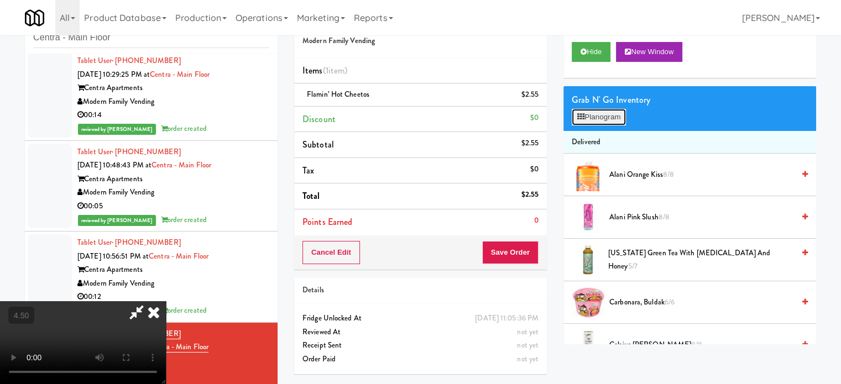
click at [615, 114] on button "Planogram" at bounding box center [599, 117] width 54 height 17
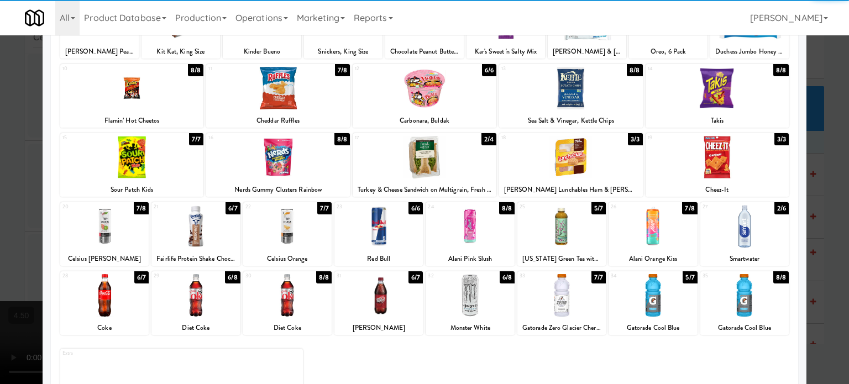
scroll to position [158, 0]
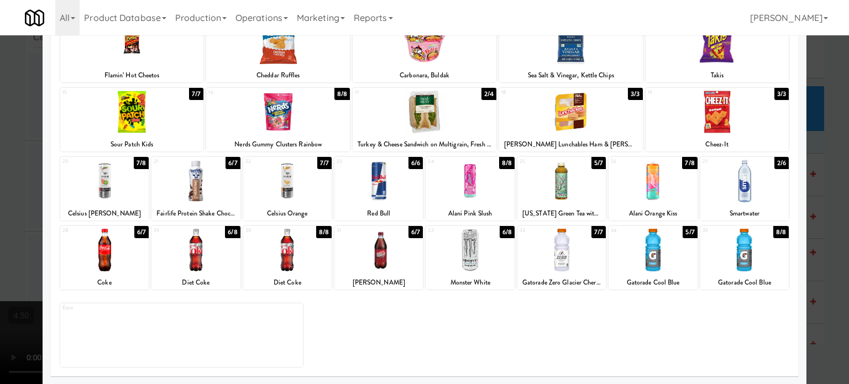
click at [138, 237] on div "6/7" at bounding box center [141, 232] width 14 height 12
click at [834, 186] on div at bounding box center [424, 192] width 849 height 384
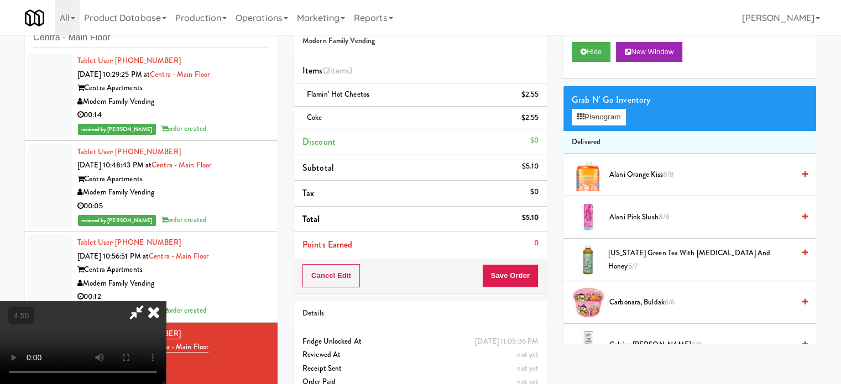
click at [166, 301] on video at bounding box center [83, 342] width 166 height 83
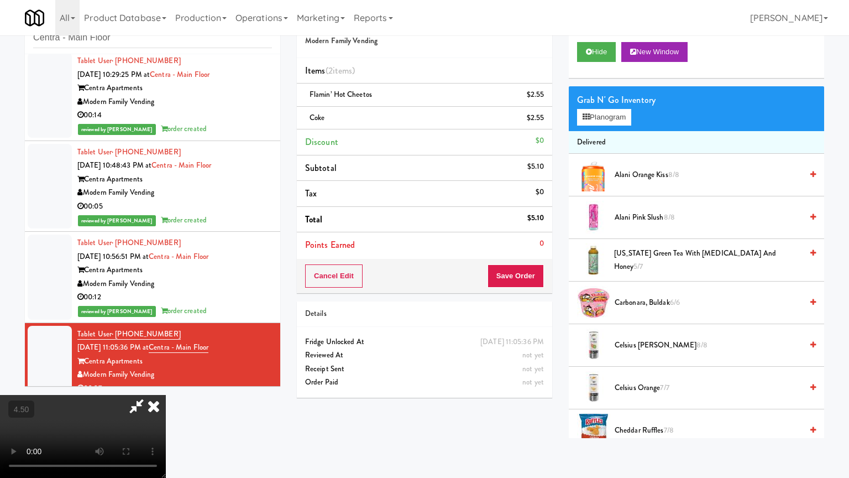
drag, startPoint x: 396, startPoint y: 223, endPoint x: 393, endPoint y: 208, distance: 15.7
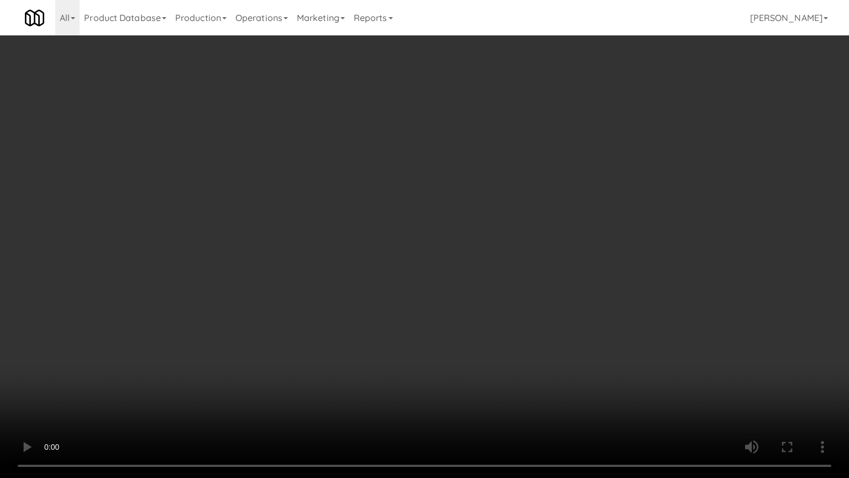
click at [396, 223] on video at bounding box center [424, 239] width 849 height 478
click at [385, 197] on video at bounding box center [424, 239] width 849 height 478
click at [379, 211] on video at bounding box center [424, 239] width 849 height 478
click at [427, 226] on video at bounding box center [424, 239] width 849 height 478
click at [420, 226] on video at bounding box center [424, 239] width 849 height 478
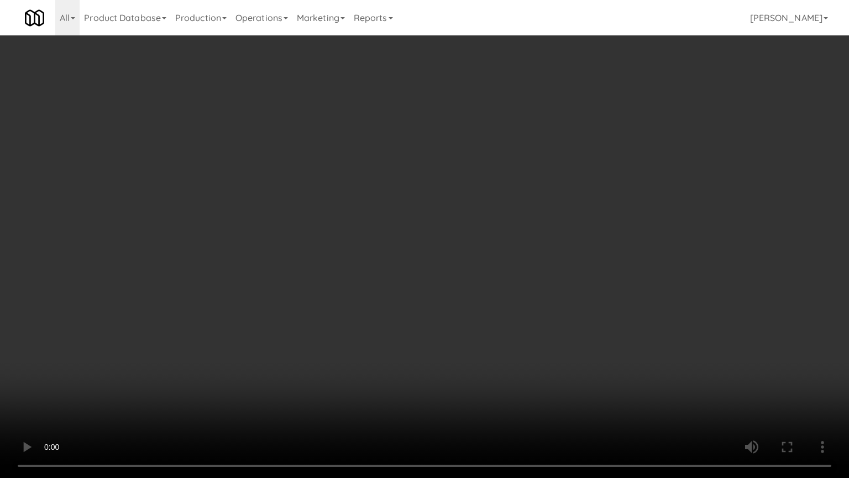
click at [422, 223] on video at bounding box center [424, 239] width 849 height 478
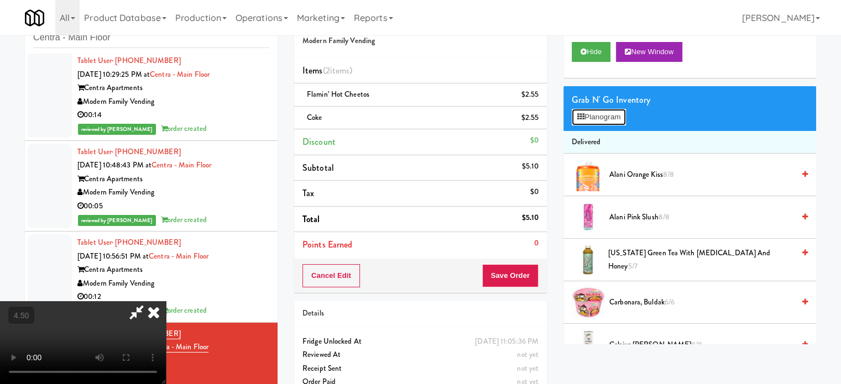
click at [592, 124] on button "Planogram" at bounding box center [599, 117] width 54 height 17
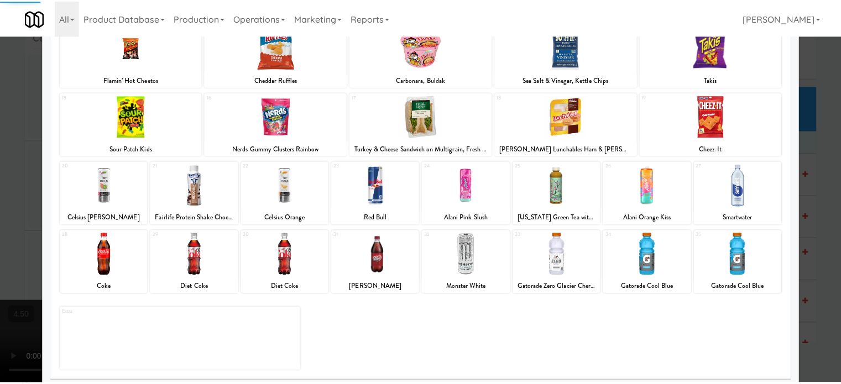
scroll to position [158, 0]
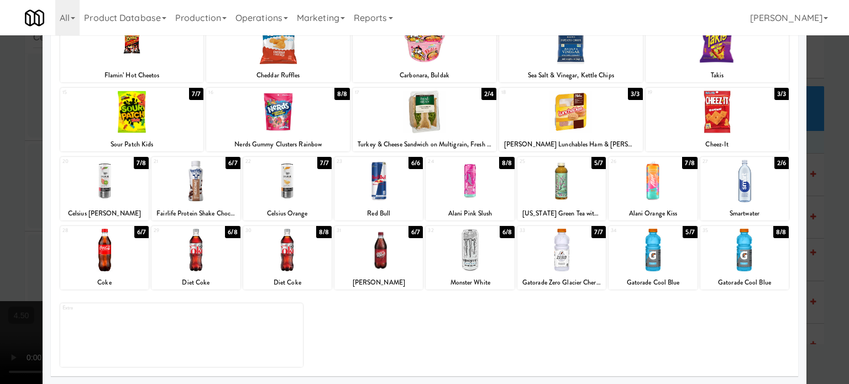
click at [139, 234] on div "6/7" at bounding box center [141, 232] width 14 height 12
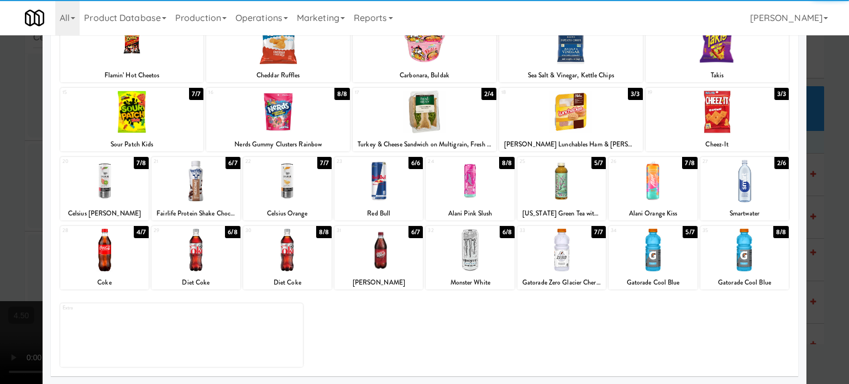
click at [817, 194] on div at bounding box center [424, 192] width 849 height 384
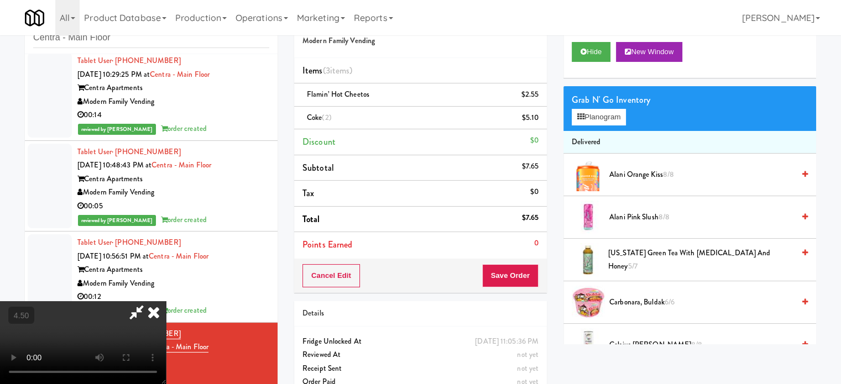
click at [166, 301] on video at bounding box center [83, 342] width 166 height 83
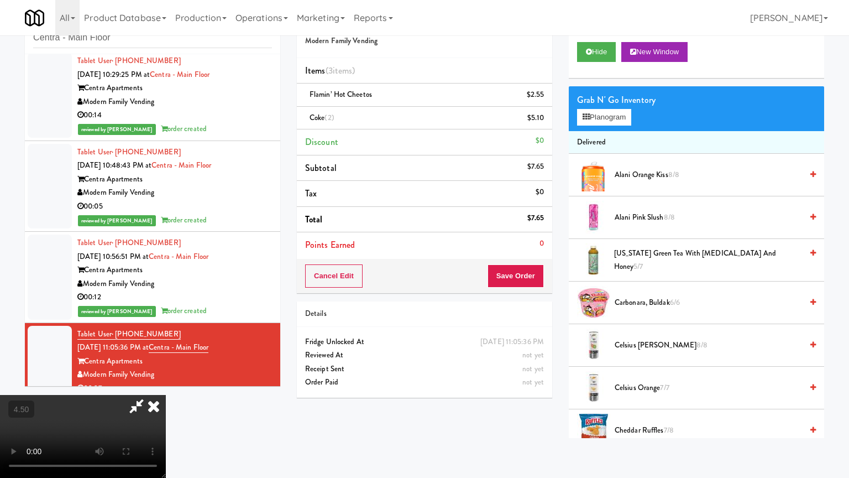
drag, startPoint x: 234, startPoint y: 310, endPoint x: 265, endPoint y: 257, distance: 61.2
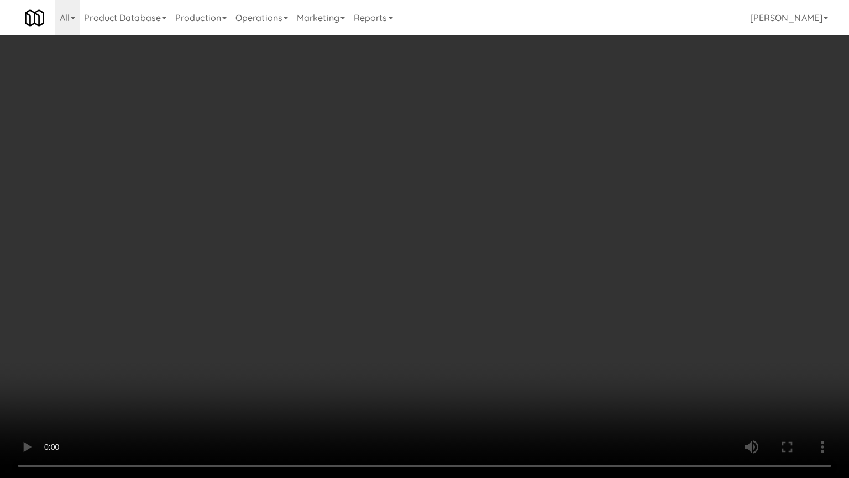
click at [236, 305] on video at bounding box center [424, 239] width 849 height 478
click at [283, 245] on video at bounding box center [424, 239] width 849 height 478
click at [283, 247] on video at bounding box center [424, 239] width 849 height 478
click at [326, 257] on video at bounding box center [424, 239] width 849 height 478
click at [334, 259] on video at bounding box center [424, 239] width 849 height 478
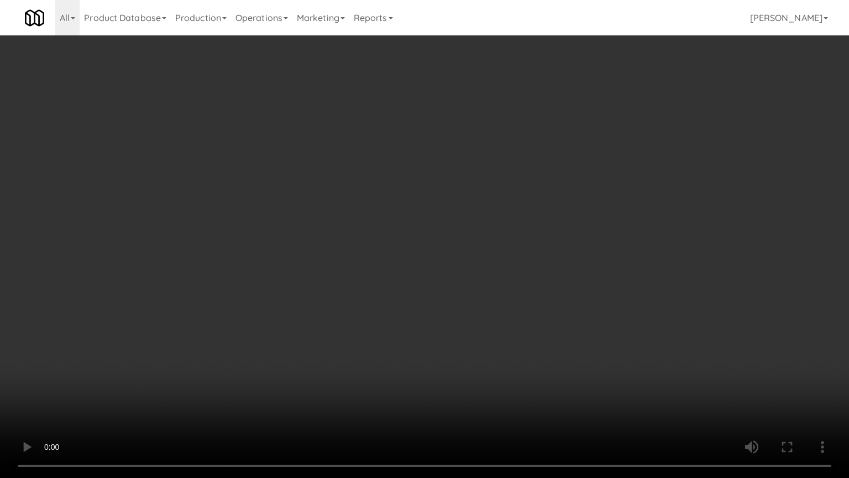
click at [365, 261] on video at bounding box center [424, 239] width 849 height 478
click at [369, 259] on video at bounding box center [424, 239] width 849 height 478
click at [401, 243] on video at bounding box center [424, 239] width 849 height 478
click at [432, 257] on video at bounding box center [424, 239] width 849 height 478
click at [433, 258] on video at bounding box center [424, 239] width 849 height 478
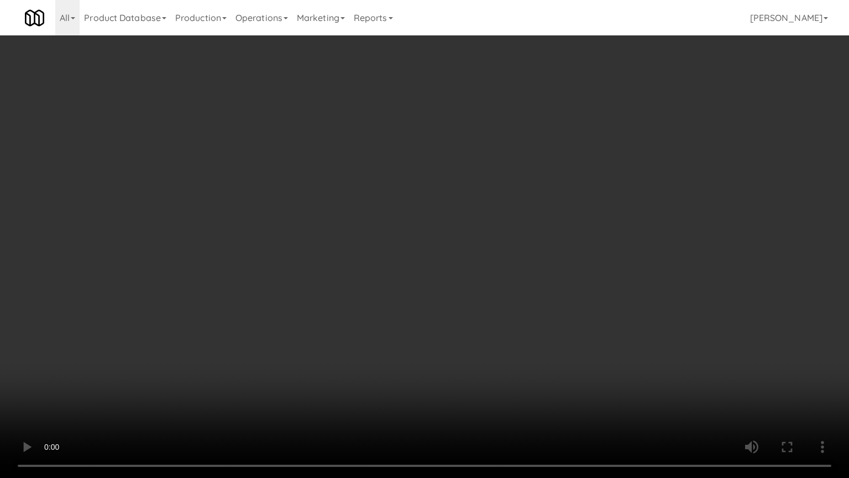
click at [343, 300] on video at bounding box center [424, 239] width 849 height 478
click at [389, 246] on video at bounding box center [424, 239] width 849 height 478
click at [440, 258] on video at bounding box center [424, 239] width 849 height 478
click at [504, 265] on video at bounding box center [424, 239] width 849 height 478
click at [502, 264] on video at bounding box center [424, 239] width 849 height 478
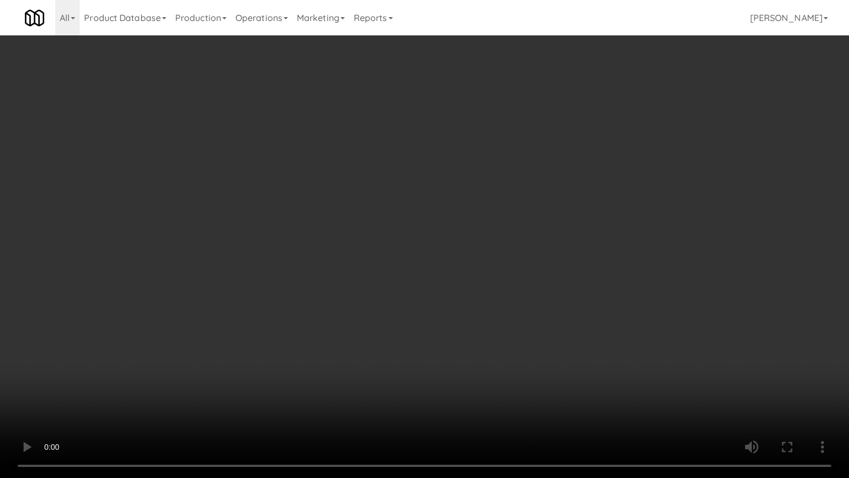
click at [582, 285] on video at bounding box center [424, 239] width 849 height 478
click at [364, 264] on video at bounding box center [424, 239] width 849 height 478
click at [486, 257] on video at bounding box center [424, 239] width 849 height 478
click at [467, 246] on video at bounding box center [424, 239] width 849 height 478
click at [471, 241] on video at bounding box center [424, 239] width 849 height 478
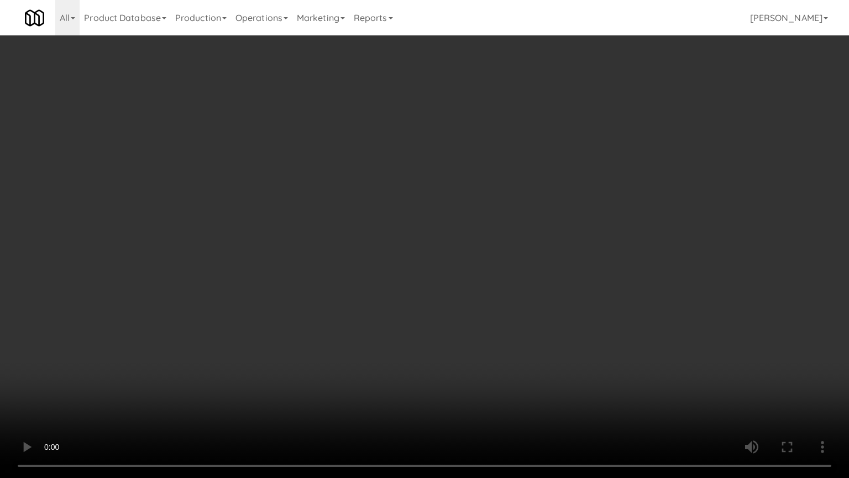
click at [458, 257] on video at bounding box center [424, 239] width 849 height 478
click at [458, 246] on video at bounding box center [424, 239] width 849 height 478
click at [341, 349] on video at bounding box center [424, 239] width 849 height 478
click at [349, 317] on video at bounding box center [424, 239] width 849 height 478
drag, startPoint x: 354, startPoint y: 311, endPoint x: 441, endPoint y: 285, distance: 90.4
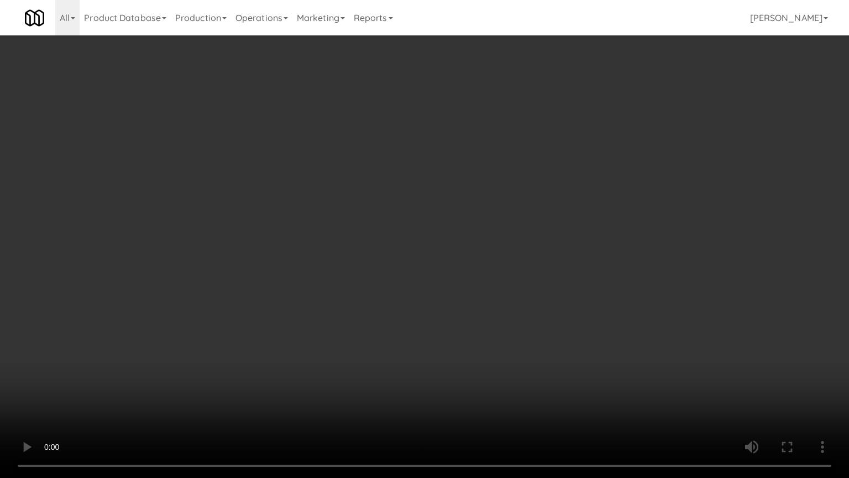
click at [357, 311] on video at bounding box center [424, 239] width 849 height 478
click at [453, 285] on video at bounding box center [424, 239] width 849 height 478
click at [440, 286] on video at bounding box center [424, 239] width 849 height 478
click at [503, 285] on video at bounding box center [424, 239] width 849 height 478
click at [425, 271] on video at bounding box center [424, 239] width 849 height 478
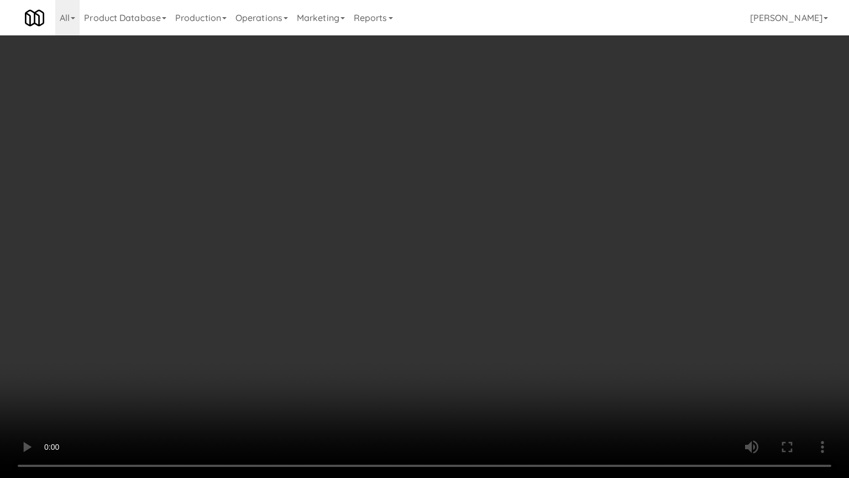
click at [489, 271] on video at bounding box center [424, 239] width 849 height 478
click at [418, 257] on video at bounding box center [424, 239] width 849 height 478
click at [420, 255] on video at bounding box center [424, 239] width 849 height 478
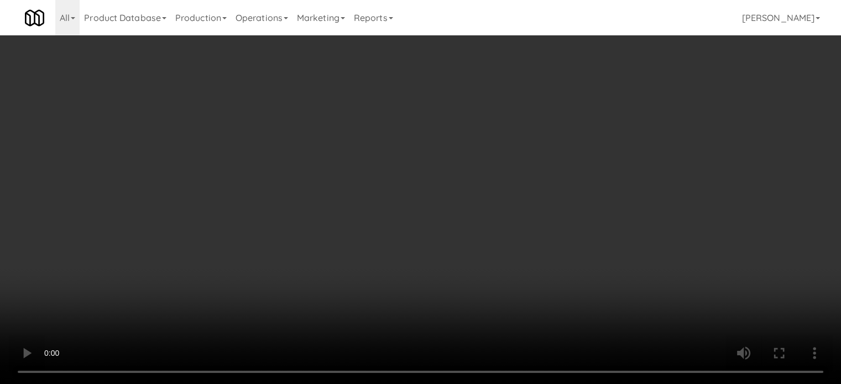
scroll to position [553, 0]
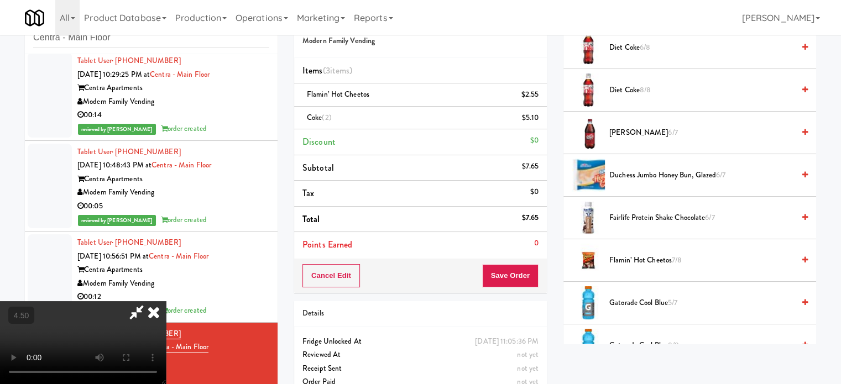
click at [635, 132] on span "[PERSON_NAME] 6/7" at bounding box center [701, 133] width 185 height 14
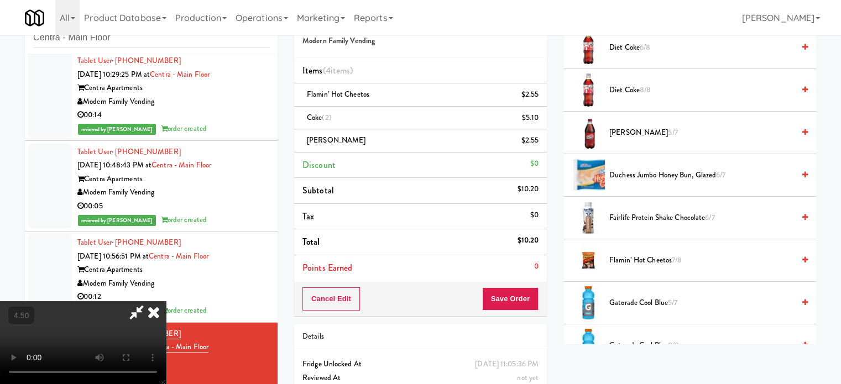
click at [166, 301] on video at bounding box center [83, 342] width 166 height 83
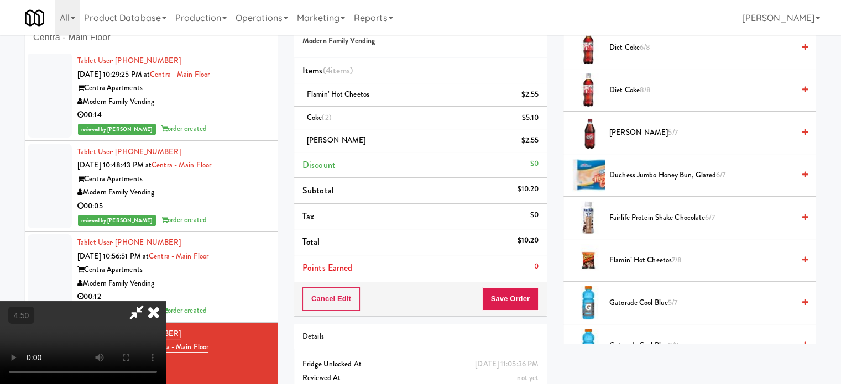
click at [166, 301] on video at bounding box center [83, 342] width 166 height 83
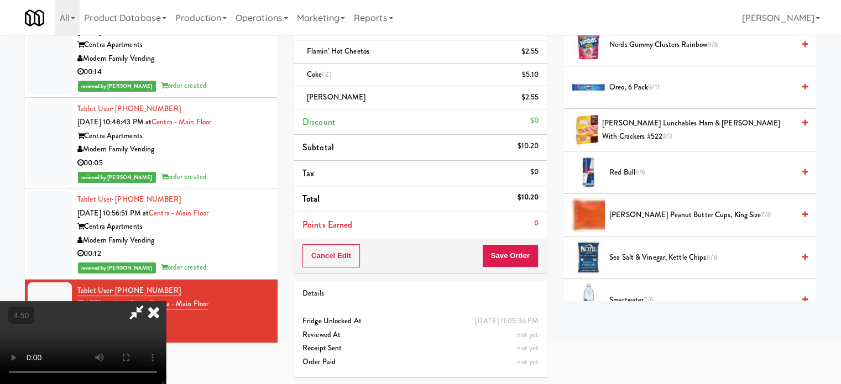
scroll to position [1146, 0]
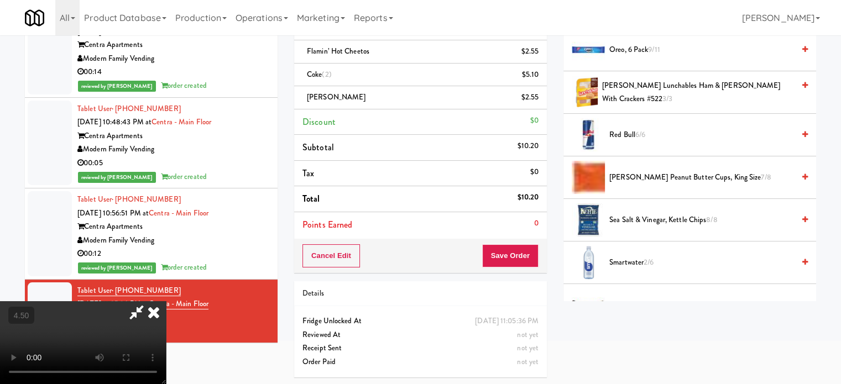
click at [660, 173] on span "[PERSON_NAME] Peanut Butter Cups, King Size 7/8" at bounding box center [701, 178] width 185 height 14
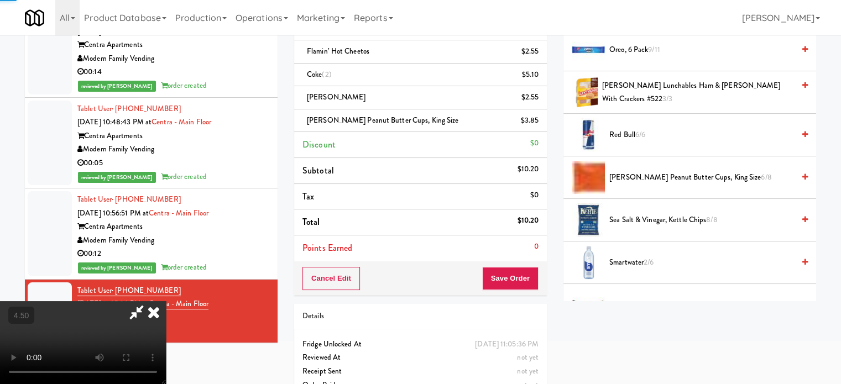
click at [166, 301] on video at bounding box center [83, 342] width 166 height 83
drag, startPoint x: 310, startPoint y: 189, endPoint x: 316, endPoint y: 253, distance: 63.9
click at [166, 301] on video at bounding box center [83, 342] width 166 height 83
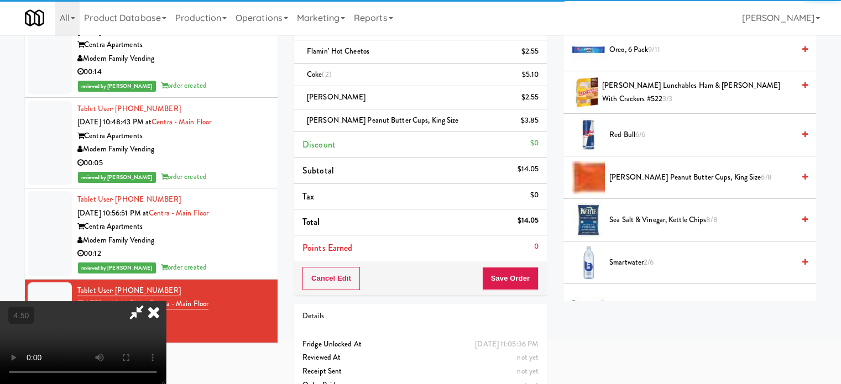
drag, startPoint x: 317, startPoint y: 252, endPoint x: 358, endPoint y: 223, distance: 50.0
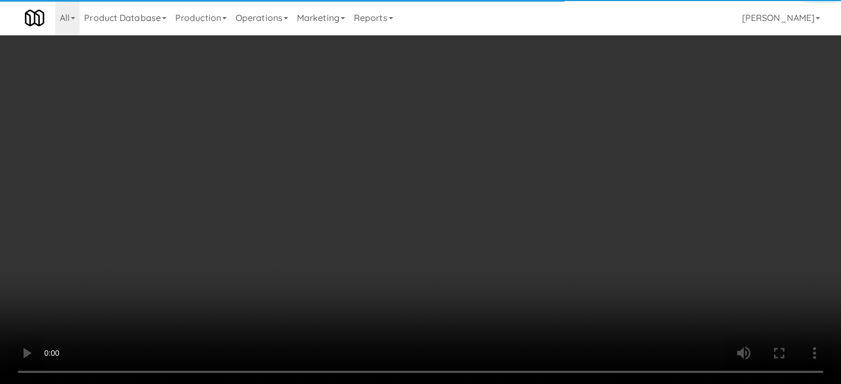
click at [321, 250] on video at bounding box center [420, 192] width 841 height 384
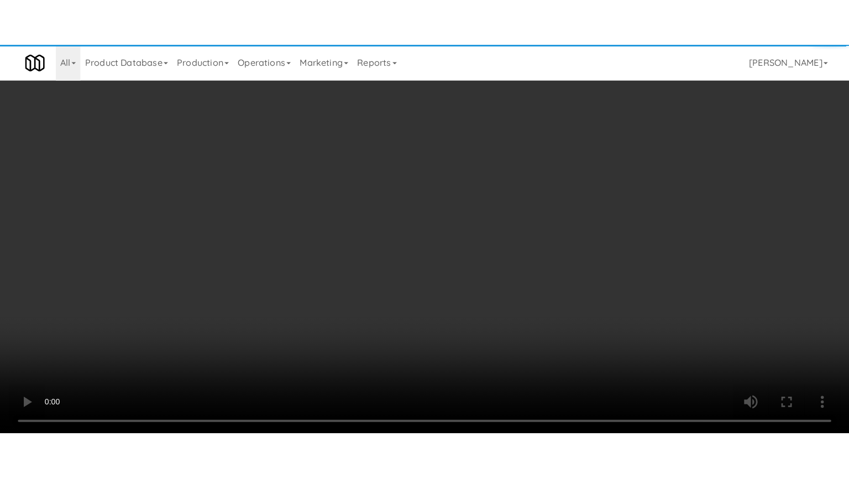
scroll to position [35, 0]
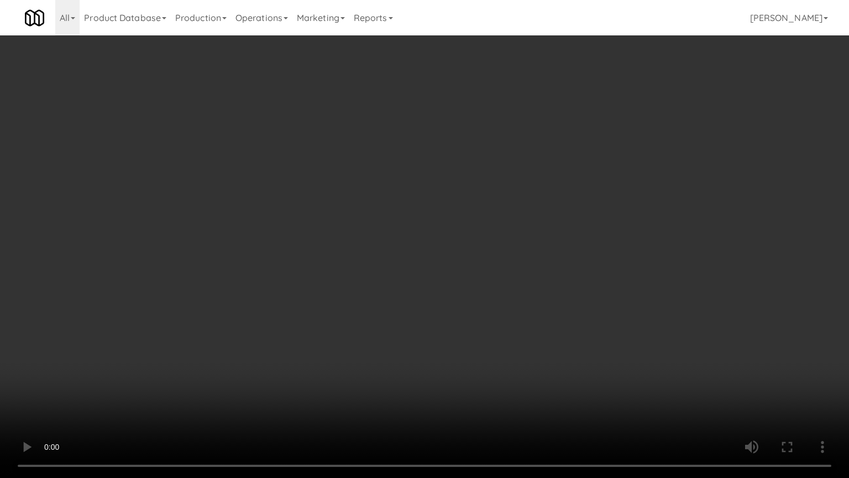
click at [425, 226] on video at bounding box center [424, 239] width 849 height 478
click at [428, 263] on video at bounding box center [424, 239] width 849 height 478
click at [469, 205] on video at bounding box center [424, 239] width 849 height 478
drag, startPoint x: 192, startPoint y: 234, endPoint x: 259, endPoint y: 190, distance: 79.4
click at [199, 227] on video at bounding box center [424, 239] width 849 height 478
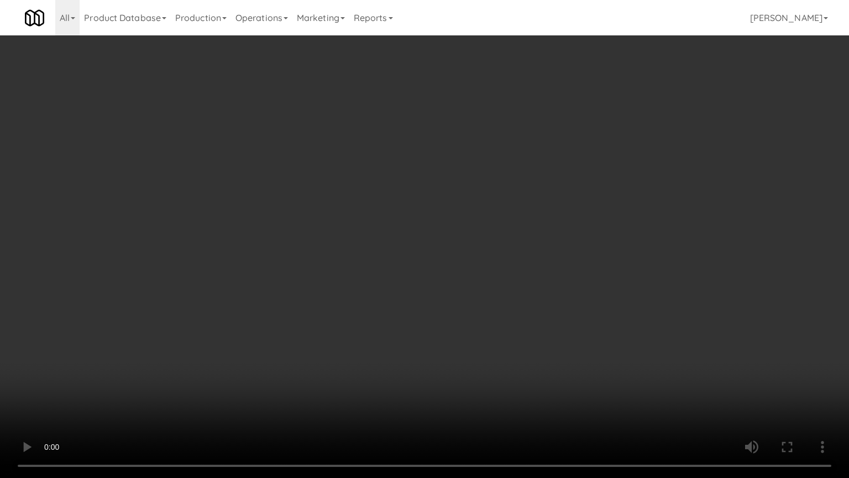
click at [314, 245] on video at bounding box center [424, 239] width 849 height 478
click at [322, 240] on video at bounding box center [424, 239] width 849 height 478
click at [331, 239] on video at bounding box center [424, 239] width 849 height 478
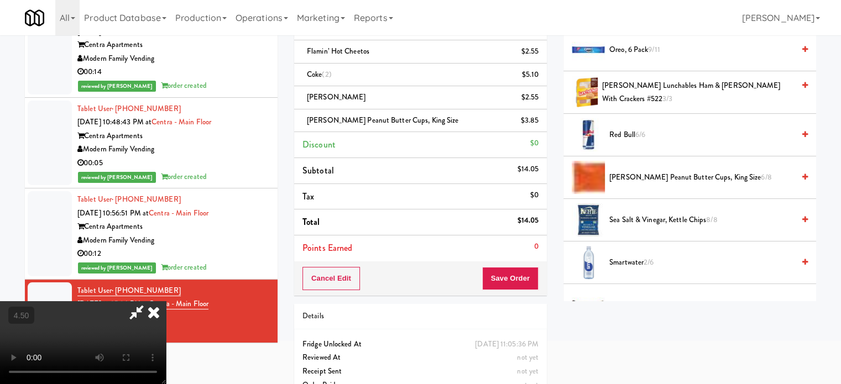
scroll to position [1422, 0]
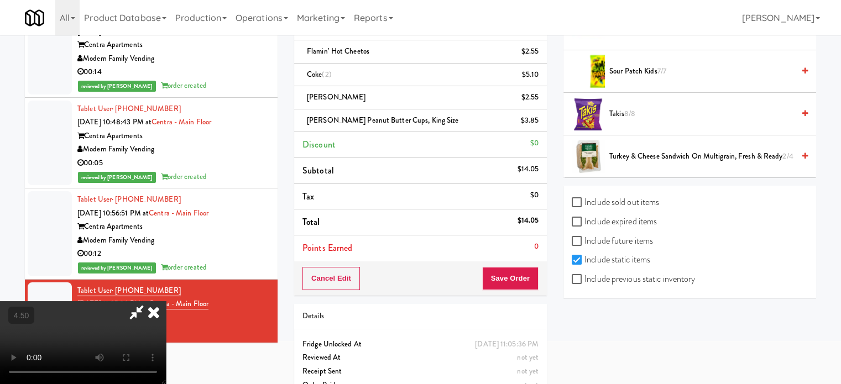
click at [628, 109] on span "8/8" at bounding box center [629, 113] width 11 height 11
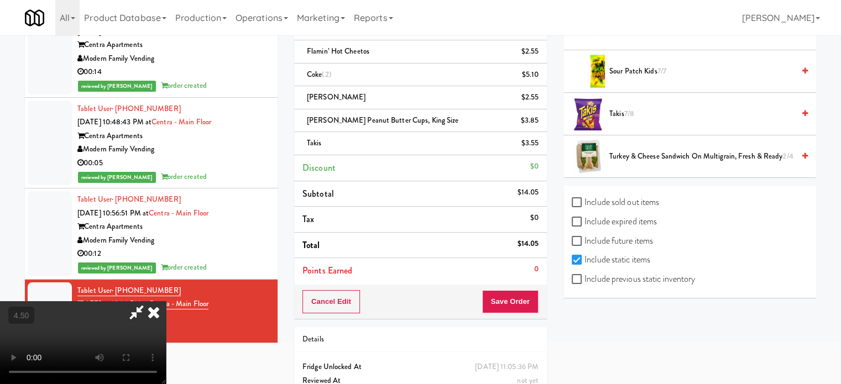
click at [166, 301] on video at bounding box center [83, 342] width 166 height 83
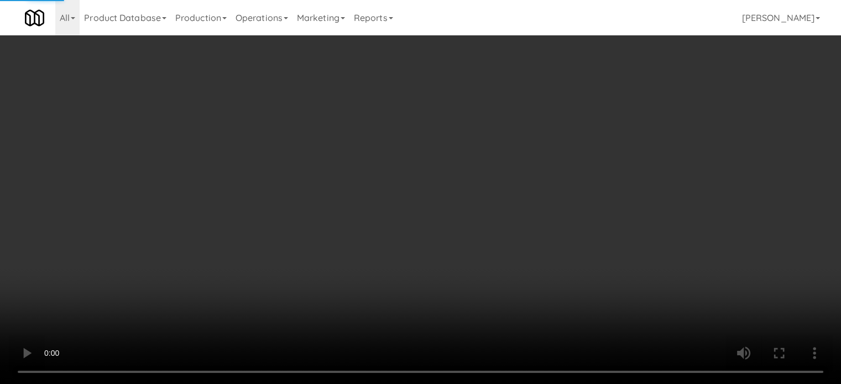
scroll to position [1329, 0]
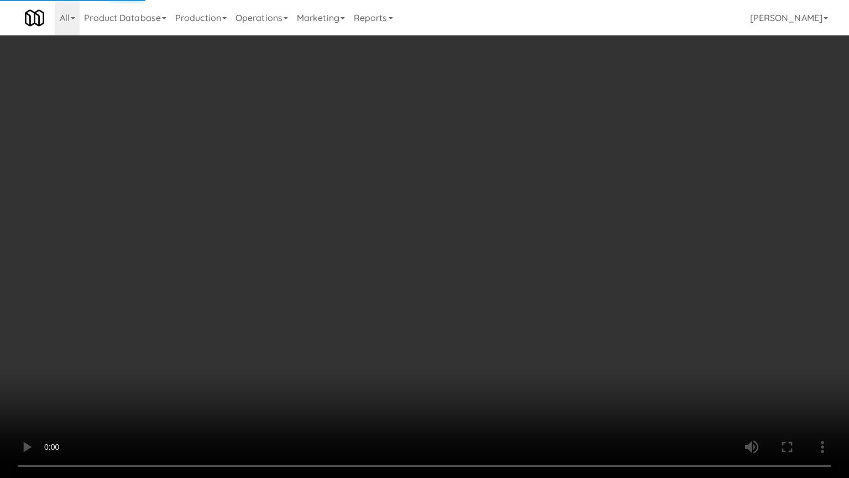
drag, startPoint x: 208, startPoint y: 327, endPoint x: 348, endPoint y: 233, distance: 168.2
click at [210, 327] on video at bounding box center [424, 239] width 849 height 478
click at [416, 196] on video at bounding box center [424, 239] width 849 height 478
click at [248, 323] on video at bounding box center [424, 239] width 849 height 478
click at [377, 254] on video at bounding box center [424, 239] width 849 height 478
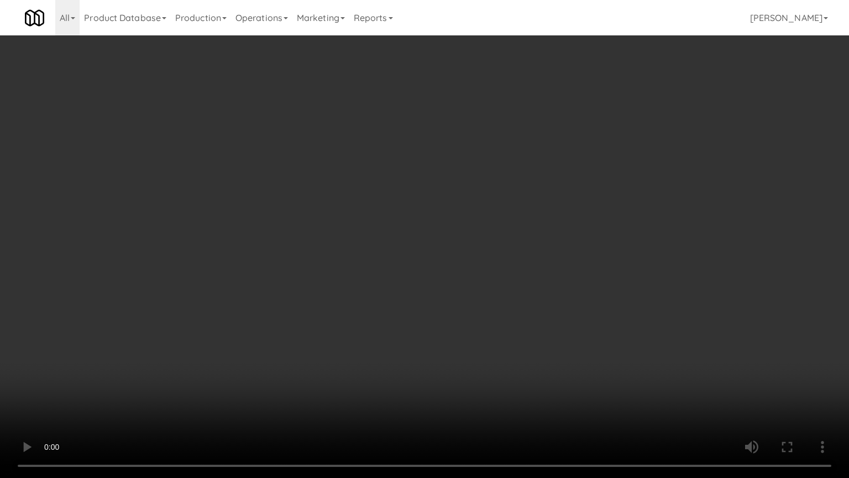
click at [377, 255] on video at bounding box center [424, 239] width 849 height 478
click at [377, 256] on video at bounding box center [424, 239] width 849 height 478
click at [377, 254] on video at bounding box center [424, 239] width 849 height 478
click at [395, 261] on video at bounding box center [424, 239] width 849 height 478
click at [259, 369] on video at bounding box center [424, 239] width 849 height 478
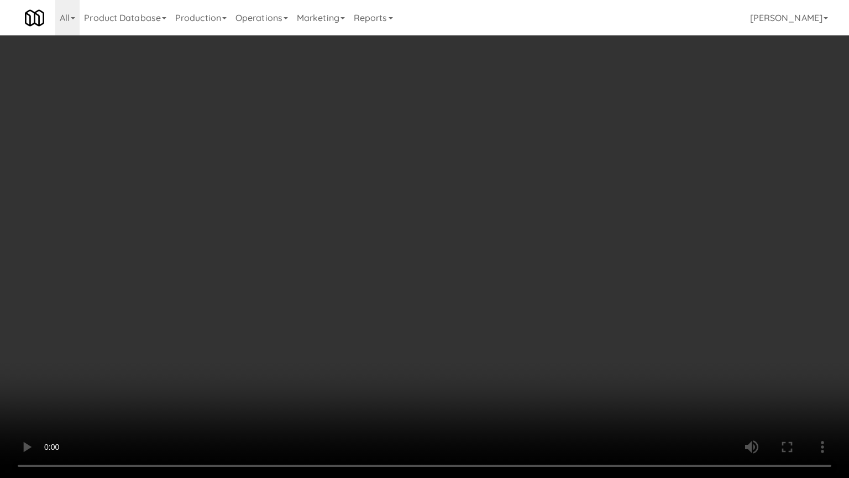
click at [410, 303] on video at bounding box center [424, 239] width 849 height 478
click at [410, 301] on video at bounding box center [424, 239] width 849 height 478
click at [430, 285] on video at bounding box center [424, 239] width 849 height 478
click at [423, 270] on video at bounding box center [424, 239] width 849 height 478
click at [425, 265] on video at bounding box center [424, 239] width 849 height 478
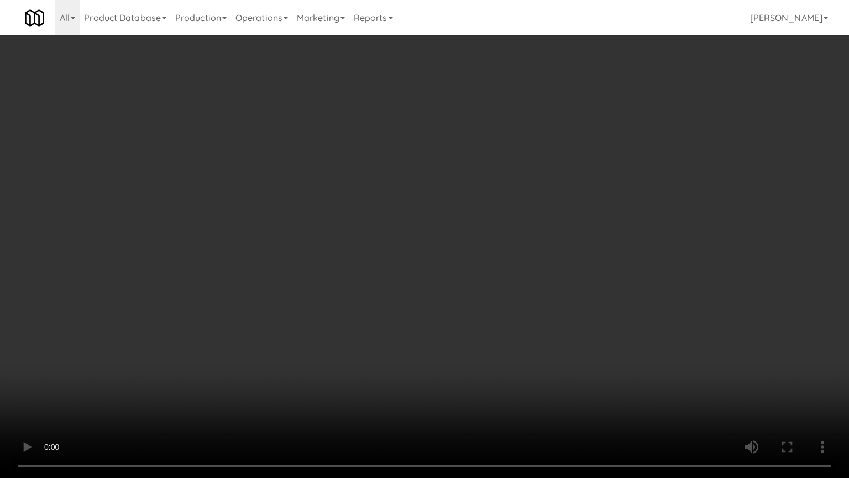
click at [425, 266] on video at bounding box center [424, 239] width 849 height 478
click at [425, 269] on video at bounding box center [424, 239] width 849 height 478
click at [425, 270] on video at bounding box center [424, 239] width 849 height 478
click at [433, 281] on video at bounding box center [424, 239] width 849 height 478
click at [429, 276] on video at bounding box center [424, 239] width 849 height 478
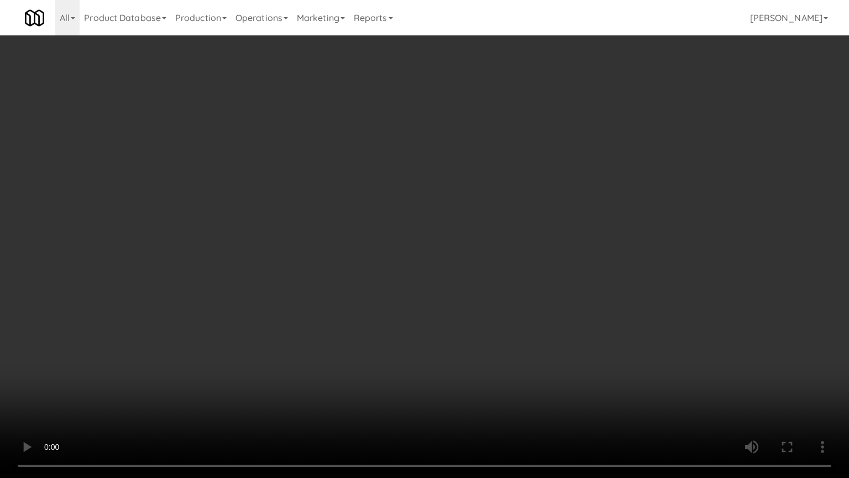
click at [430, 268] on video at bounding box center [424, 239] width 849 height 478
click at [427, 268] on video at bounding box center [424, 239] width 849 height 478
click at [427, 269] on video at bounding box center [424, 239] width 849 height 478
click at [433, 279] on video at bounding box center [424, 239] width 849 height 478
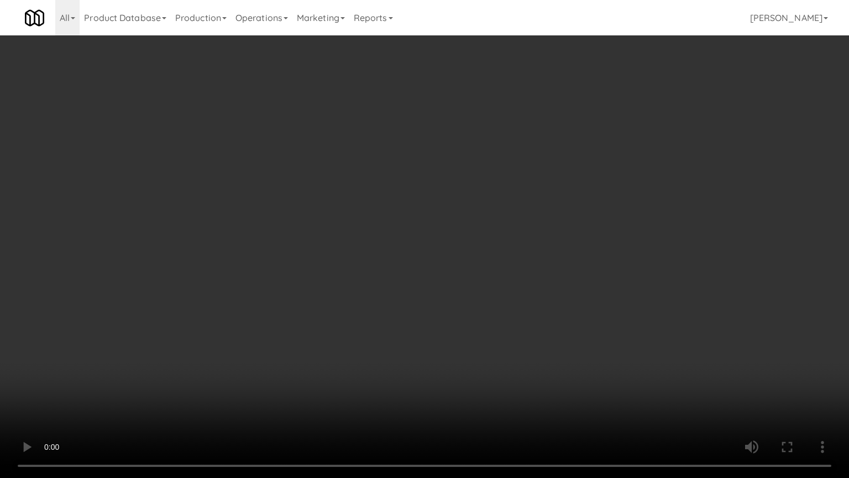
click at [433, 279] on video at bounding box center [424, 239] width 849 height 478
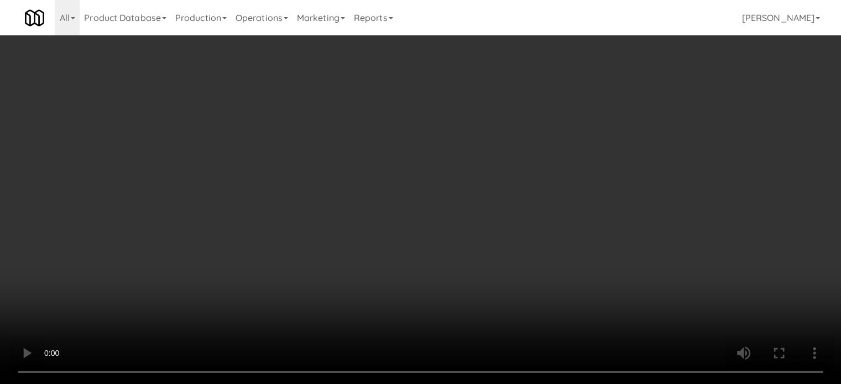
click at [444, 217] on video at bounding box center [420, 192] width 841 height 384
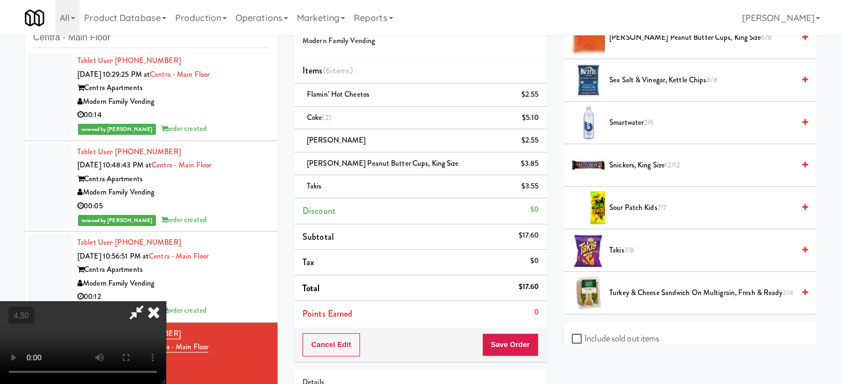
drag, startPoint x: 384, startPoint y: 232, endPoint x: 389, endPoint y: 229, distance: 5.7
click at [166, 301] on video at bounding box center [83, 342] width 166 height 83
drag, startPoint x: 389, startPoint y: 229, endPoint x: 420, endPoint y: 286, distance: 65.3
click at [166, 301] on video at bounding box center [83, 342] width 166 height 83
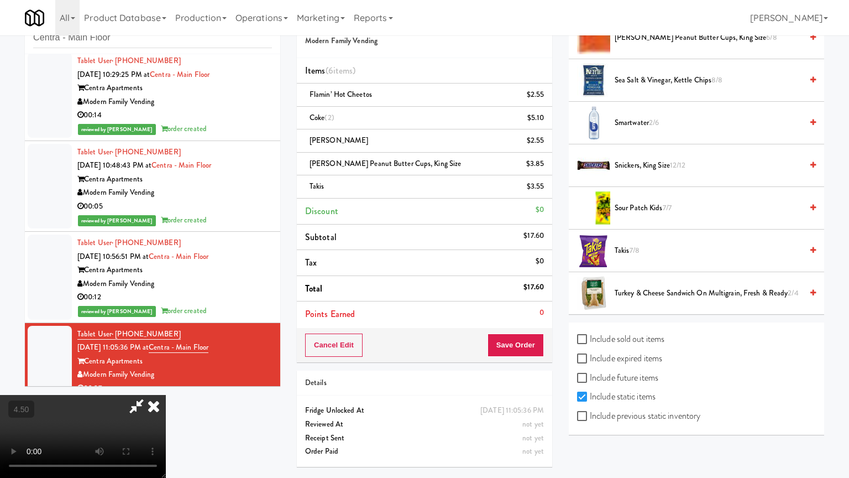
click at [166, 384] on video at bounding box center [83, 436] width 166 height 83
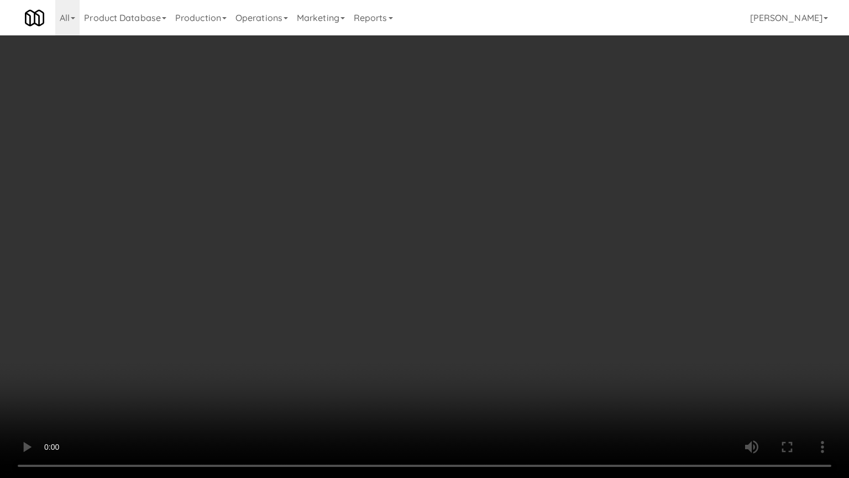
drag, startPoint x: 278, startPoint y: 300, endPoint x: 289, endPoint y: 285, distance: 18.6
click at [278, 300] on video at bounding box center [424, 239] width 849 height 478
click at [292, 280] on video at bounding box center [424, 239] width 849 height 478
click at [315, 283] on video at bounding box center [424, 239] width 849 height 478
drag, startPoint x: 322, startPoint y: 286, endPoint x: 350, endPoint y: 268, distance: 33.1
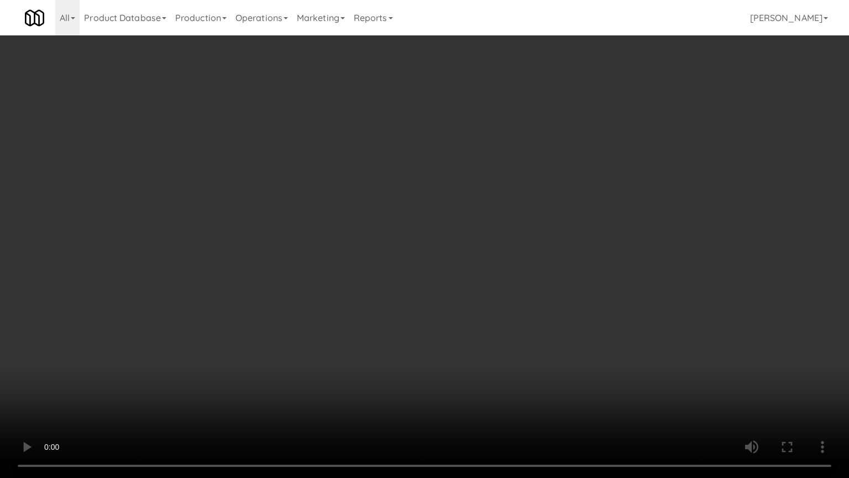
click at [321, 285] on video at bounding box center [424, 239] width 849 height 478
click at [364, 264] on video at bounding box center [424, 239] width 849 height 478
click at [371, 269] on video at bounding box center [424, 239] width 849 height 478
click at [375, 265] on video at bounding box center [424, 239] width 849 height 478
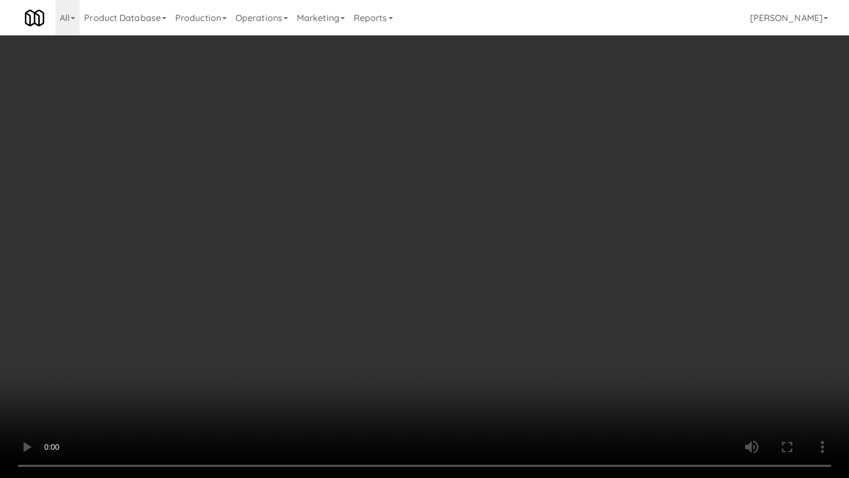
click at [379, 268] on video at bounding box center [424, 239] width 849 height 478
click at [380, 270] on video at bounding box center [424, 239] width 849 height 478
click at [431, 278] on video at bounding box center [424, 239] width 849 height 478
click at [422, 271] on video at bounding box center [424, 239] width 849 height 478
click at [496, 271] on video at bounding box center [424, 239] width 849 height 478
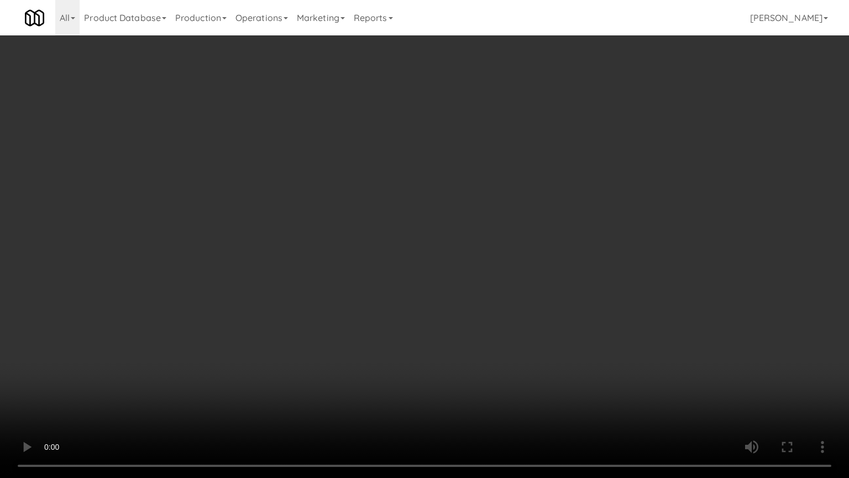
click at [440, 275] on video at bounding box center [424, 239] width 849 height 478
click at [500, 279] on video at bounding box center [424, 239] width 849 height 478
click at [436, 278] on video at bounding box center [424, 239] width 849 height 478
click at [456, 264] on video at bounding box center [424, 239] width 849 height 478
click at [415, 259] on video at bounding box center [424, 239] width 849 height 478
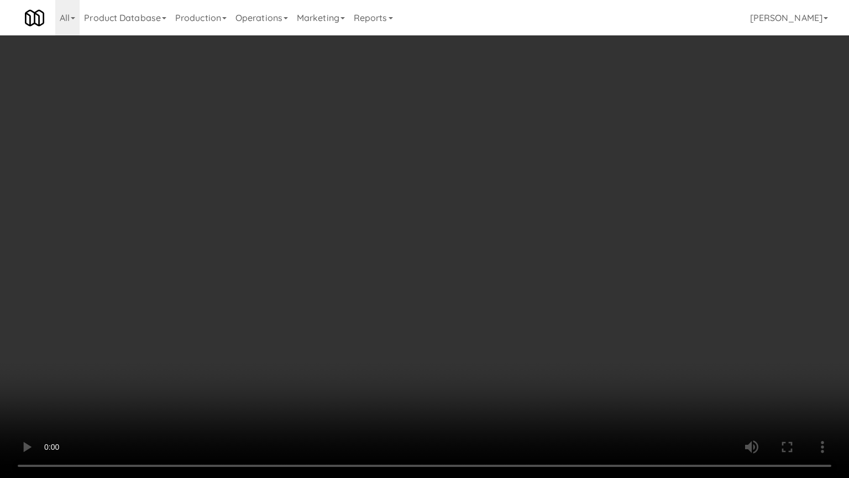
click at [451, 271] on video at bounding box center [424, 239] width 849 height 478
click at [450, 274] on video at bounding box center [424, 239] width 849 height 478
click at [448, 271] on video at bounding box center [424, 239] width 849 height 478
click at [448, 276] on video at bounding box center [424, 239] width 849 height 478
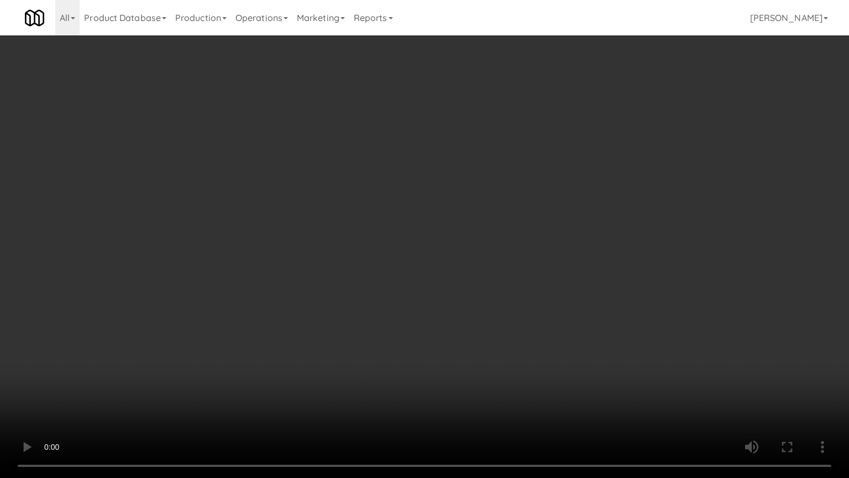
click at [448, 274] on video at bounding box center [424, 239] width 849 height 478
click at [446, 270] on video at bounding box center [424, 239] width 849 height 478
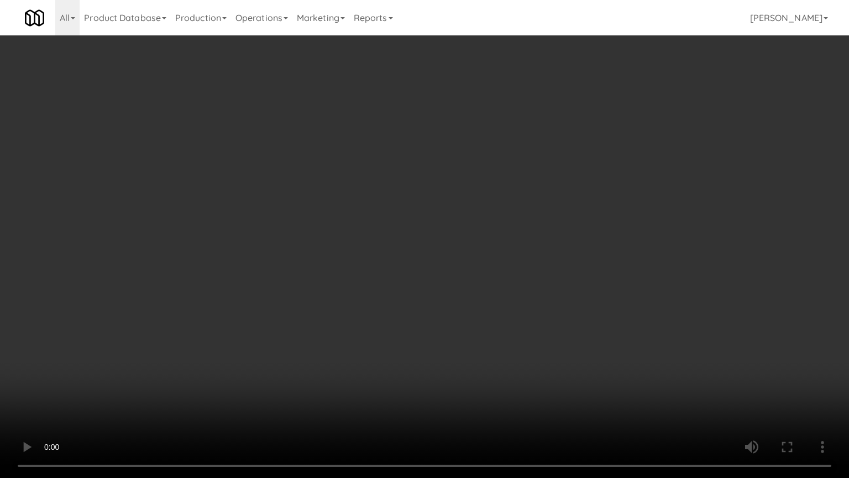
click at [447, 273] on video at bounding box center [424, 239] width 849 height 478
click at [384, 250] on video at bounding box center [424, 239] width 849 height 478
click at [397, 244] on video at bounding box center [424, 239] width 849 height 478
click at [398, 243] on video at bounding box center [424, 239] width 849 height 478
click at [399, 236] on video at bounding box center [424, 239] width 849 height 478
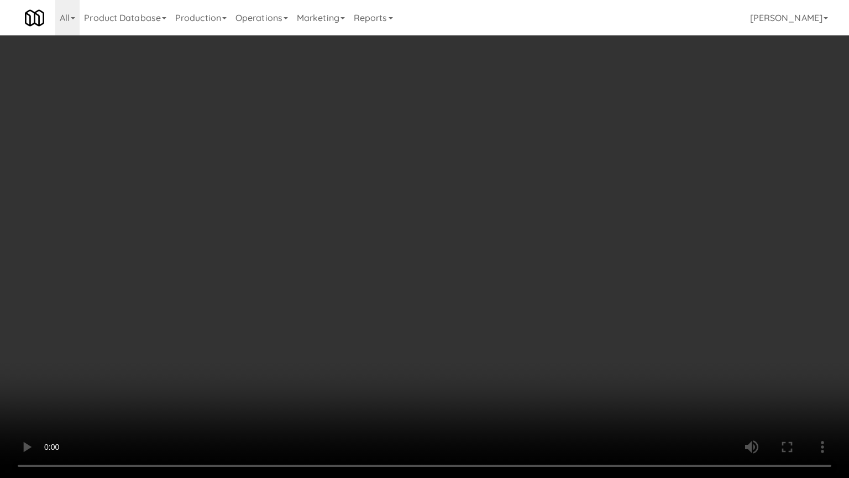
click at [400, 236] on video at bounding box center [424, 239] width 849 height 478
click at [402, 234] on video at bounding box center [424, 239] width 849 height 478
click at [403, 238] on video at bounding box center [424, 239] width 849 height 478
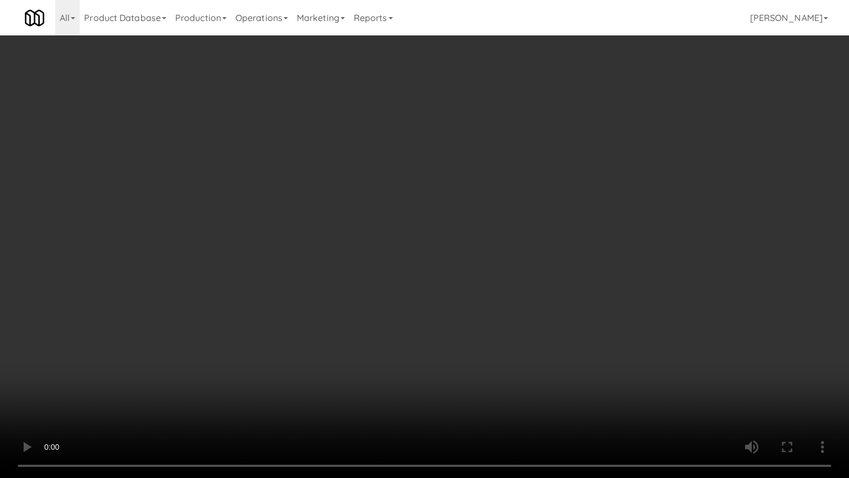
click at [403, 239] on video at bounding box center [424, 239] width 849 height 478
click at [404, 239] on video at bounding box center [424, 239] width 849 height 478
click at [405, 239] on video at bounding box center [424, 239] width 849 height 478
click at [409, 236] on video at bounding box center [424, 239] width 849 height 478
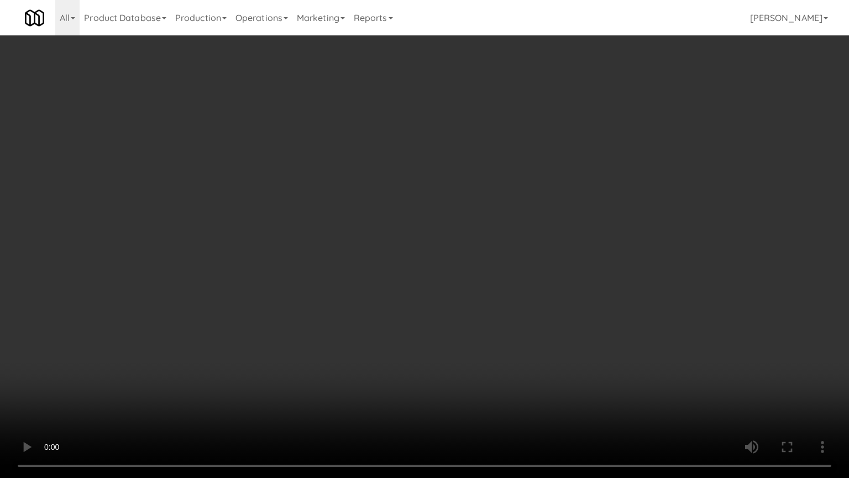
click at [409, 236] on video at bounding box center [424, 239] width 849 height 478
click at [416, 241] on video at bounding box center [424, 239] width 849 height 478
click at [549, 223] on video at bounding box center [424, 239] width 849 height 478
click at [569, 229] on video at bounding box center [424, 239] width 849 height 478
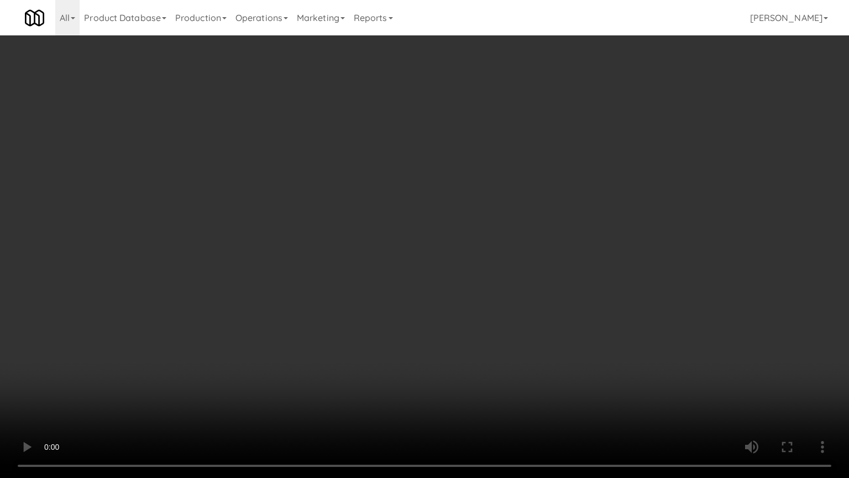
click at [513, 228] on video at bounding box center [424, 239] width 849 height 478
click at [516, 228] on video at bounding box center [424, 239] width 849 height 478
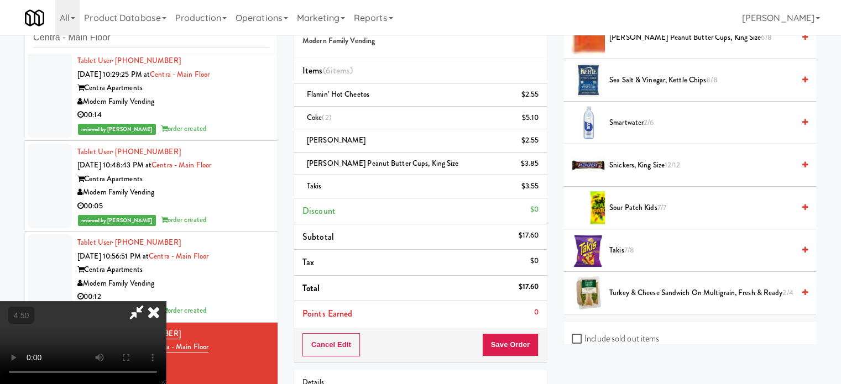
click at [149, 301] on icon at bounding box center [136, 312] width 25 height 22
click at [166, 302] on video at bounding box center [83, 342] width 166 height 83
drag, startPoint x: 244, startPoint y: 301, endPoint x: 247, endPoint y: 354, distance: 52.6
click at [166, 301] on video at bounding box center [83, 342] width 166 height 83
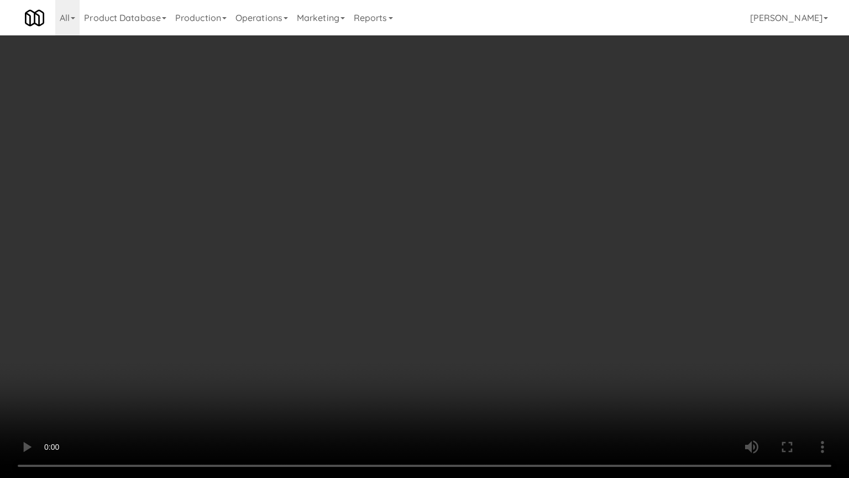
click at [372, 316] on video at bounding box center [424, 239] width 849 height 478
click at [400, 277] on video at bounding box center [424, 239] width 849 height 478
click at [399, 276] on video at bounding box center [424, 239] width 849 height 478
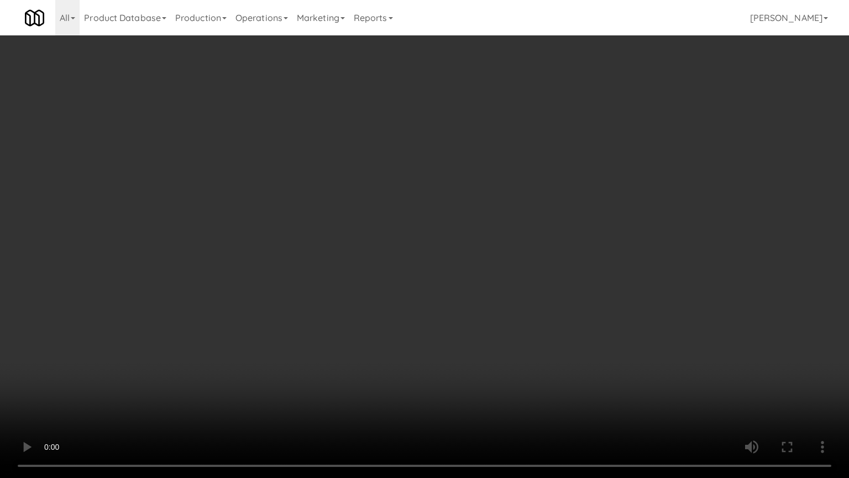
click at [400, 276] on video at bounding box center [424, 239] width 849 height 478
click at [422, 285] on video at bounding box center [424, 239] width 849 height 478
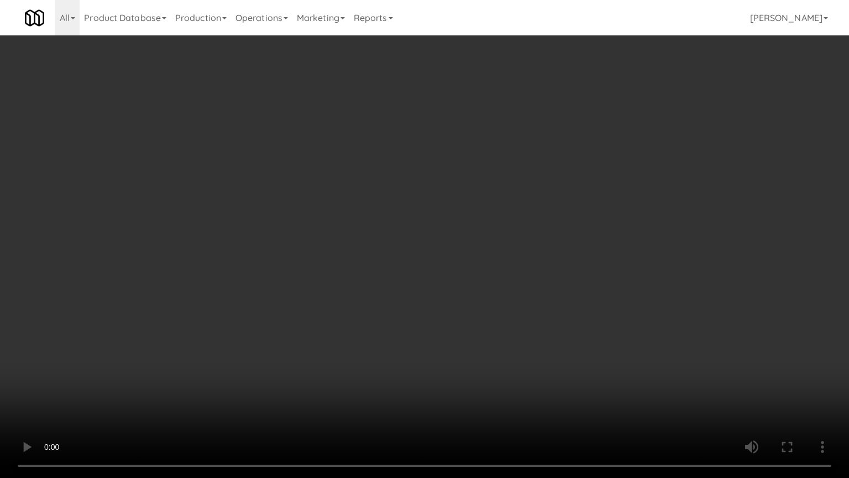
click at [422, 285] on video at bounding box center [424, 239] width 849 height 478
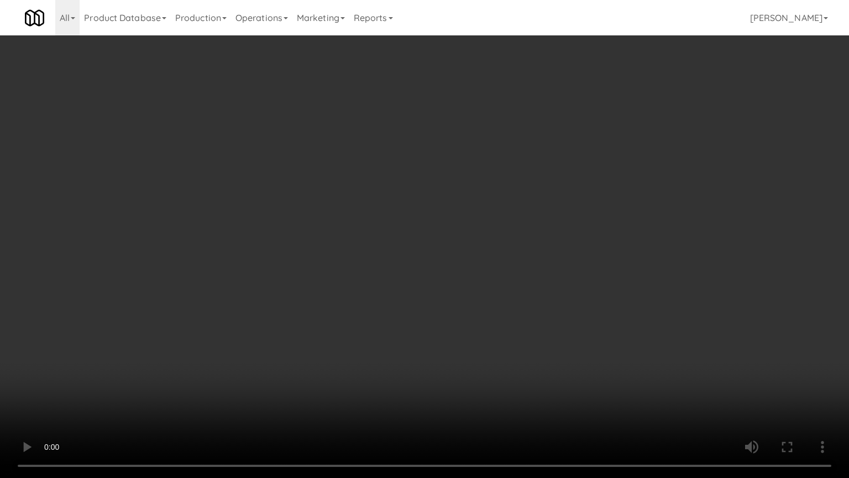
click at [422, 285] on video at bounding box center [424, 239] width 849 height 478
drag, startPoint x: 356, startPoint y: 336, endPoint x: 405, endPoint y: 239, distance: 108.8
click at [356, 336] on video at bounding box center [424, 239] width 849 height 478
click at [355, 212] on video at bounding box center [424, 239] width 849 height 478
click at [357, 211] on video at bounding box center [424, 239] width 849 height 478
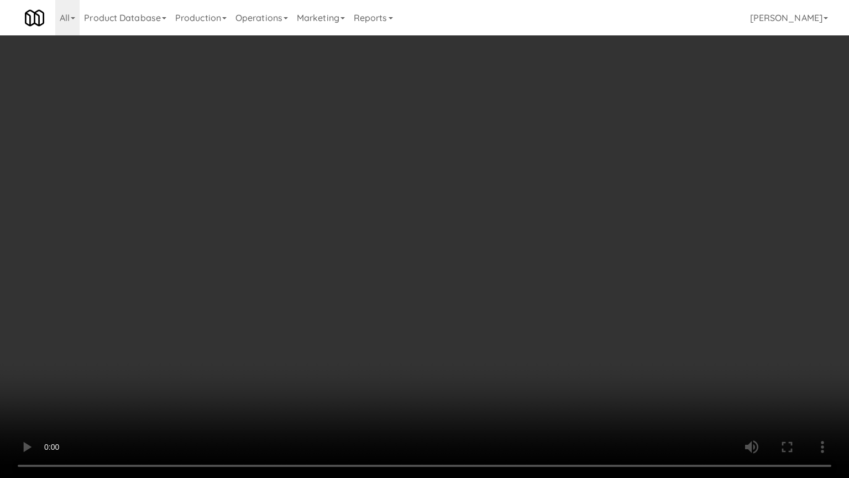
click at [443, 252] on video at bounding box center [424, 239] width 849 height 478
click at [433, 213] on video at bounding box center [424, 239] width 849 height 478
click at [365, 291] on video at bounding box center [424, 239] width 849 height 478
click at [379, 279] on video at bounding box center [424, 239] width 849 height 478
click at [411, 378] on video at bounding box center [424, 239] width 849 height 478
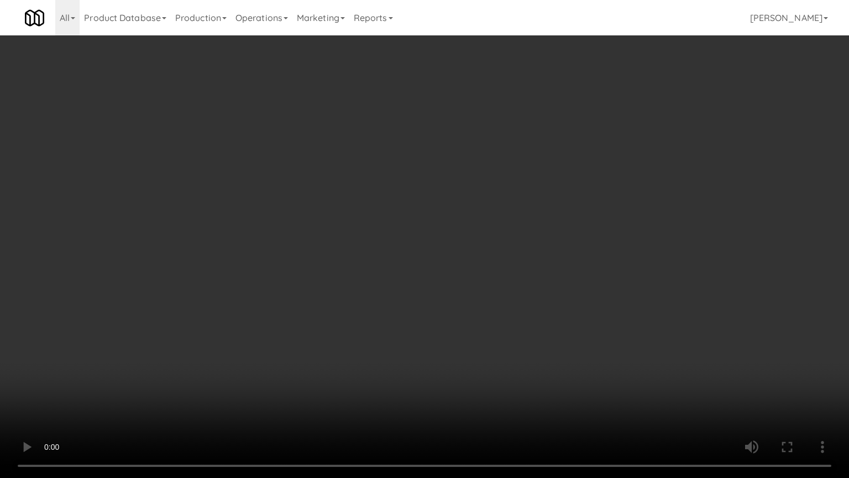
drag, startPoint x: 414, startPoint y: 360, endPoint x: 482, endPoint y: 234, distance: 144.0
click at [414, 359] on video at bounding box center [424, 239] width 849 height 478
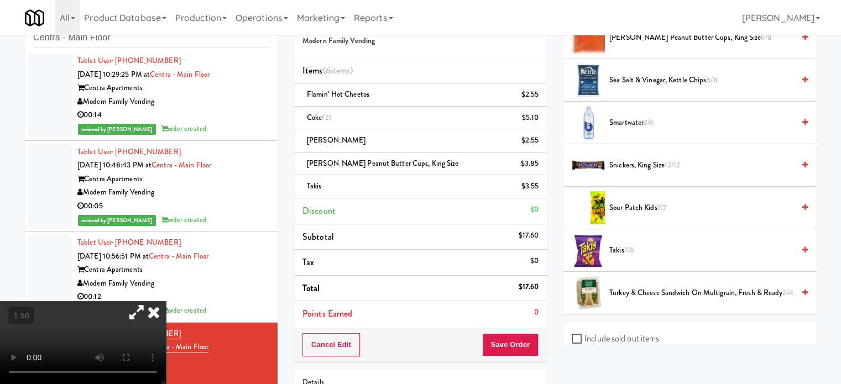
click at [166, 301] on icon at bounding box center [154, 312] width 24 height 22
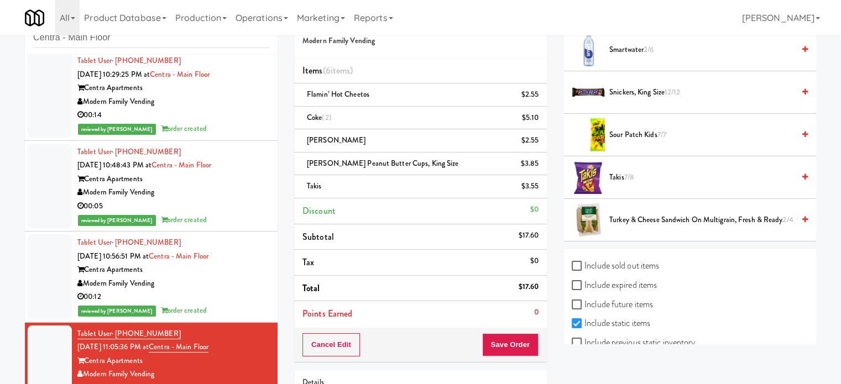
scroll to position [1422, 0]
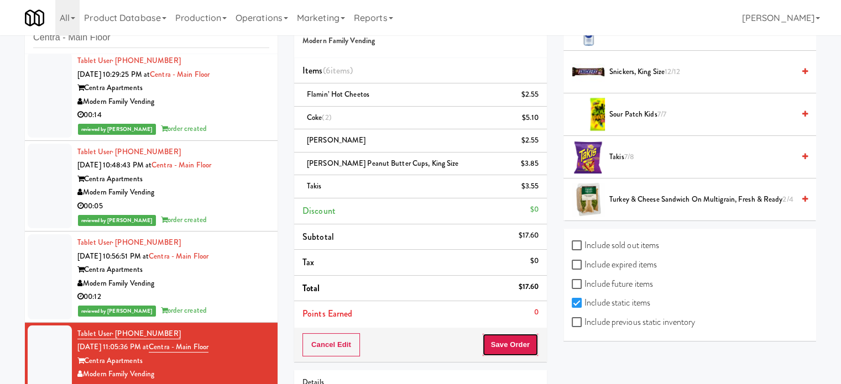
click at [513, 337] on button "Save Order" at bounding box center [510, 344] width 56 height 23
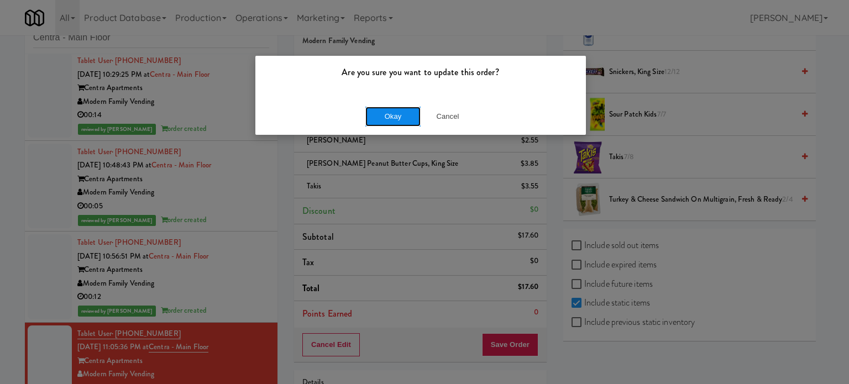
click at [374, 116] on button "Okay" at bounding box center [392, 117] width 55 height 20
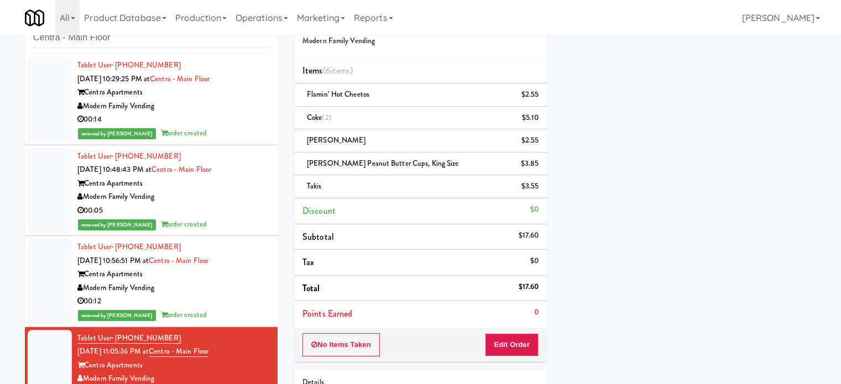
scroll to position [0, 0]
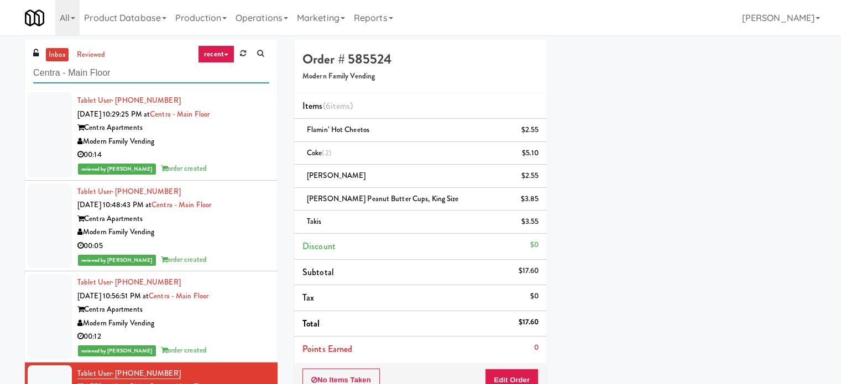
click at [140, 70] on input "Centra - Main Floor" at bounding box center [151, 73] width 236 height 20
paste input "Rock Solid Reboot (Left)"
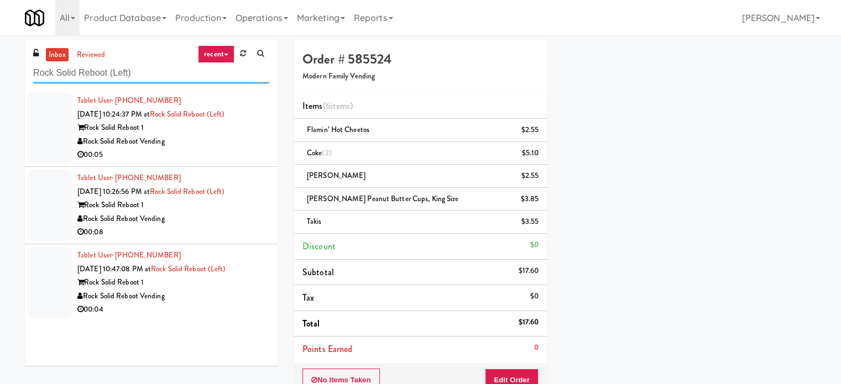
type input "Rock Solid Reboot (Left)"
drag, startPoint x: 215, startPoint y: 153, endPoint x: 259, endPoint y: 150, distance: 44.4
click at [218, 153] on div "00:05" at bounding box center [173, 155] width 192 height 14
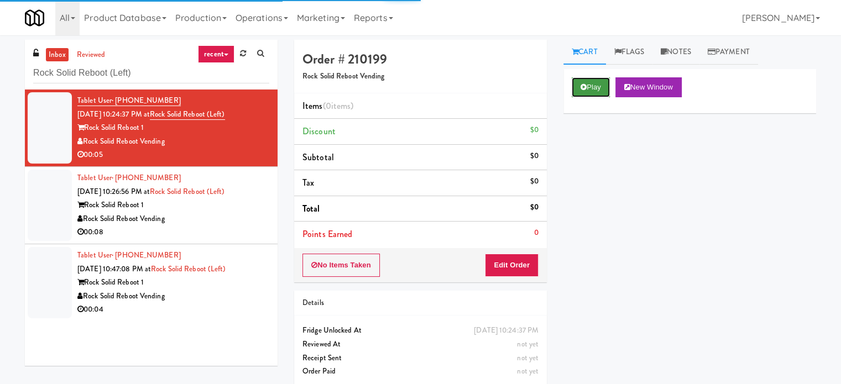
click at [593, 83] on button "Play" at bounding box center [591, 87] width 38 height 20
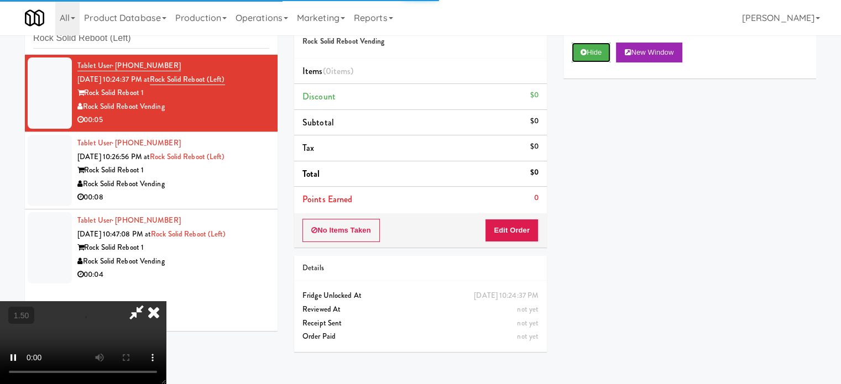
scroll to position [35, 0]
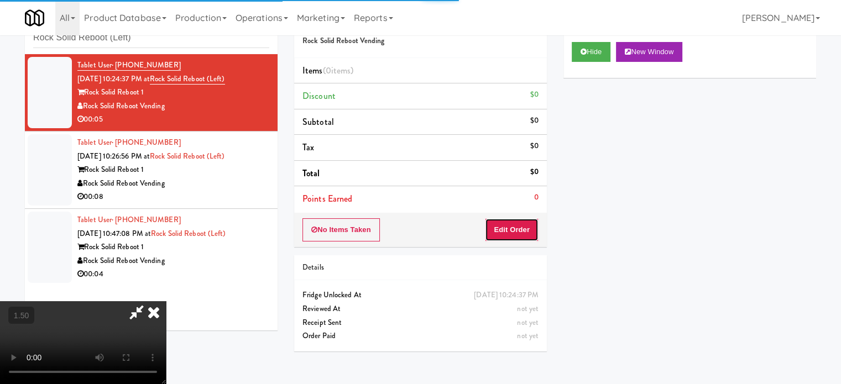
click at [515, 218] on button "Edit Order" at bounding box center [512, 229] width 54 height 23
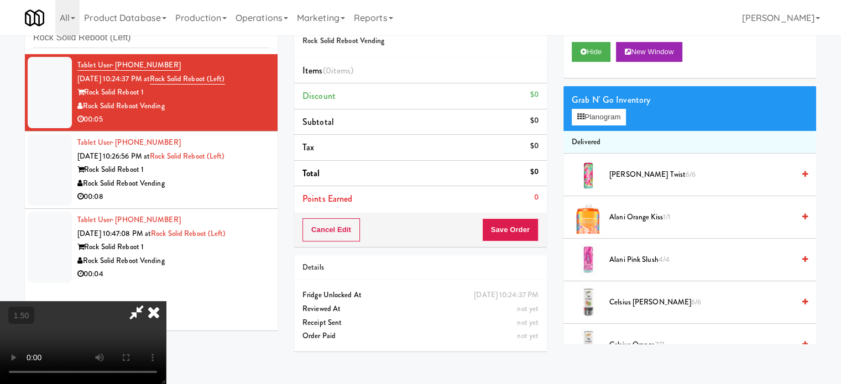
click at [166, 301] on video at bounding box center [83, 342] width 166 height 83
drag, startPoint x: 341, startPoint y: 207, endPoint x: 342, endPoint y: 201, distance: 5.6
click at [166, 301] on video at bounding box center [83, 342] width 166 height 83
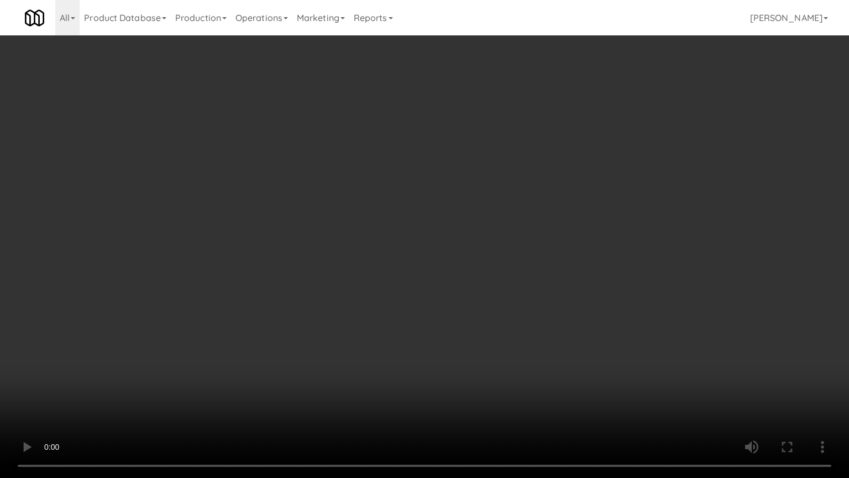
drag, startPoint x: 468, startPoint y: 165, endPoint x: 477, endPoint y: 159, distance: 11.2
click at [468, 165] on video at bounding box center [424, 239] width 849 height 478
click at [502, 150] on video at bounding box center [424, 239] width 849 height 478
click at [447, 198] on video at bounding box center [424, 239] width 849 height 478
click at [447, 199] on video at bounding box center [424, 239] width 849 height 478
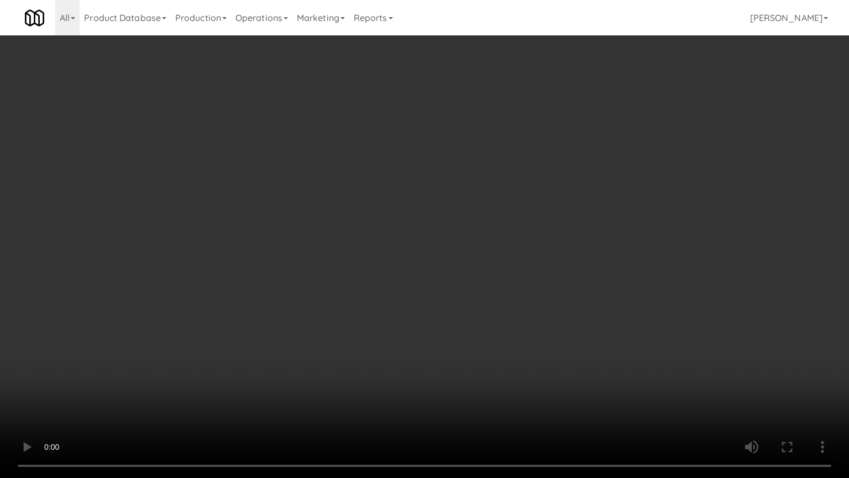
click at [433, 202] on video at bounding box center [424, 239] width 849 height 478
click at [430, 198] on video at bounding box center [424, 239] width 849 height 478
click at [437, 193] on video at bounding box center [424, 239] width 849 height 478
click at [449, 197] on video at bounding box center [424, 239] width 849 height 478
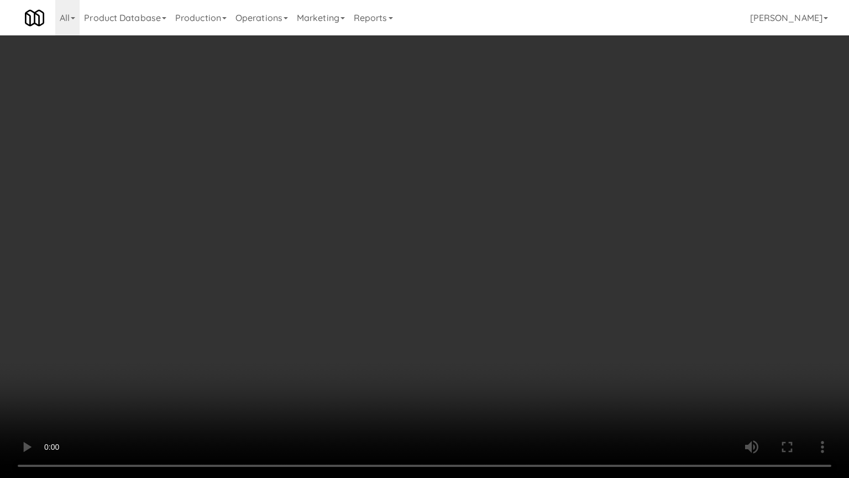
click at [389, 199] on video at bounding box center [424, 239] width 849 height 478
click at [472, 204] on video at bounding box center [424, 239] width 849 height 478
click at [363, 212] on video at bounding box center [424, 239] width 849 height 478
click at [474, 230] on video at bounding box center [424, 239] width 849 height 478
click at [425, 233] on video at bounding box center [424, 239] width 849 height 478
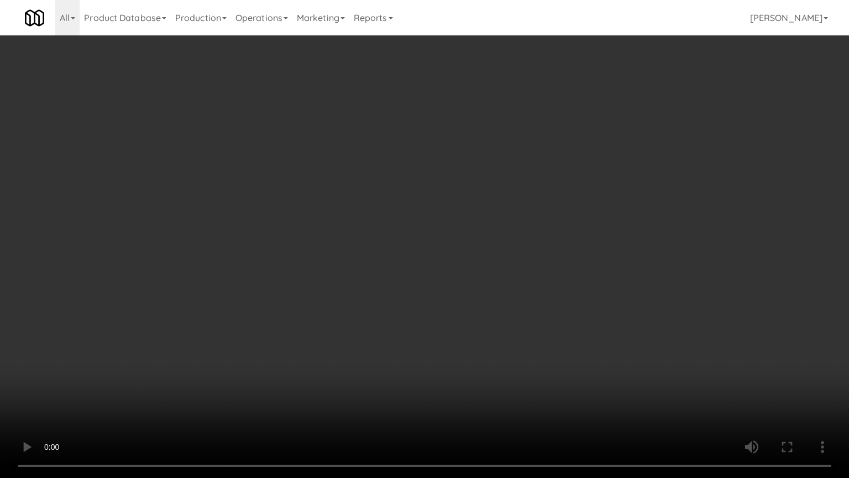
click at [489, 232] on video at bounding box center [424, 239] width 849 height 478
click at [438, 243] on video at bounding box center [424, 239] width 849 height 478
click at [564, 254] on video at bounding box center [424, 239] width 849 height 478
click at [453, 238] on video at bounding box center [424, 239] width 849 height 478
click at [546, 235] on video at bounding box center [424, 239] width 849 height 478
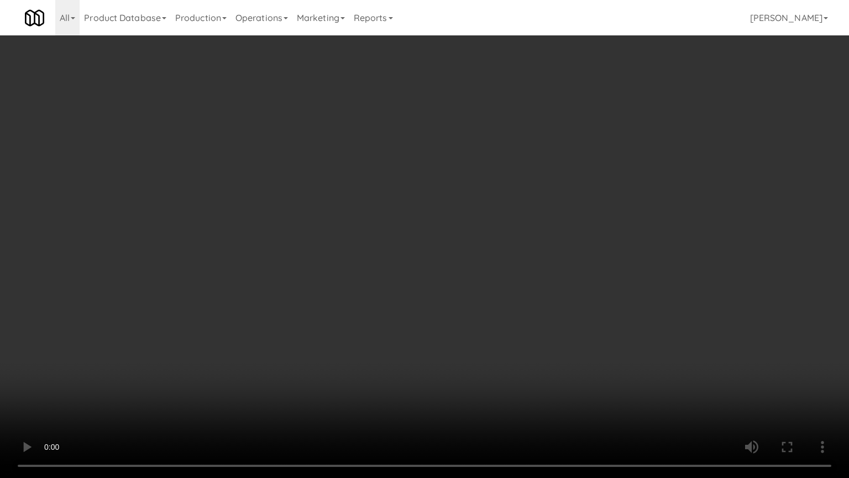
click at [423, 233] on video at bounding box center [424, 239] width 849 height 478
click at [426, 232] on video at bounding box center [424, 239] width 849 height 478
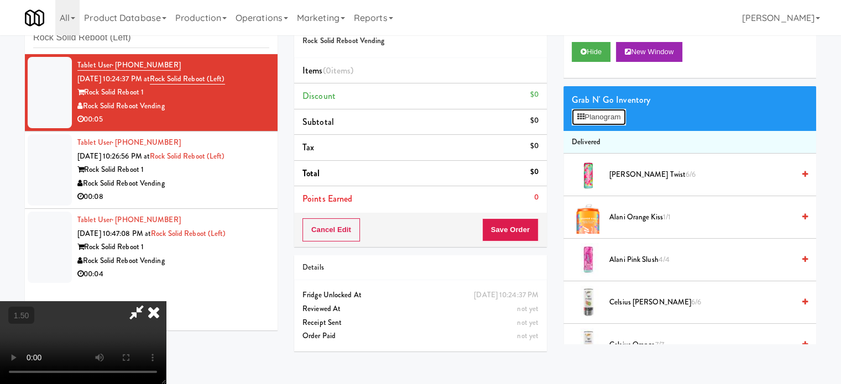
drag, startPoint x: 599, startPoint y: 117, endPoint x: 427, endPoint y: 66, distance: 179.8
click at [601, 118] on button "Planogram" at bounding box center [599, 117] width 54 height 17
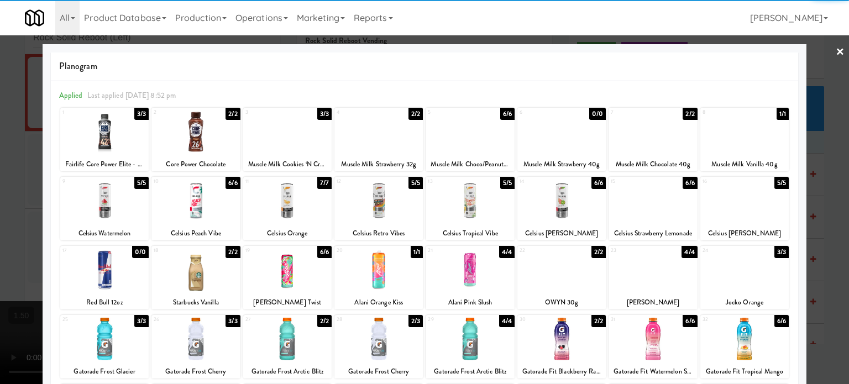
click at [142, 117] on div "3/3" at bounding box center [141, 114] width 14 height 12
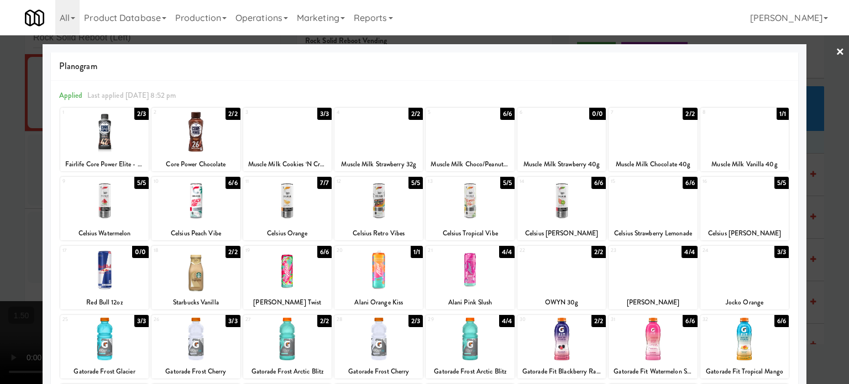
click at [821, 196] on div at bounding box center [424, 192] width 849 height 384
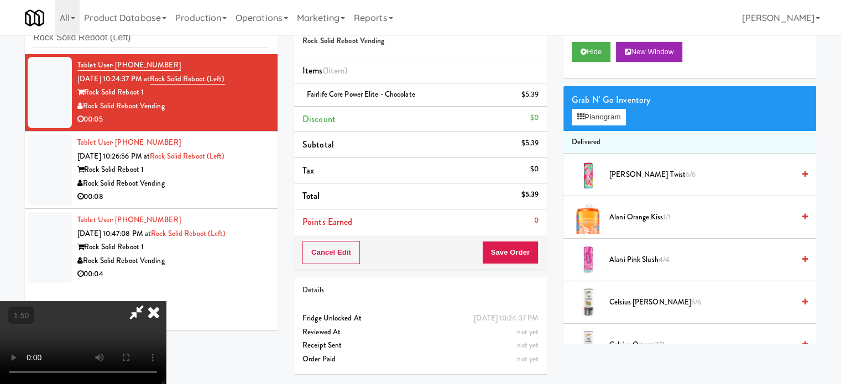
drag, startPoint x: 172, startPoint y: 177, endPoint x: 177, endPoint y: 171, distance: 8.3
click at [166, 301] on video at bounding box center [83, 342] width 166 height 83
drag, startPoint x: 177, startPoint y: 171, endPoint x: 279, endPoint y: 214, distance: 110.0
click at [166, 301] on video at bounding box center [83, 342] width 166 height 83
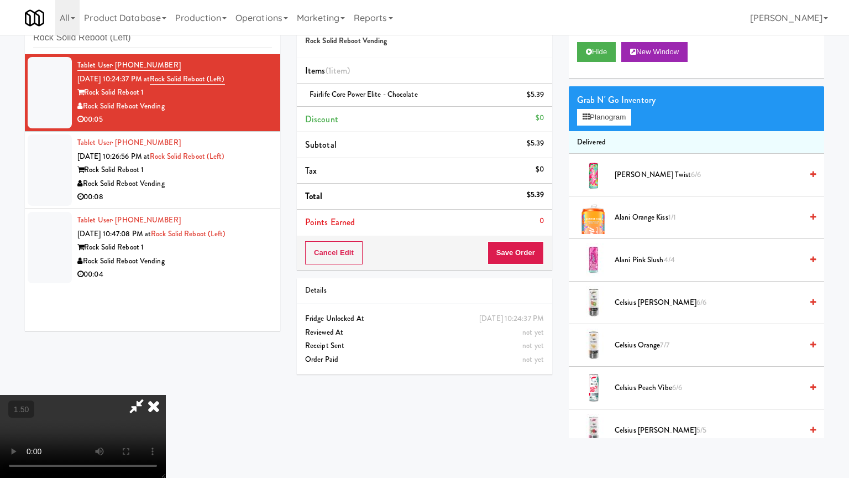
click at [166, 384] on video at bounding box center [83, 436] width 166 height 83
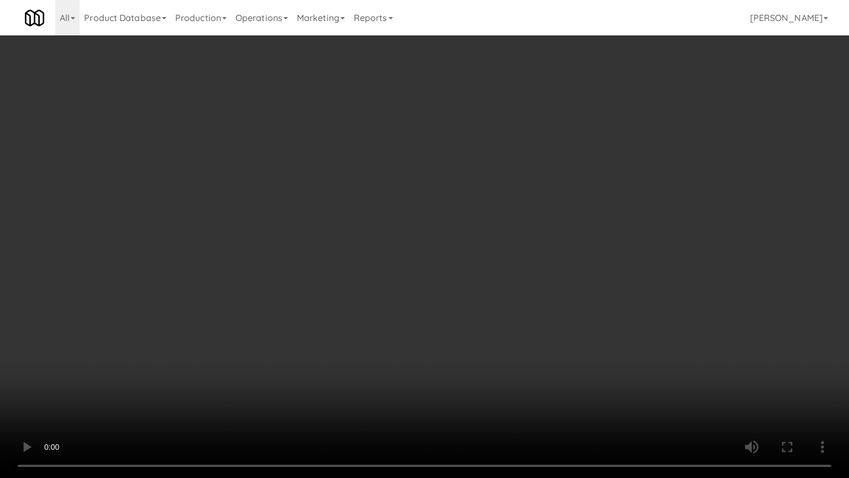
click at [365, 221] on video at bounding box center [424, 239] width 849 height 478
click at [369, 218] on video at bounding box center [424, 239] width 849 height 478
click at [381, 212] on video at bounding box center [424, 239] width 849 height 478
click at [384, 210] on video at bounding box center [424, 239] width 849 height 478
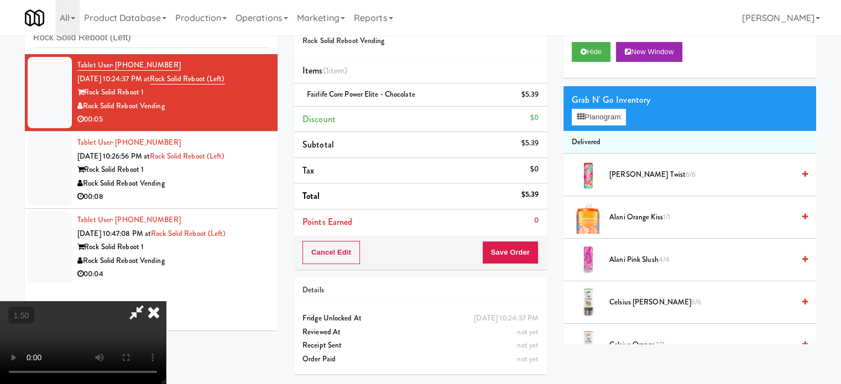
click at [166, 301] on icon at bounding box center [154, 312] width 24 height 22
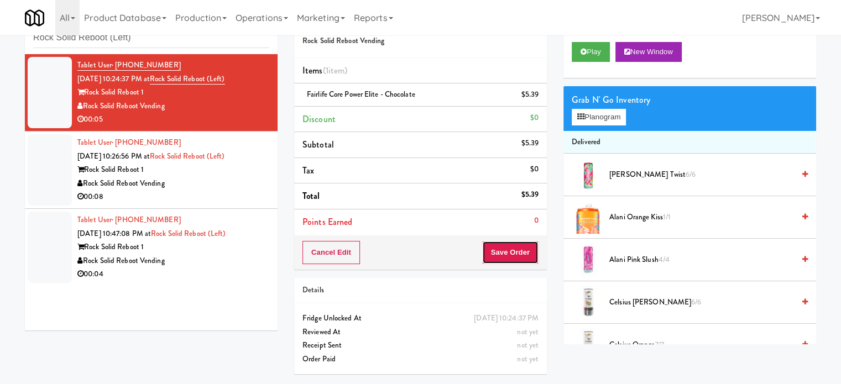
click at [504, 252] on button "Save Order" at bounding box center [510, 252] width 56 height 23
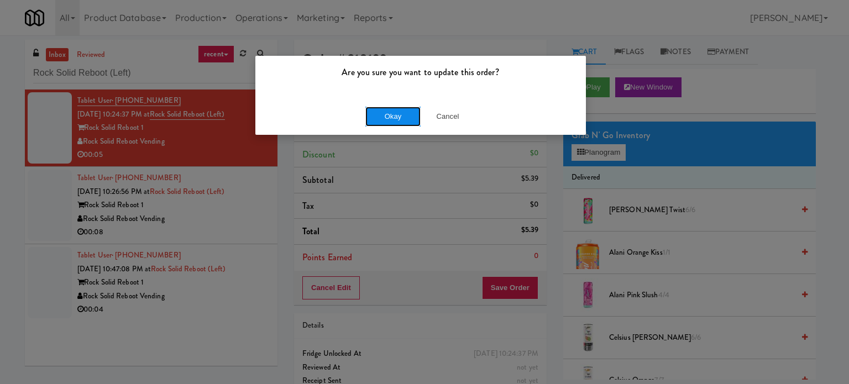
click at [378, 118] on button "Okay" at bounding box center [392, 117] width 55 height 20
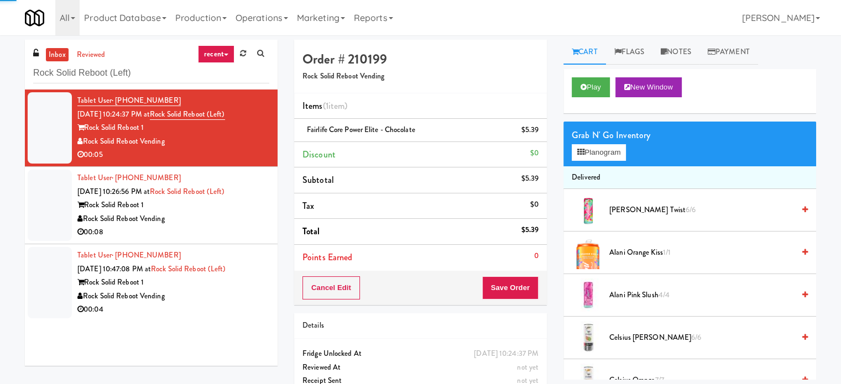
drag, startPoint x: 223, startPoint y: 223, endPoint x: 478, endPoint y: 156, distance: 264.0
click at [224, 224] on div "Rock Solid Reboot Vending" at bounding box center [173, 219] width 192 height 14
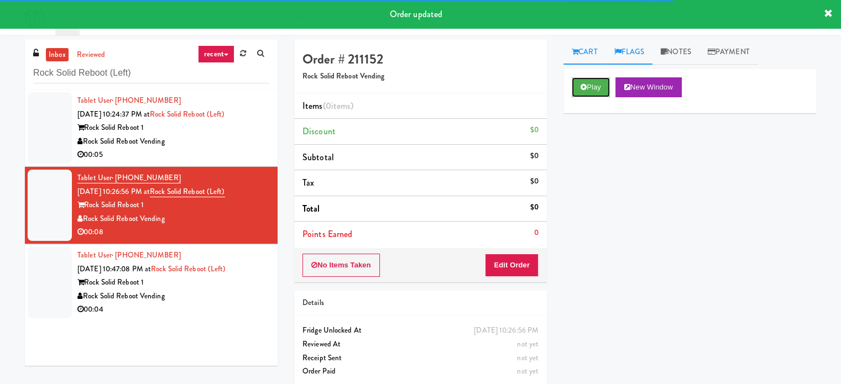
drag, startPoint x: 601, startPoint y: 89, endPoint x: 634, endPoint y: 46, distance: 53.6
click at [601, 88] on button "Play" at bounding box center [591, 87] width 38 height 20
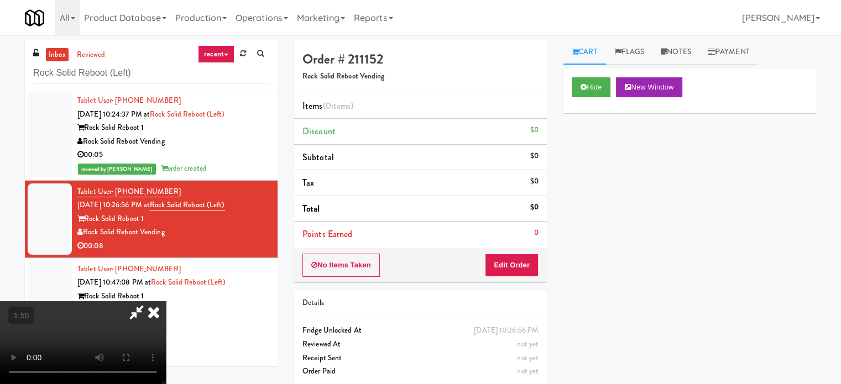
click at [166, 301] on video at bounding box center [83, 342] width 166 height 83
drag, startPoint x: 320, startPoint y: 197, endPoint x: 327, endPoint y: 192, distance: 9.1
click at [166, 301] on video at bounding box center [83, 342] width 166 height 83
drag, startPoint x: 327, startPoint y: 192, endPoint x: 521, endPoint y: 251, distance: 202.3
click at [166, 301] on video at bounding box center [83, 342] width 166 height 83
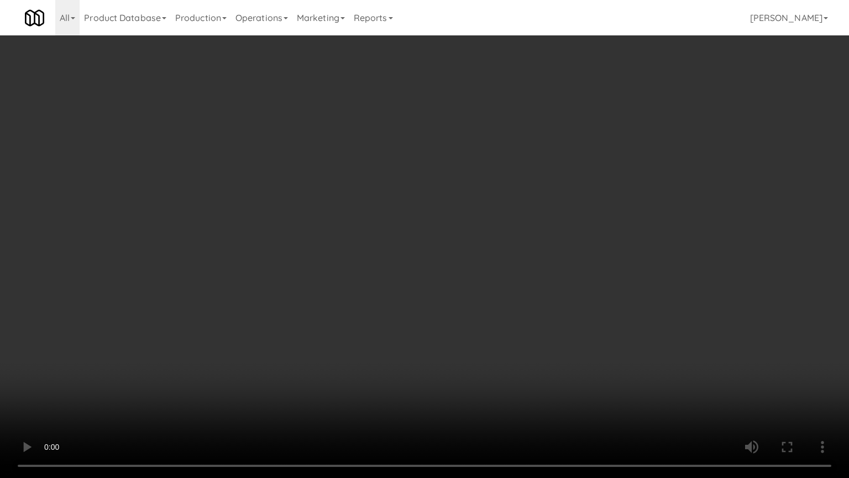
click at [515, 239] on video at bounding box center [424, 239] width 849 height 478
click at [516, 236] on video at bounding box center [424, 239] width 849 height 478
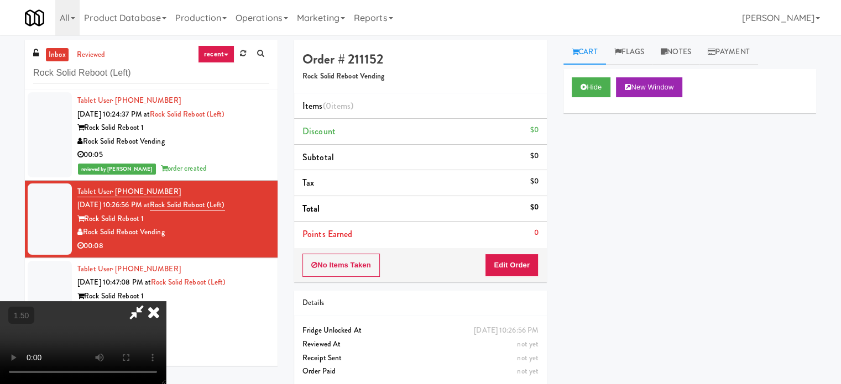
drag, startPoint x: 261, startPoint y: 203, endPoint x: 264, endPoint y: 197, distance: 6.9
click at [166, 301] on video at bounding box center [83, 342] width 166 height 83
drag, startPoint x: 268, startPoint y: 196, endPoint x: 360, endPoint y: 276, distance: 121.9
click at [166, 301] on video at bounding box center [83, 342] width 166 height 83
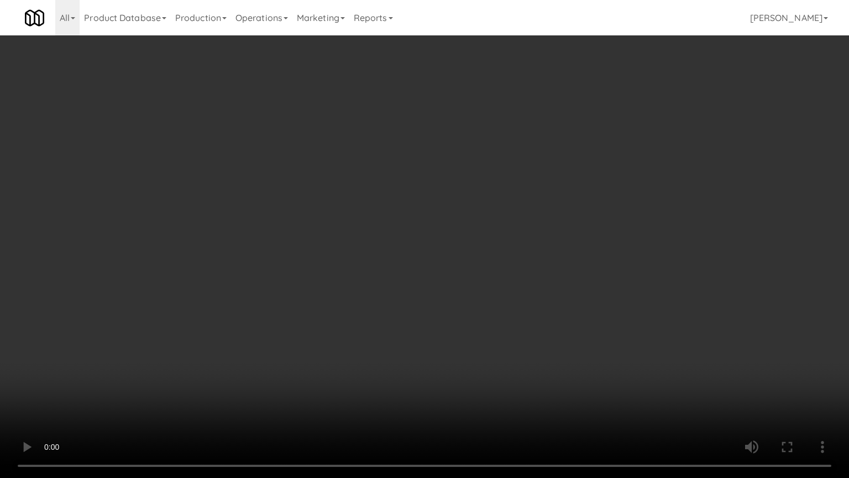
drag, startPoint x: 341, startPoint y: 297, endPoint x: 356, endPoint y: 287, distance: 18.3
click at [343, 299] on video at bounding box center [424, 239] width 849 height 478
click at [420, 247] on video at bounding box center [424, 239] width 849 height 478
click at [436, 248] on video at bounding box center [424, 239] width 849 height 478
click at [504, 252] on video at bounding box center [424, 239] width 849 height 478
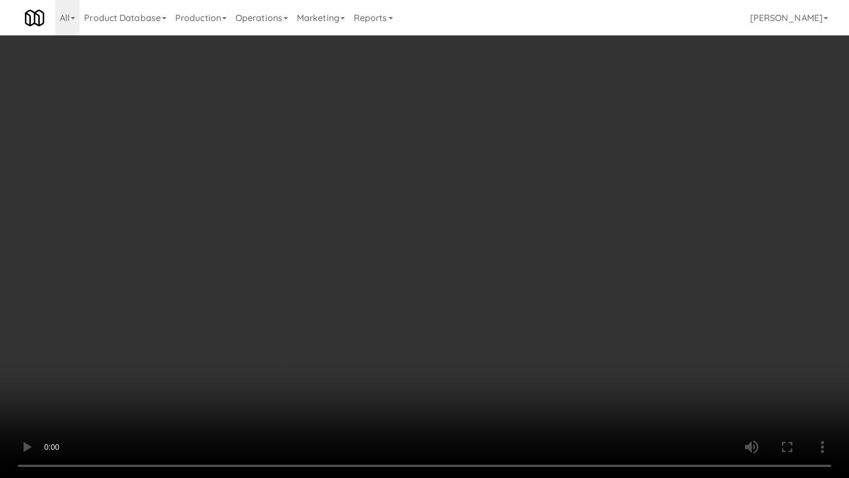
click at [483, 252] on video at bounding box center [424, 239] width 849 height 478
drag, startPoint x: 485, startPoint y: 250, endPoint x: 561, endPoint y: 165, distance: 113.5
click at [485, 250] on video at bounding box center [424, 239] width 849 height 478
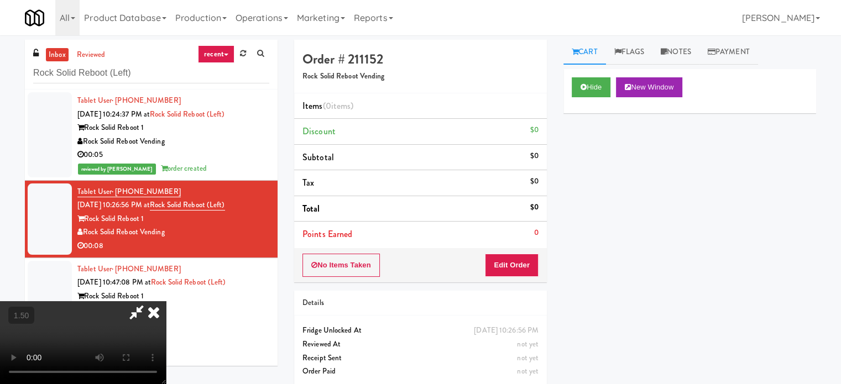
drag, startPoint x: 524, startPoint y: 276, endPoint x: 571, endPoint y: 229, distance: 65.7
click at [524, 274] on div "No Items Taken Edit Order" at bounding box center [420, 265] width 253 height 34
click at [524, 259] on button "Edit Order" at bounding box center [512, 265] width 54 height 23
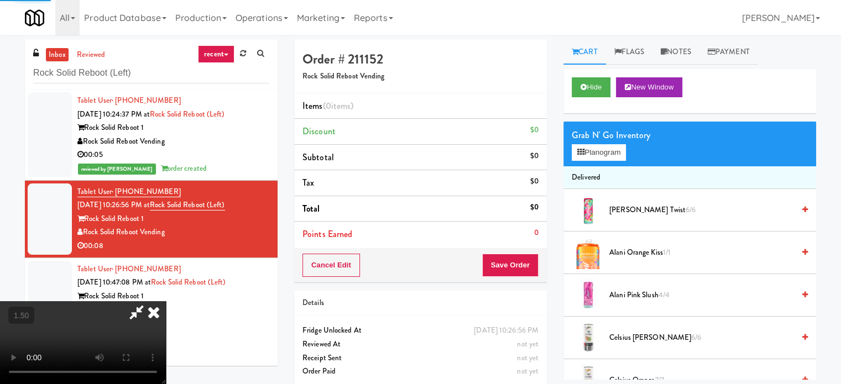
click at [599, 139] on div "Grab N' Go Inventory" at bounding box center [690, 135] width 236 height 17
click at [608, 147] on button "Planogram" at bounding box center [599, 152] width 54 height 17
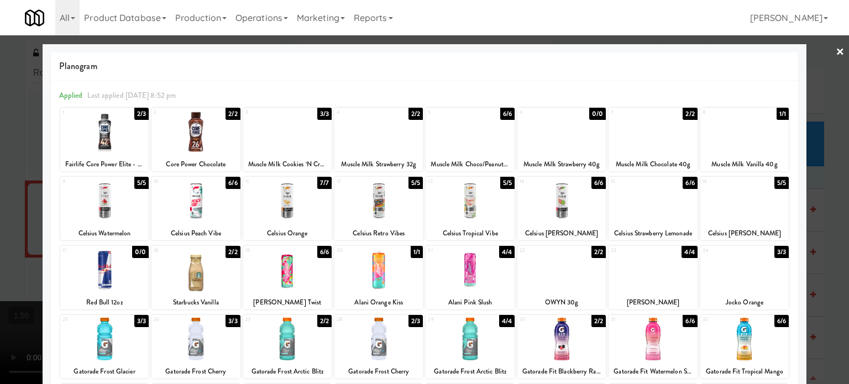
click at [411, 325] on div "2/3" at bounding box center [416, 321] width 14 height 12
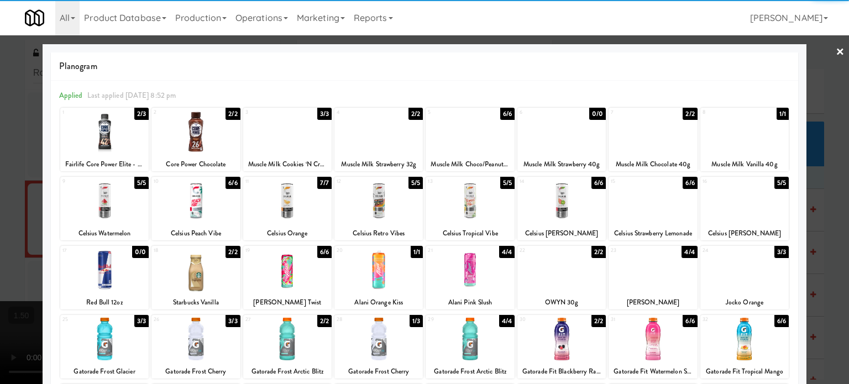
click at [829, 238] on div at bounding box center [424, 192] width 849 height 384
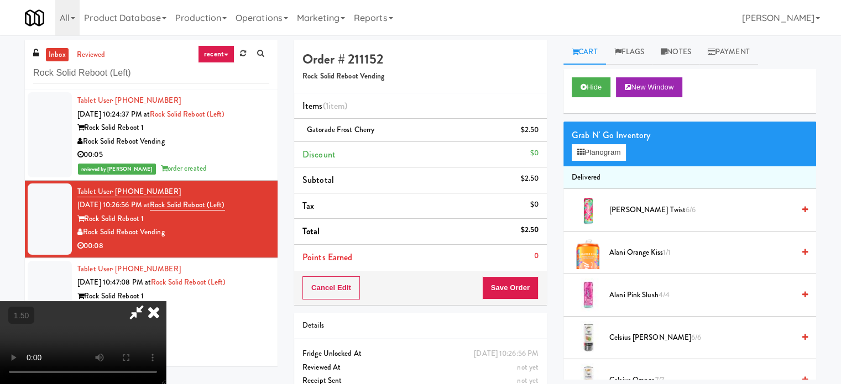
click at [166, 301] on video at bounding box center [83, 342] width 166 height 83
drag, startPoint x: 371, startPoint y: 230, endPoint x: 376, endPoint y: 276, distance: 46.7
click at [166, 301] on video at bounding box center [83, 342] width 166 height 83
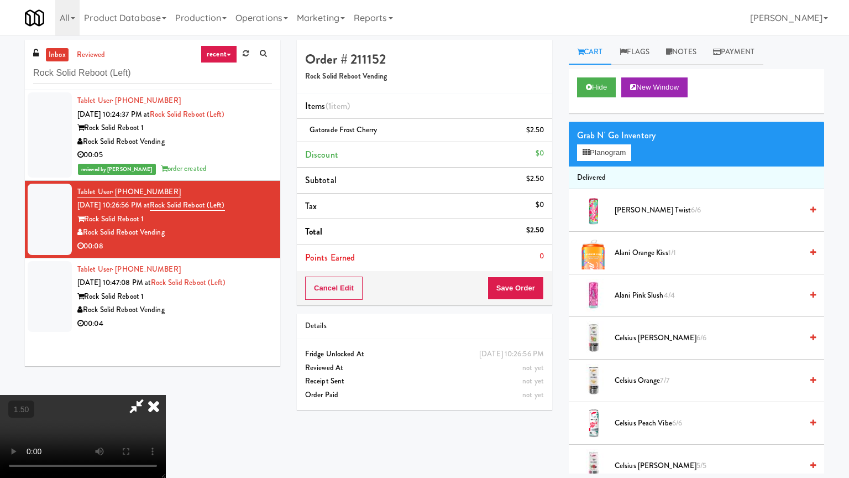
drag, startPoint x: 409, startPoint y: 245, endPoint x: 436, endPoint y: 236, distance: 29.2
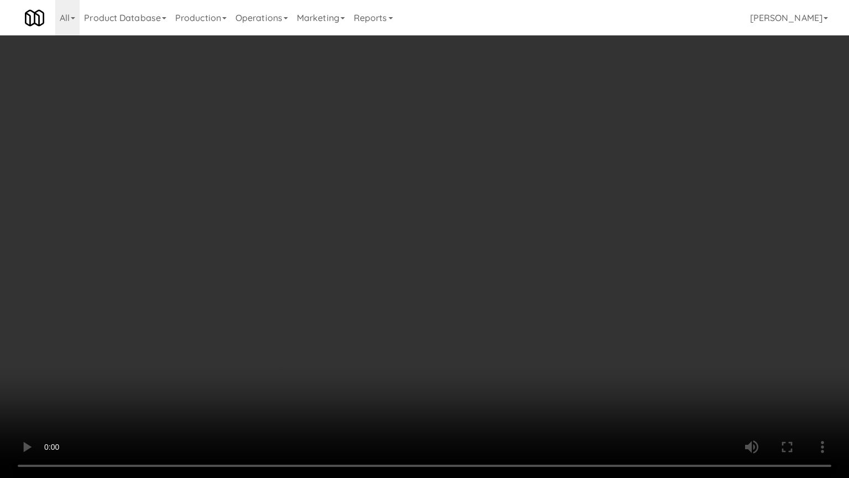
click at [414, 245] on video at bounding box center [424, 239] width 849 height 478
drag, startPoint x: 475, startPoint y: 240, endPoint x: 479, endPoint y: 233, distance: 8.2
click at [475, 239] on video at bounding box center [424, 239] width 849 height 478
click at [479, 233] on video at bounding box center [424, 239] width 849 height 478
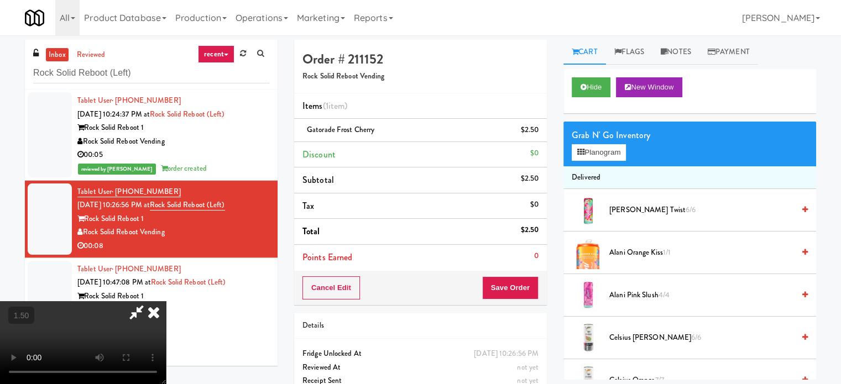
click at [166, 301] on icon at bounding box center [154, 312] width 24 height 22
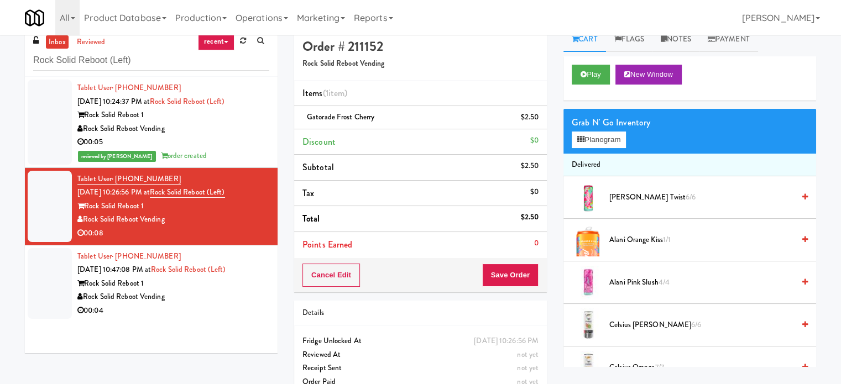
scroll to position [35, 0]
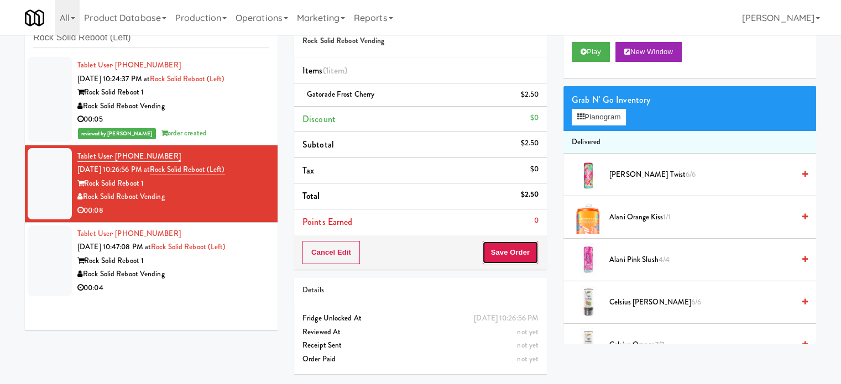
drag, startPoint x: 510, startPoint y: 252, endPoint x: 360, endPoint y: 119, distance: 200.2
click at [510, 252] on button "Save Order" at bounding box center [510, 252] width 56 height 23
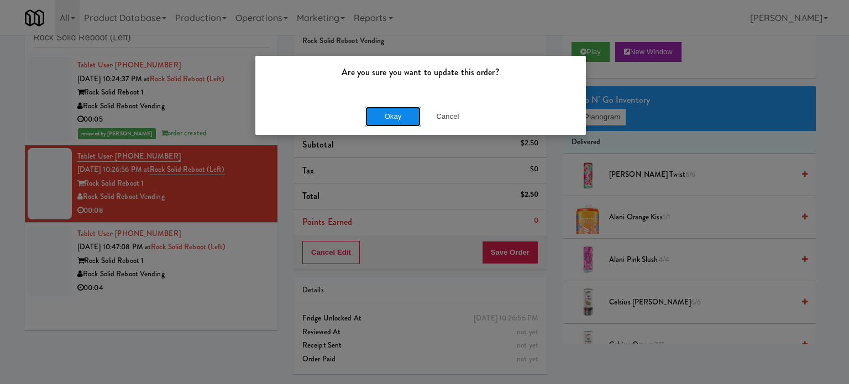
click at [402, 117] on button "Okay" at bounding box center [392, 117] width 55 height 20
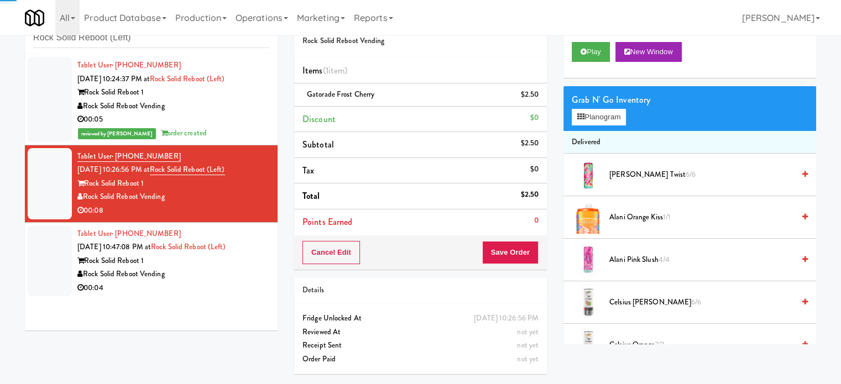
click at [258, 255] on div "Rock Solid Reboot 1" at bounding box center [173, 261] width 192 height 14
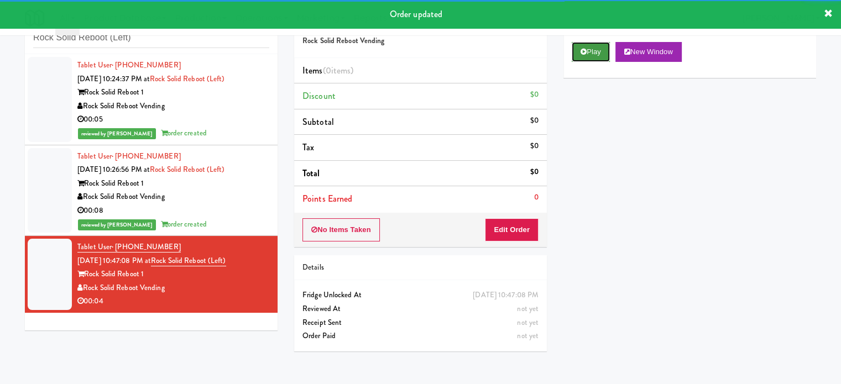
click at [599, 55] on button "Play" at bounding box center [591, 52] width 38 height 20
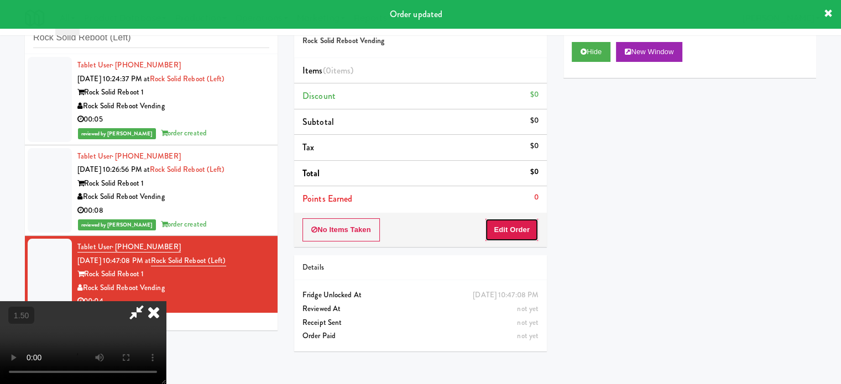
click at [517, 227] on button "Edit Order" at bounding box center [512, 229] width 54 height 23
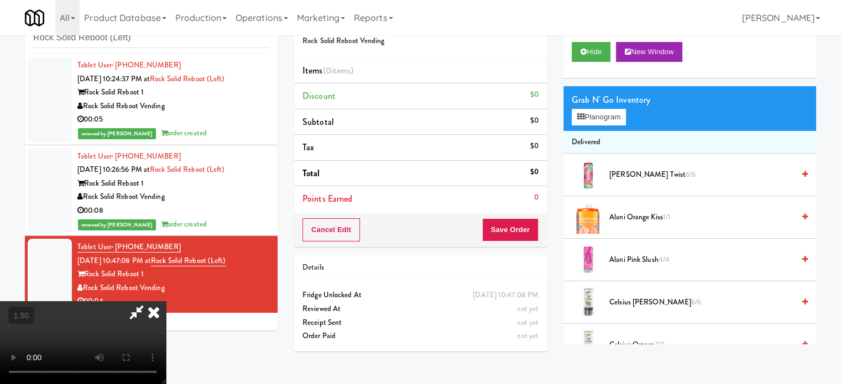
click at [166, 301] on video at bounding box center [83, 342] width 166 height 83
drag, startPoint x: 238, startPoint y: 208, endPoint x: 248, endPoint y: 250, distance: 43.1
click at [166, 301] on video at bounding box center [83, 342] width 166 height 83
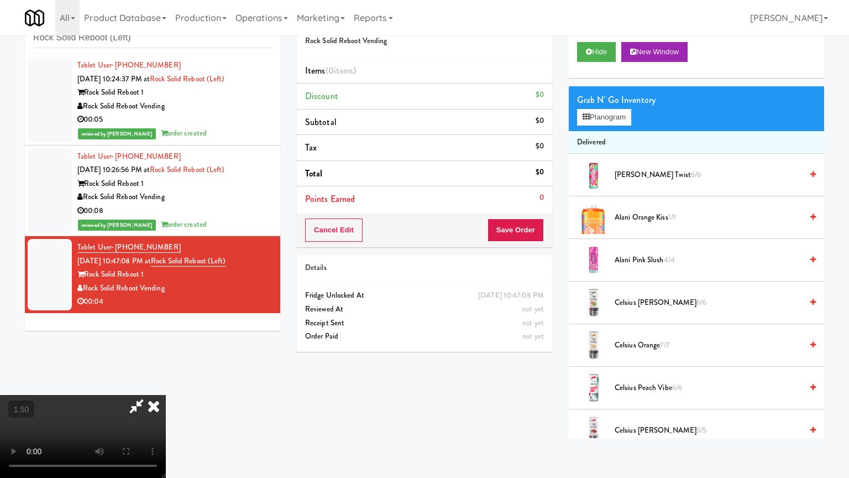
click at [166, 384] on video at bounding box center [83, 436] width 166 height 83
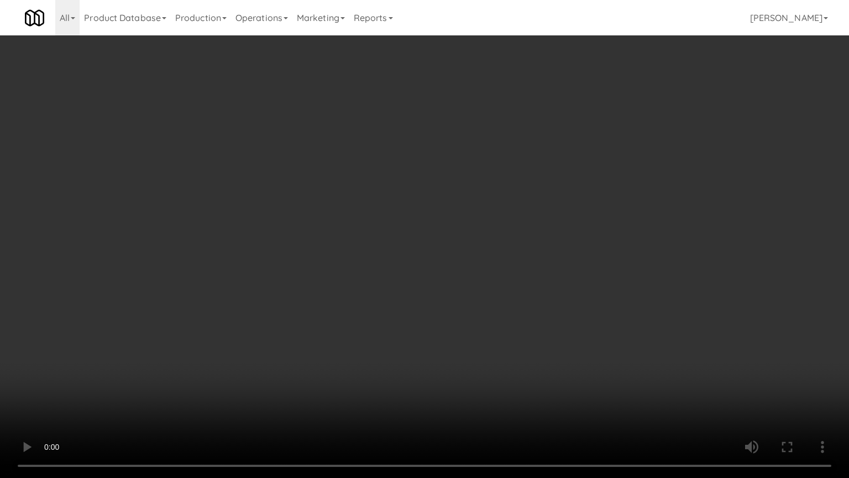
click at [391, 258] on video at bounding box center [424, 239] width 849 height 478
click at [402, 223] on video at bounding box center [424, 239] width 849 height 478
click at [431, 252] on video at bounding box center [424, 239] width 849 height 478
click at [354, 301] on video at bounding box center [424, 239] width 849 height 478
click at [346, 286] on video at bounding box center [424, 239] width 849 height 478
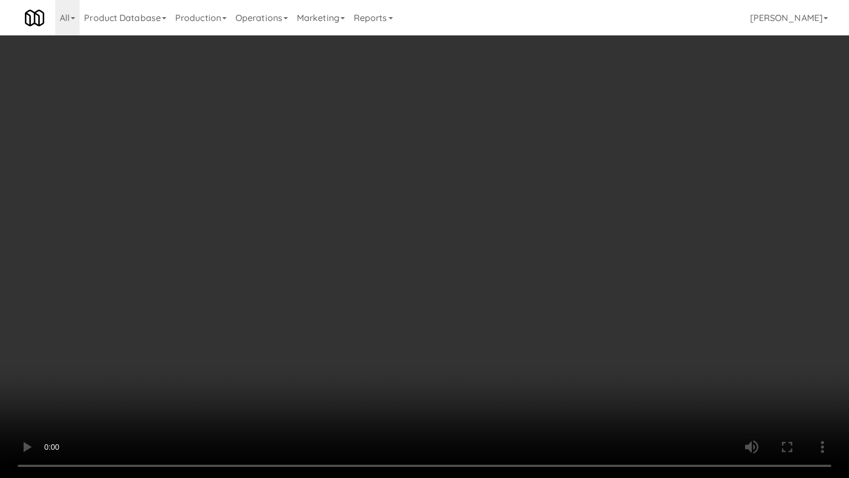
click at [352, 276] on video at bounding box center [424, 239] width 849 height 478
click at [388, 257] on video at bounding box center [424, 239] width 849 height 478
drag, startPoint x: 170, startPoint y: 353, endPoint x: 452, endPoint y: 263, distance: 295.8
click at [176, 352] on video at bounding box center [424, 239] width 849 height 478
click at [438, 268] on video at bounding box center [424, 239] width 849 height 478
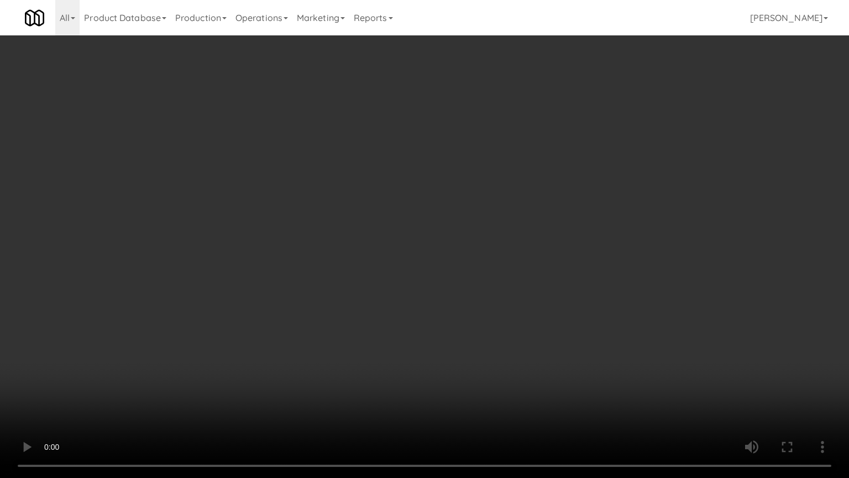
click at [493, 241] on video at bounding box center [424, 239] width 849 height 478
click at [484, 217] on video at bounding box center [424, 239] width 849 height 478
click at [476, 235] on video at bounding box center [424, 239] width 849 height 478
click at [462, 247] on video at bounding box center [424, 239] width 849 height 478
click at [480, 252] on video at bounding box center [424, 239] width 849 height 478
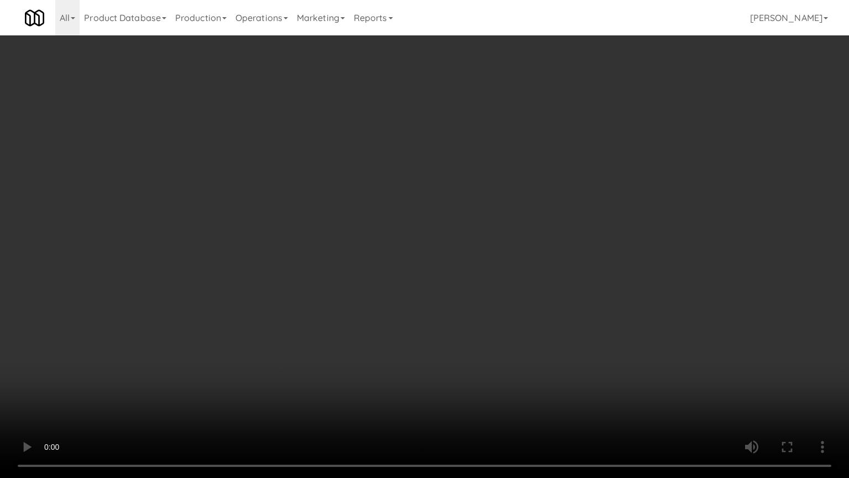
click at [573, 247] on video at bounding box center [424, 239] width 849 height 478
click at [536, 254] on video at bounding box center [424, 239] width 849 height 478
click at [621, 287] on video at bounding box center [424, 239] width 849 height 478
click at [418, 266] on video at bounding box center [424, 239] width 849 height 478
click at [545, 297] on video at bounding box center [424, 239] width 849 height 478
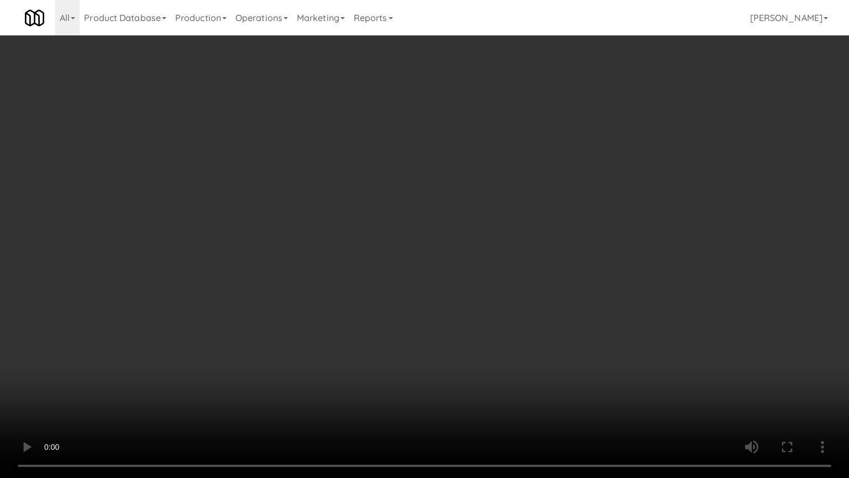
click at [489, 294] on video at bounding box center [424, 239] width 849 height 478
click at [493, 287] on video at bounding box center [424, 239] width 849 height 478
drag, startPoint x: 474, startPoint y: 269, endPoint x: 486, endPoint y: 259, distance: 15.4
click at [474, 268] on video at bounding box center [424, 239] width 849 height 478
click at [486, 259] on video at bounding box center [424, 239] width 849 height 478
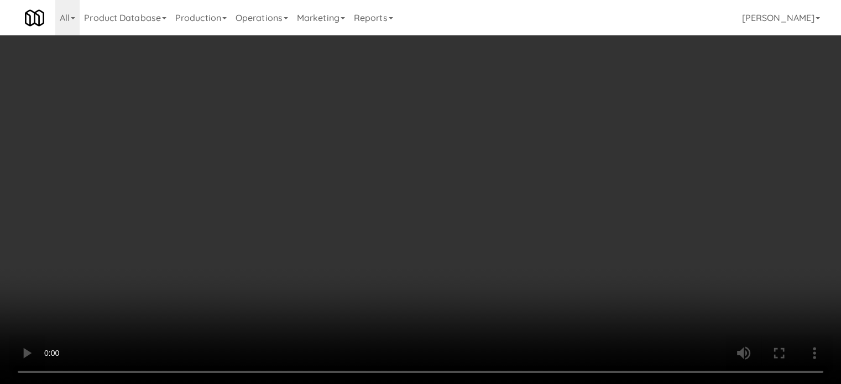
scroll to position [1106, 0]
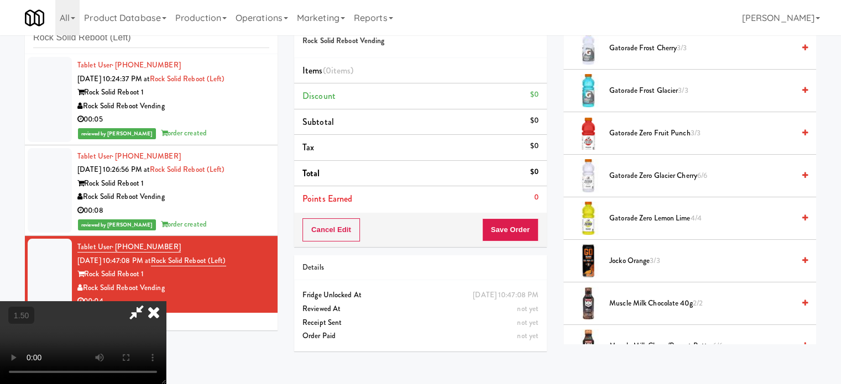
click at [658, 174] on span "Gatorade Zero Glacier Cherry 6/6" at bounding box center [701, 176] width 185 height 14
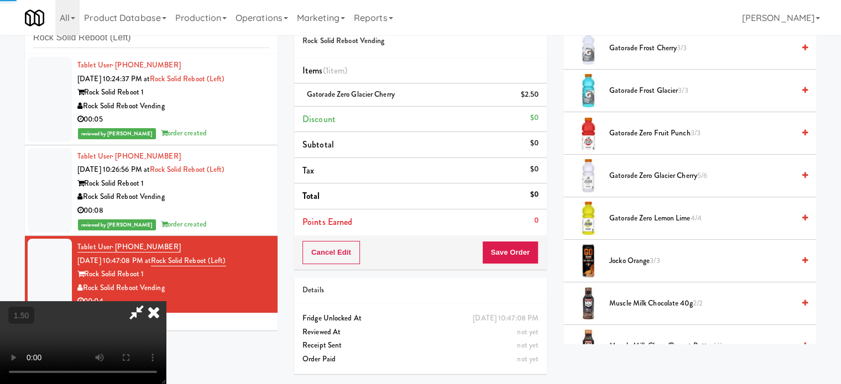
click at [166, 301] on video at bounding box center [83, 342] width 166 height 83
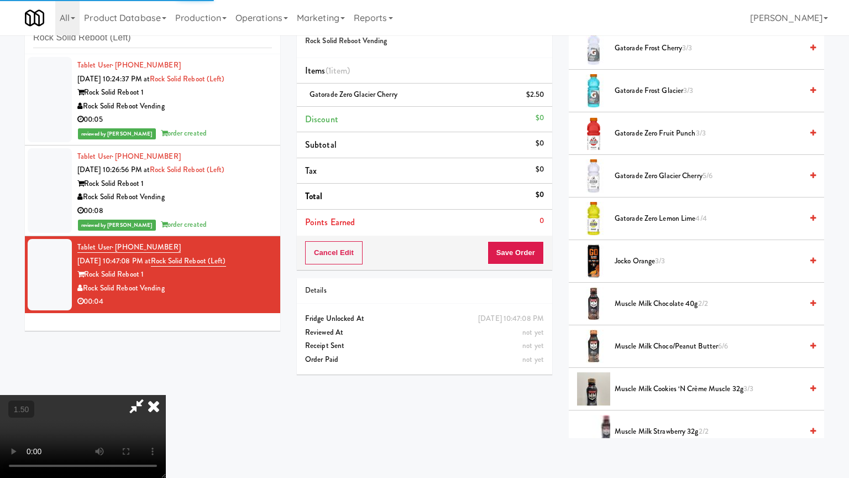
drag, startPoint x: 325, startPoint y: 301, endPoint x: 578, endPoint y: 175, distance: 282.6
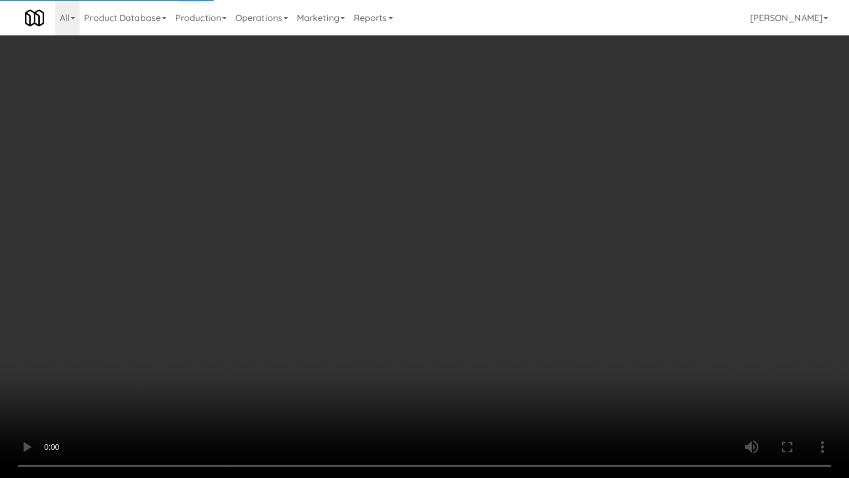
click at [327, 301] on video at bounding box center [424, 239] width 849 height 478
click at [545, 232] on video at bounding box center [424, 239] width 849 height 478
click at [451, 237] on video at bounding box center [424, 239] width 849 height 478
click at [442, 259] on video at bounding box center [424, 239] width 849 height 478
click at [444, 255] on video at bounding box center [424, 239] width 849 height 478
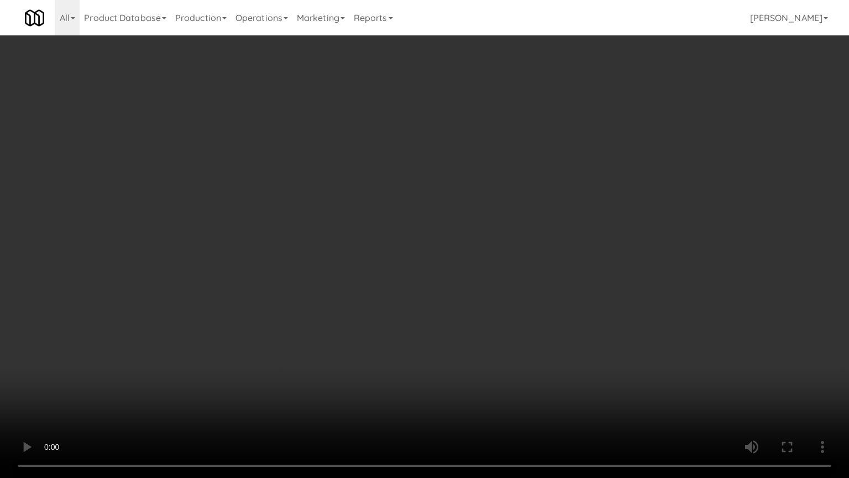
click at [446, 252] on video at bounding box center [424, 239] width 849 height 478
click at [448, 251] on video at bounding box center [424, 239] width 849 height 478
click at [469, 251] on video at bounding box center [424, 239] width 849 height 478
click at [480, 255] on video at bounding box center [424, 239] width 849 height 478
click at [411, 266] on video at bounding box center [424, 239] width 849 height 478
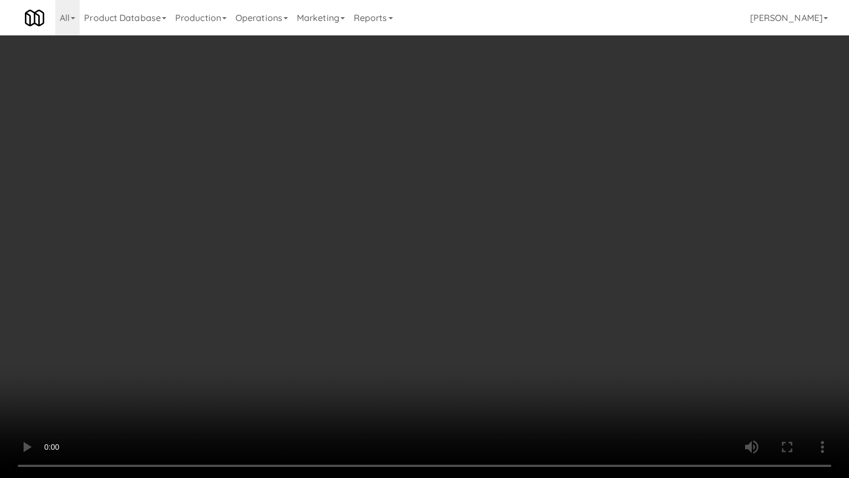
click at [458, 262] on video at bounding box center [424, 239] width 849 height 478
click at [444, 260] on video at bounding box center [424, 239] width 849 height 478
click at [506, 268] on video at bounding box center [424, 239] width 849 height 478
click at [509, 264] on video at bounding box center [424, 239] width 849 height 478
click at [615, 290] on video at bounding box center [424, 239] width 849 height 478
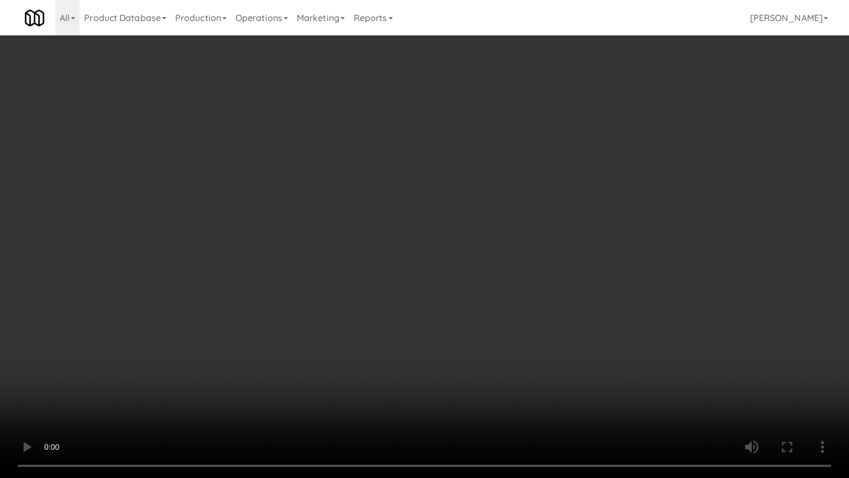
click at [555, 287] on video at bounding box center [424, 239] width 849 height 478
click at [457, 266] on video at bounding box center [424, 239] width 849 height 478
drag, startPoint x: 458, startPoint y: 265, endPoint x: 478, endPoint y: 161, distance: 105.8
click at [459, 264] on video at bounding box center [424, 239] width 849 height 478
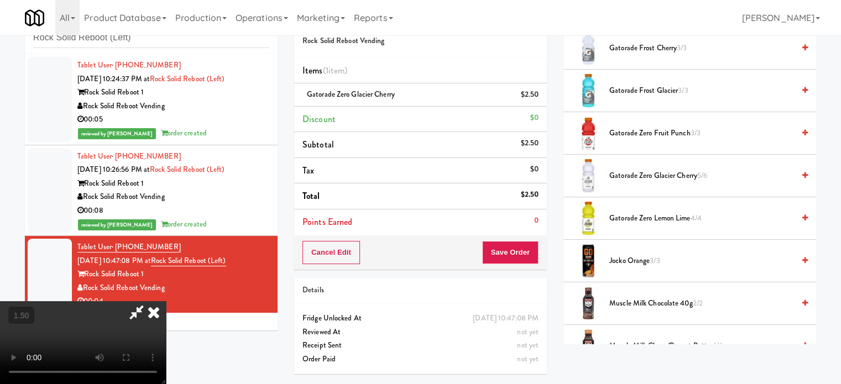
click at [166, 301] on icon at bounding box center [154, 312] width 24 height 22
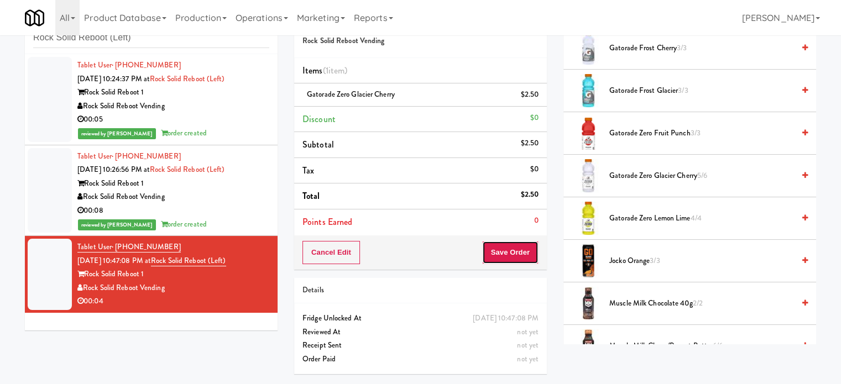
drag, startPoint x: 530, startPoint y: 252, endPoint x: 495, endPoint y: 199, distance: 62.7
click at [531, 249] on button "Save Order" at bounding box center [510, 252] width 56 height 23
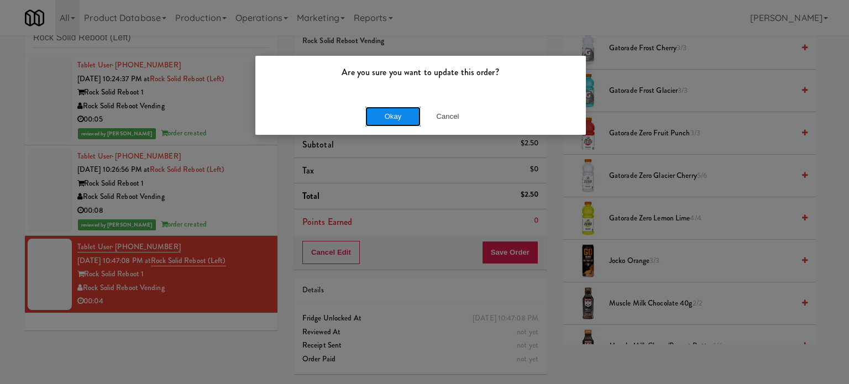
click at [399, 112] on button "Okay" at bounding box center [392, 117] width 55 height 20
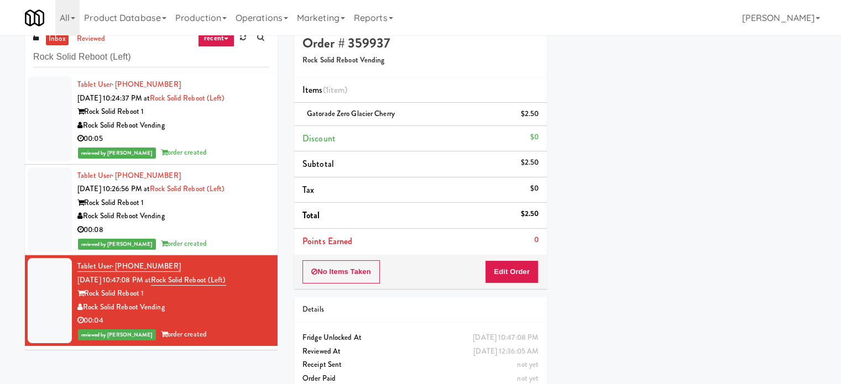
scroll to position [0, 0]
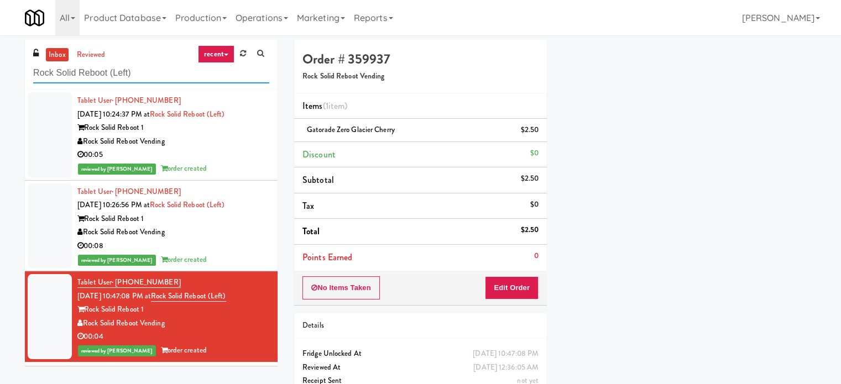
click at [160, 73] on input "Rock Solid Reboot (Left)" at bounding box center [151, 73] width 236 height 20
paste input "(Snack & Drink) EWR 6-TB-2ND FLOOR-PRIVATE"
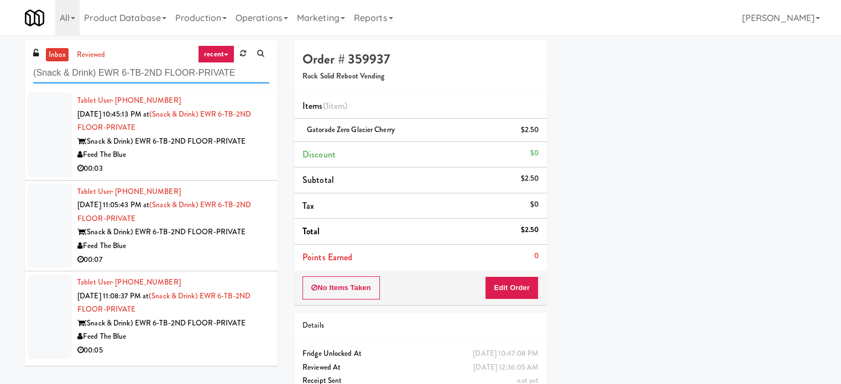
type input "(Snack & Drink) EWR 6-TB-2ND FLOOR-PRIVATE"
drag, startPoint x: 197, startPoint y: 163, endPoint x: 224, endPoint y: 162, distance: 27.7
click at [198, 163] on div "00:03" at bounding box center [173, 169] width 192 height 14
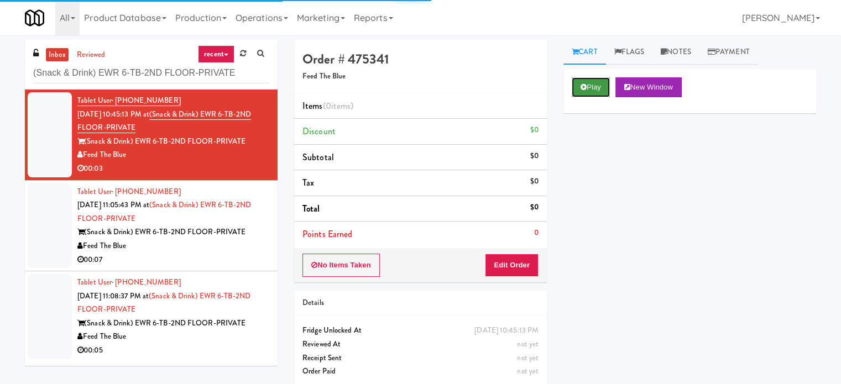
click at [588, 85] on button "Play" at bounding box center [591, 87] width 38 height 20
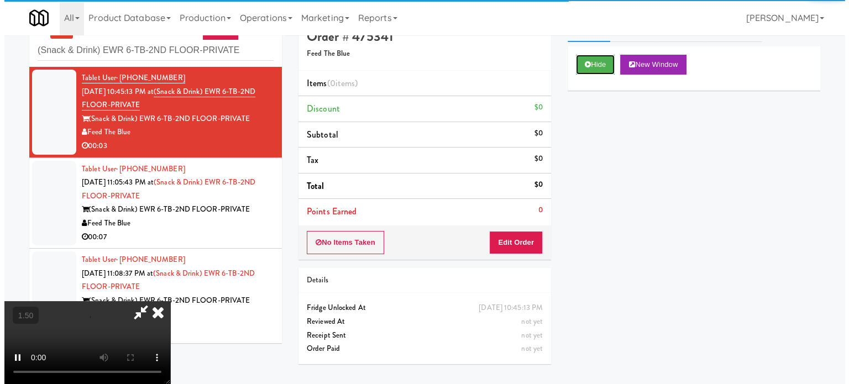
scroll to position [35, 0]
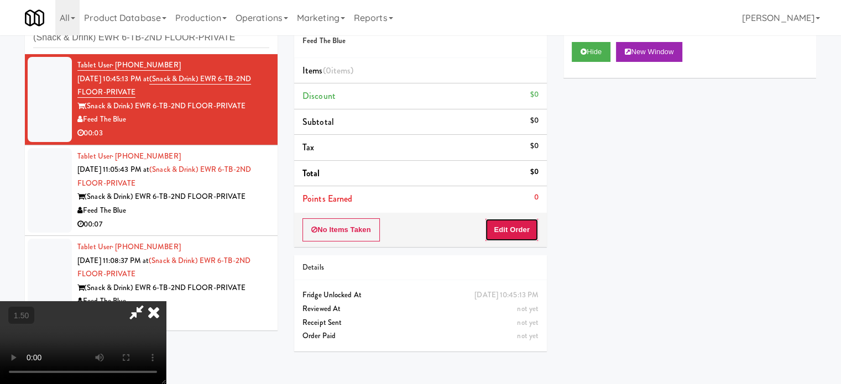
click at [507, 234] on button "Edit Order" at bounding box center [512, 229] width 54 height 23
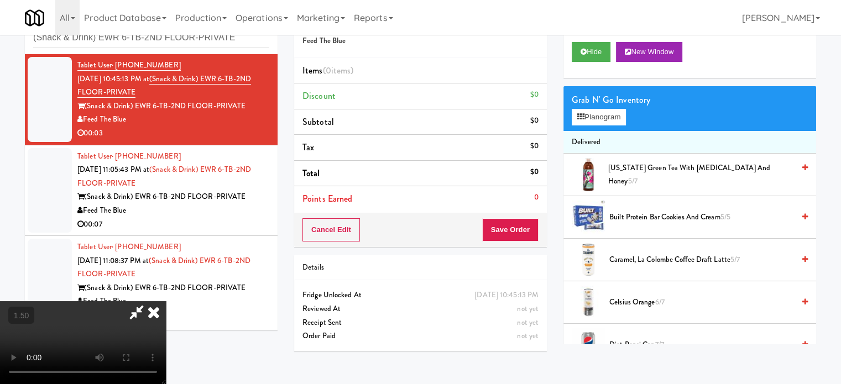
drag, startPoint x: 259, startPoint y: 228, endPoint x: 261, endPoint y: 214, distance: 14.5
click at [166, 301] on video at bounding box center [83, 342] width 166 height 83
drag, startPoint x: 261, startPoint y: 214, endPoint x: 312, endPoint y: 190, distance: 55.9
click at [166, 301] on video at bounding box center [83, 342] width 166 height 83
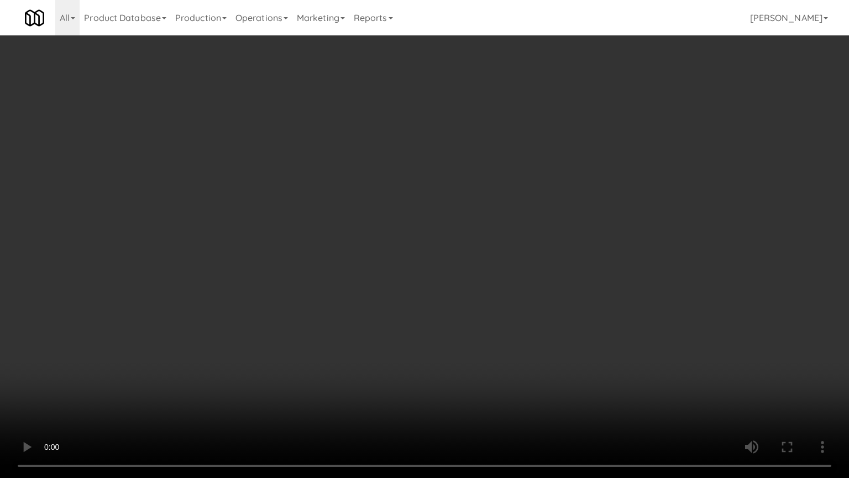
click at [315, 277] on video at bounding box center [424, 239] width 849 height 478
click at [318, 261] on video at bounding box center [424, 239] width 849 height 478
drag, startPoint x: 385, startPoint y: 271, endPoint x: 532, endPoint y: 247, distance: 149.7
click at [386, 272] on video at bounding box center [424, 239] width 849 height 478
drag, startPoint x: 382, startPoint y: 265, endPoint x: 415, endPoint y: 239, distance: 42.5
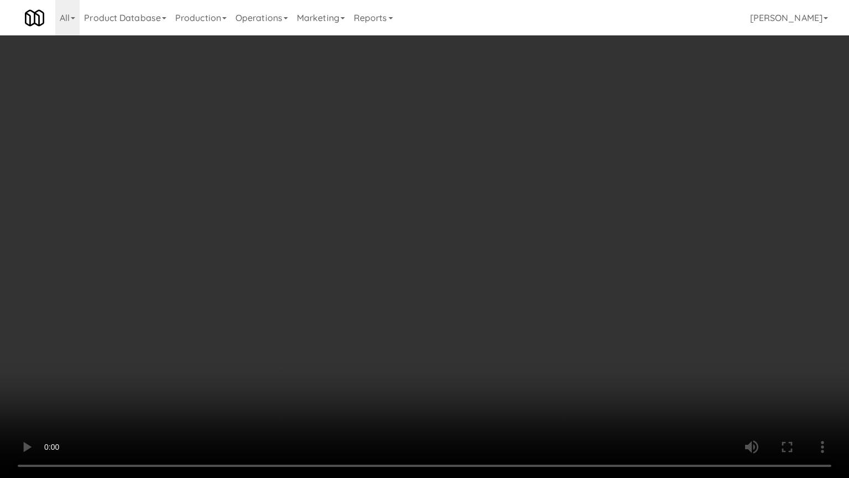
click at [382, 265] on video at bounding box center [424, 239] width 849 height 478
drag, startPoint x: 440, startPoint y: 238, endPoint x: 444, endPoint y: 234, distance: 5.9
click at [441, 238] on video at bounding box center [424, 239] width 849 height 478
click at [445, 234] on video at bounding box center [424, 239] width 849 height 478
click at [449, 238] on video at bounding box center [424, 239] width 849 height 478
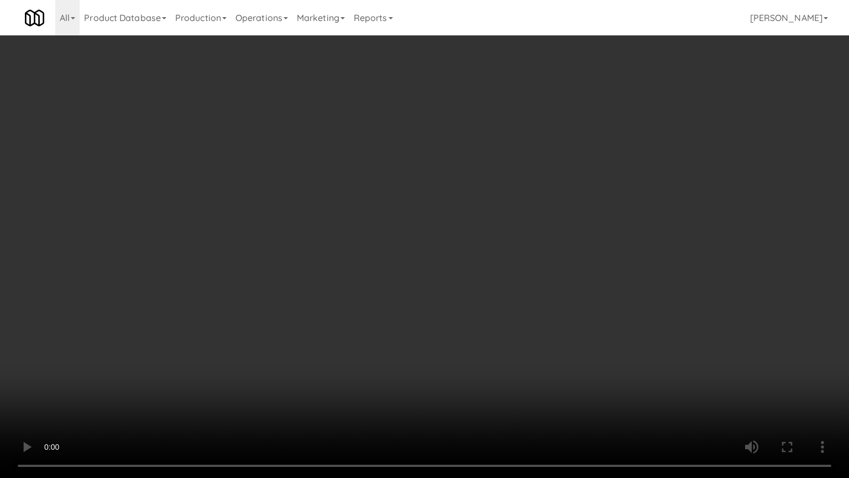
click at [444, 242] on video at bounding box center [424, 239] width 849 height 478
click at [451, 239] on video at bounding box center [424, 239] width 849 height 478
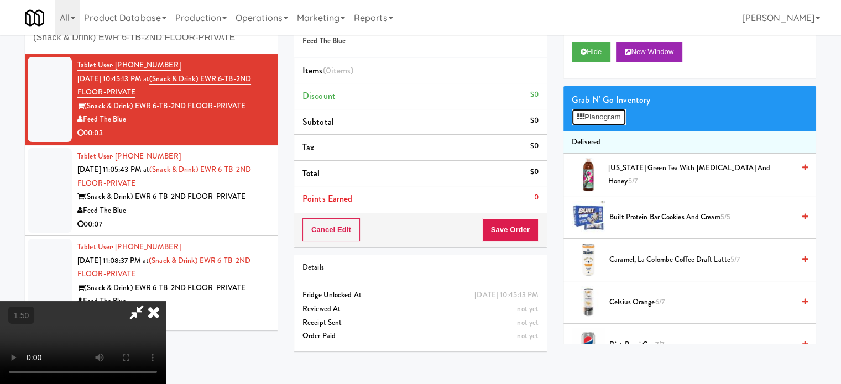
drag, startPoint x: 601, startPoint y: 119, endPoint x: 592, endPoint y: 119, distance: 10.0
click at [601, 119] on button "Planogram" at bounding box center [599, 117] width 54 height 17
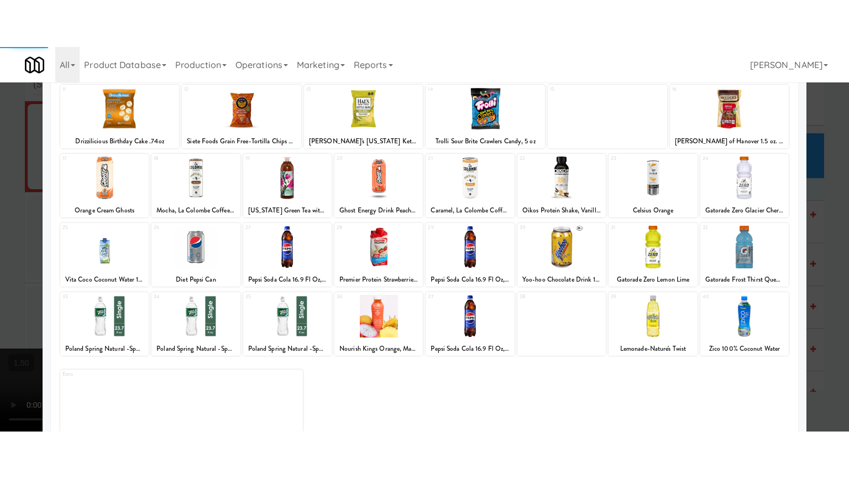
scroll to position [158, 0]
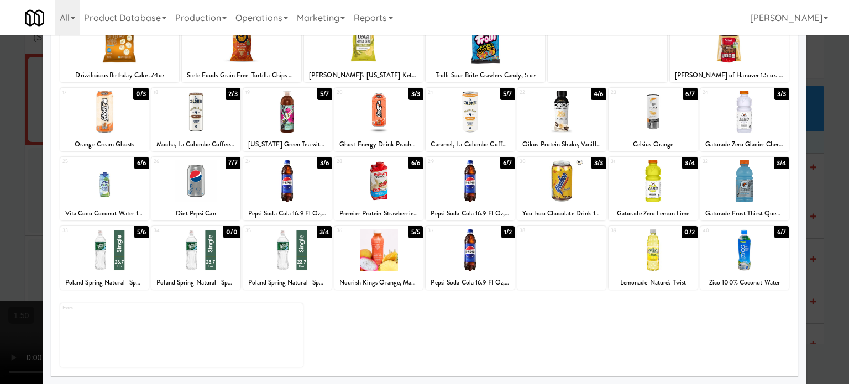
click at [142, 234] on div "5/6" at bounding box center [141, 232] width 14 height 12
click at [836, 176] on div at bounding box center [424, 192] width 849 height 384
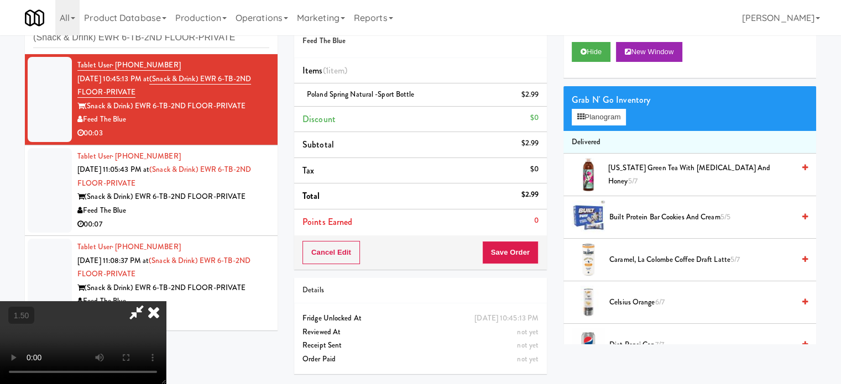
click at [166, 301] on video at bounding box center [83, 342] width 166 height 83
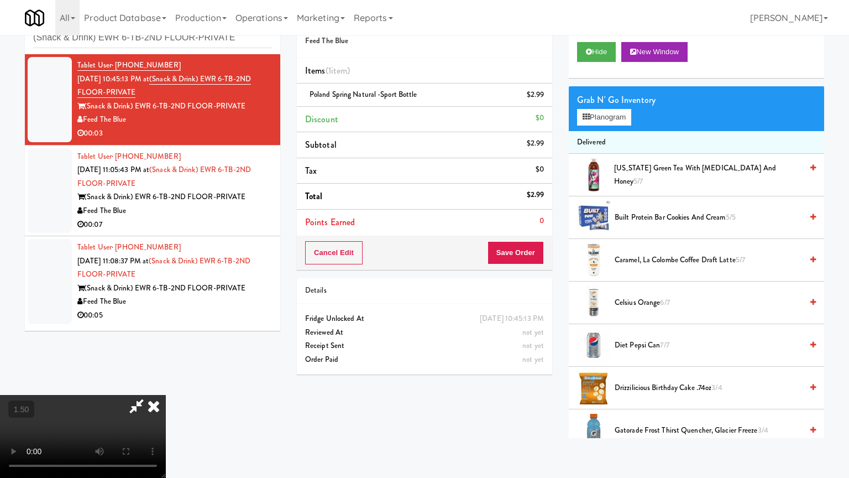
click at [166, 384] on video at bounding box center [83, 436] width 166 height 83
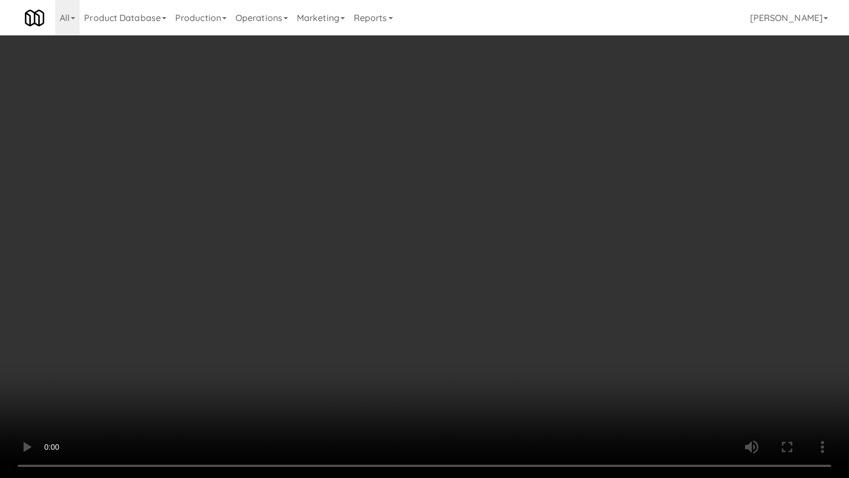
click at [279, 321] on video at bounding box center [424, 239] width 849 height 478
drag, startPoint x: 357, startPoint y: 254, endPoint x: 381, endPoint y: 230, distance: 33.6
click at [358, 254] on video at bounding box center [424, 239] width 849 height 478
click at [334, 239] on video at bounding box center [424, 239] width 849 height 478
click at [354, 215] on video at bounding box center [424, 239] width 849 height 478
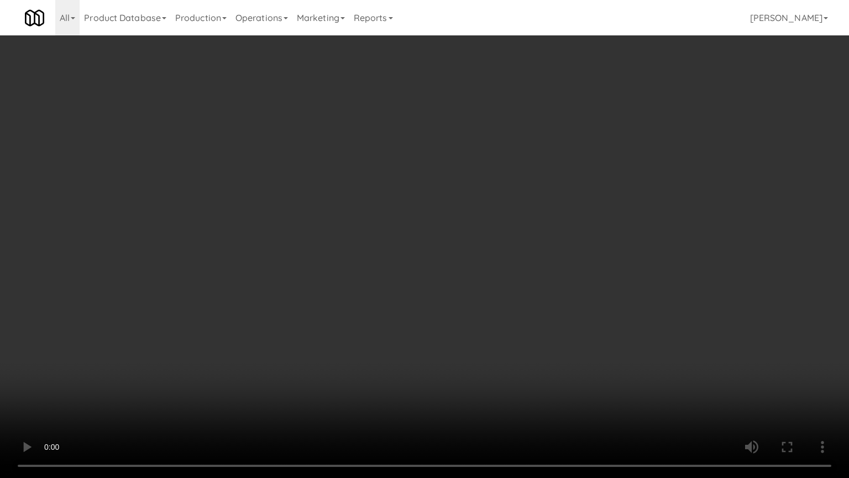
click at [417, 195] on video at bounding box center [424, 239] width 849 height 478
click at [442, 197] on video at bounding box center [424, 239] width 849 height 478
click at [444, 221] on video at bounding box center [424, 239] width 849 height 478
click at [448, 216] on video at bounding box center [424, 239] width 849 height 478
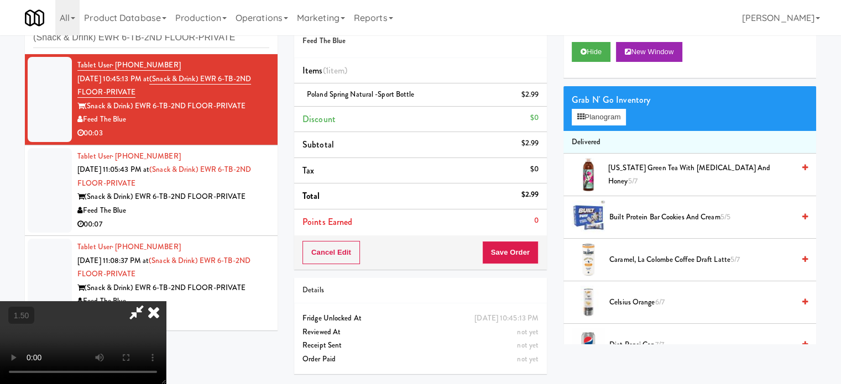
click at [166, 301] on icon at bounding box center [154, 312] width 24 height 22
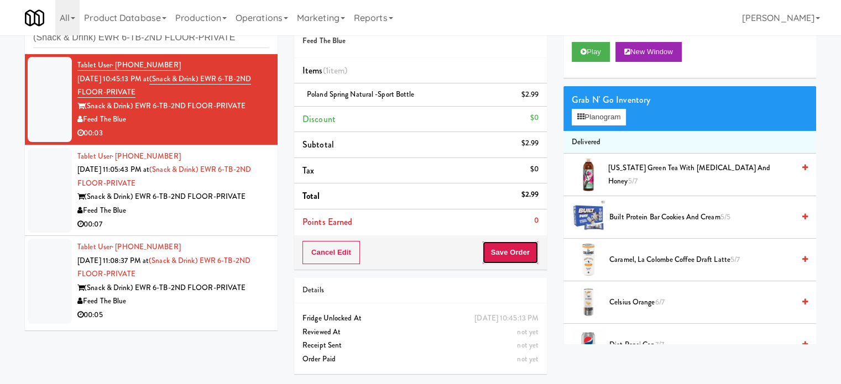
click at [500, 249] on button "Save Order" at bounding box center [510, 252] width 56 height 23
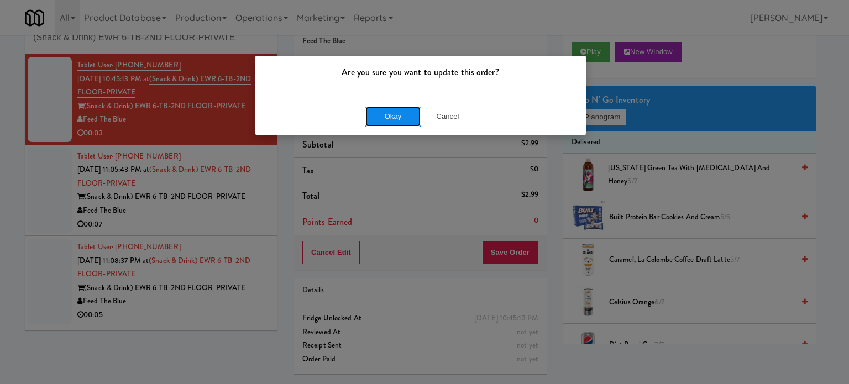
click at [407, 115] on button "Okay" at bounding box center [392, 117] width 55 height 20
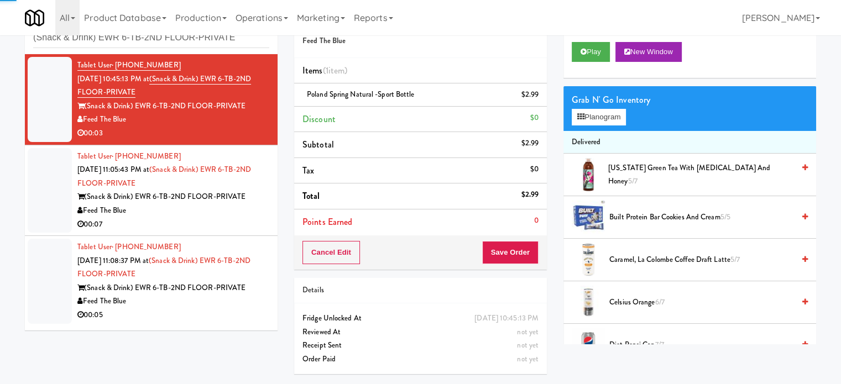
click at [238, 219] on div "00:07" at bounding box center [173, 225] width 192 height 14
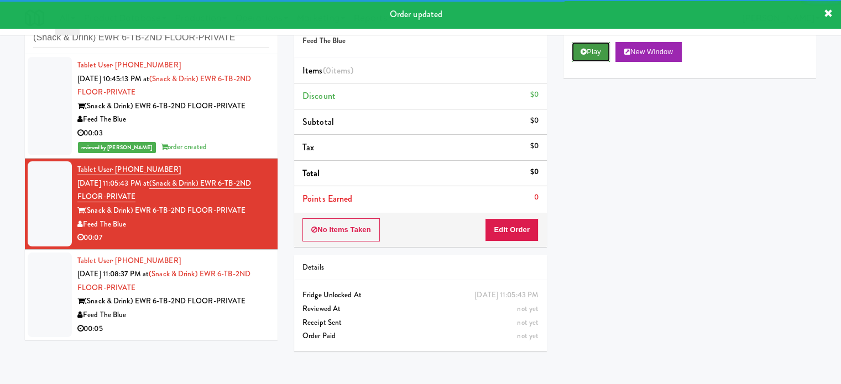
drag, startPoint x: 589, startPoint y: 55, endPoint x: 496, endPoint y: 107, distance: 106.4
click at [588, 54] on button "Play" at bounding box center [591, 52] width 38 height 20
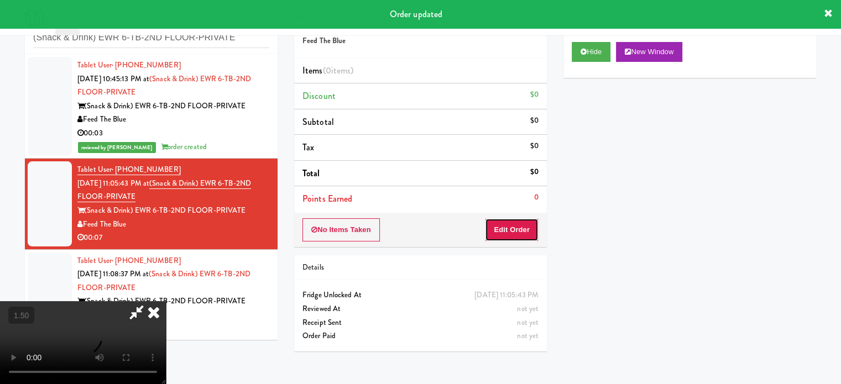
click at [515, 226] on button "Edit Order" at bounding box center [512, 229] width 54 height 23
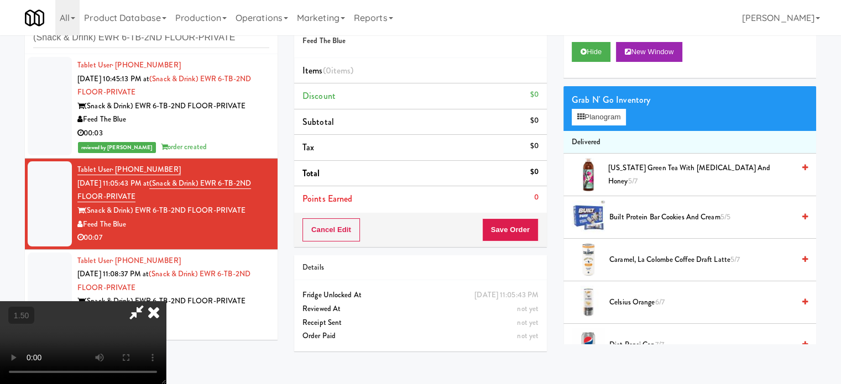
click at [166, 301] on video at bounding box center [83, 342] width 166 height 83
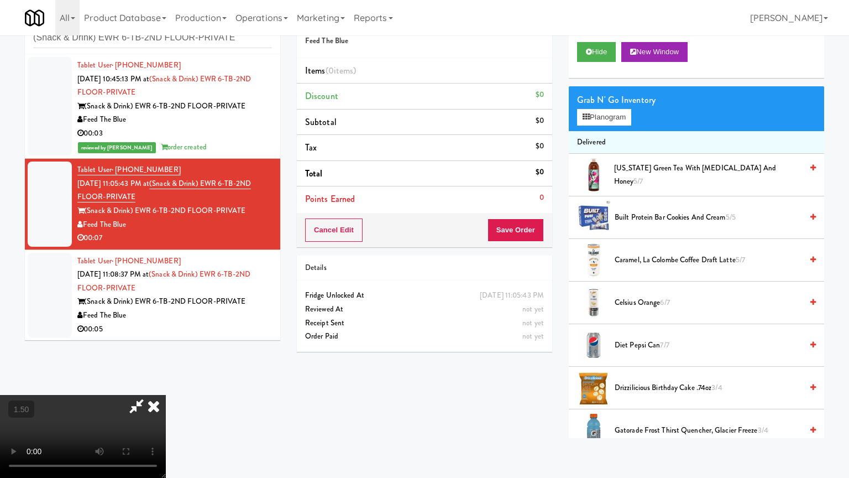
drag, startPoint x: 393, startPoint y: 227, endPoint x: 410, endPoint y: 221, distance: 17.7
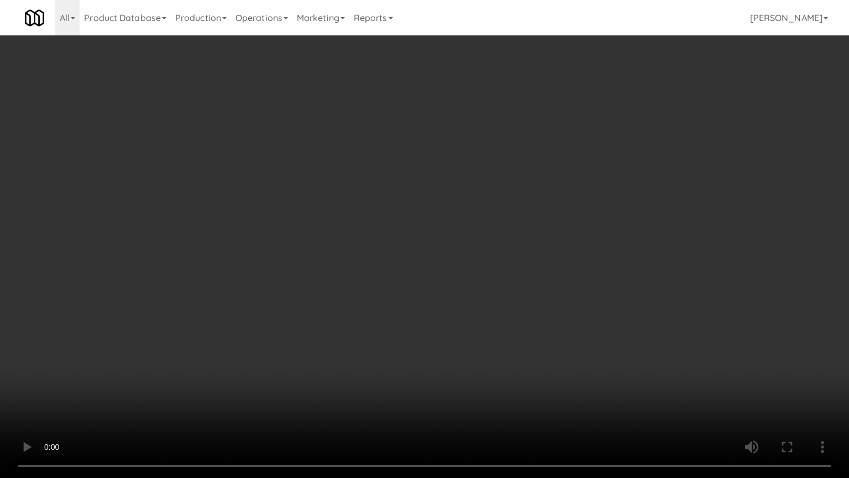
click at [396, 231] on video at bounding box center [424, 239] width 849 height 478
click at [423, 223] on video at bounding box center [424, 239] width 849 height 478
click at [472, 219] on video at bounding box center [424, 239] width 849 height 478
click at [488, 224] on video at bounding box center [424, 239] width 849 height 478
click at [458, 223] on video at bounding box center [424, 239] width 849 height 478
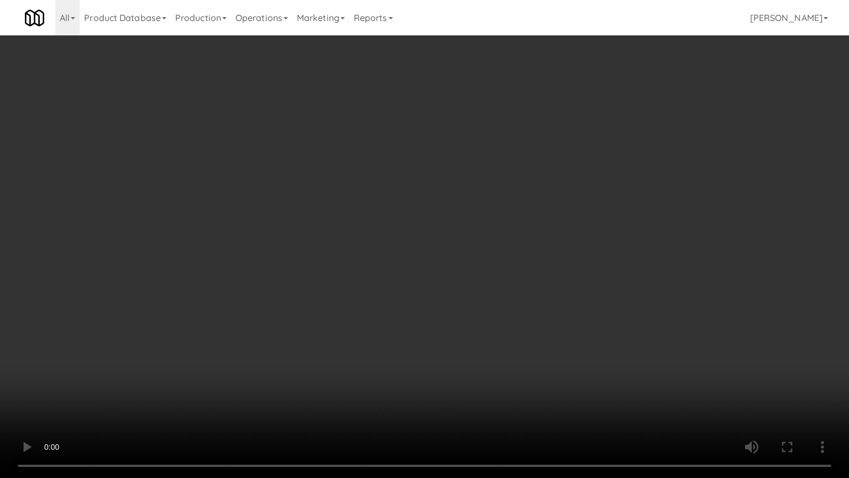
click at [484, 216] on video at bounding box center [424, 239] width 849 height 478
click at [459, 219] on video at bounding box center [424, 239] width 849 height 478
click at [464, 216] on video at bounding box center [424, 239] width 849 height 478
click at [424, 222] on video at bounding box center [424, 239] width 849 height 478
click at [392, 290] on video at bounding box center [424, 239] width 849 height 478
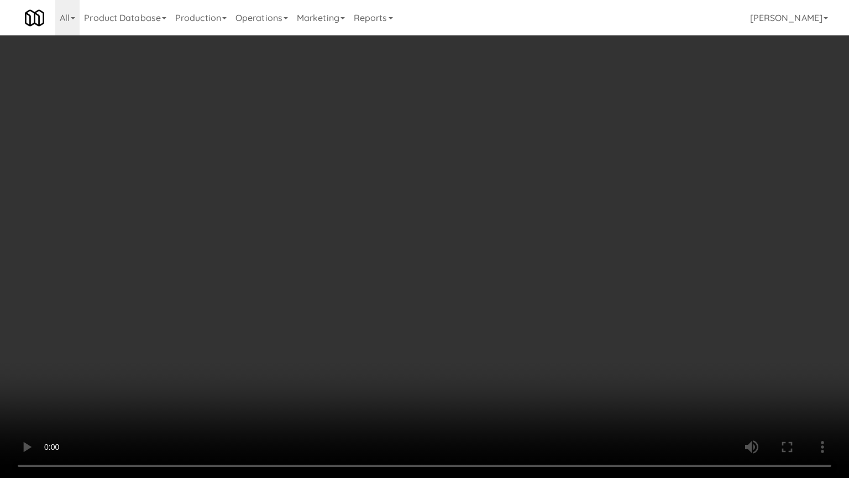
click at [384, 228] on video at bounding box center [424, 239] width 849 height 478
click at [237, 313] on video at bounding box center [424, 239] width 849 height 478
click at [407, 248] on video at bounding box center [424, 239] width 849 height 478
click at [409, 212] on video at bounding box center [424, 239] width 849 height 478
click at [404, 201] on video at bounding box center [424, 239] width 849 height 478
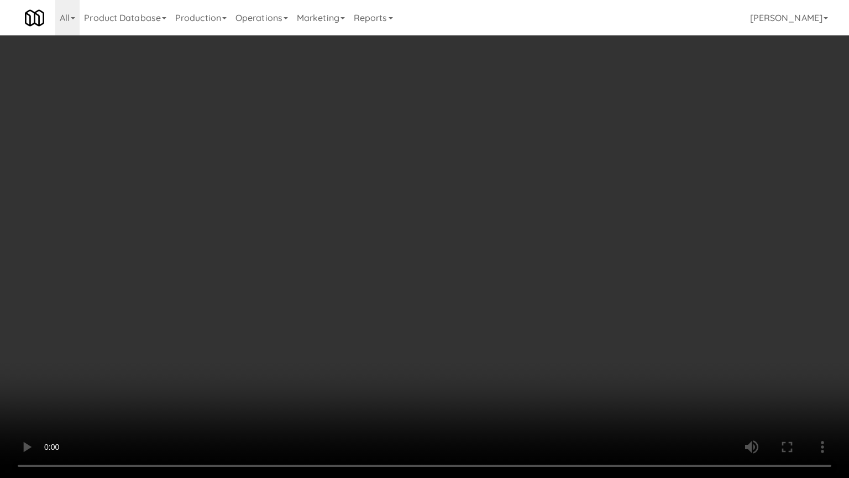
click at [406, 201] on video at bounding box center [424, 239] width 849 height 478
click at [416, 195] on video at bounding box center [424, 239] width 849 height 478
click at [453, 219] on video at bounding box center [424, 239] width 849 height 478
click at [447, 228] on video at bounding box center [424, 239] width 849 height 478
click at [419, 273] on video at bounding box center [424, 239] width 849 height 478
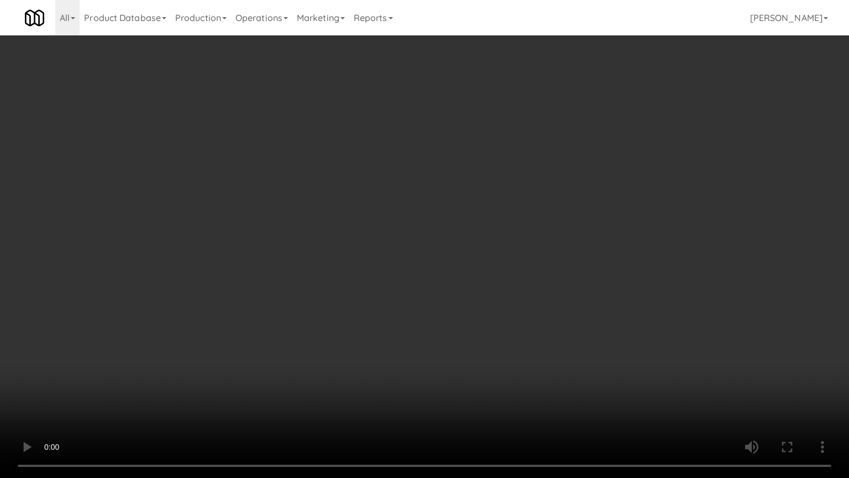
click at [417, 266] on video at bounding box center [424, 239] width 849 height 478
drag, startPoint x: 295, startPoint y: 331, endPoint x: 333, endPoint y: 190, distance: 146.0
click at [297, 329] on video at bounding box center [424, 239] width 849 height 478
click at [416, 279] on video at bounding box center [424, 239] width 849 height 478
click at [421, 268] on video at bounding box center [424, 239] width 849 height 478
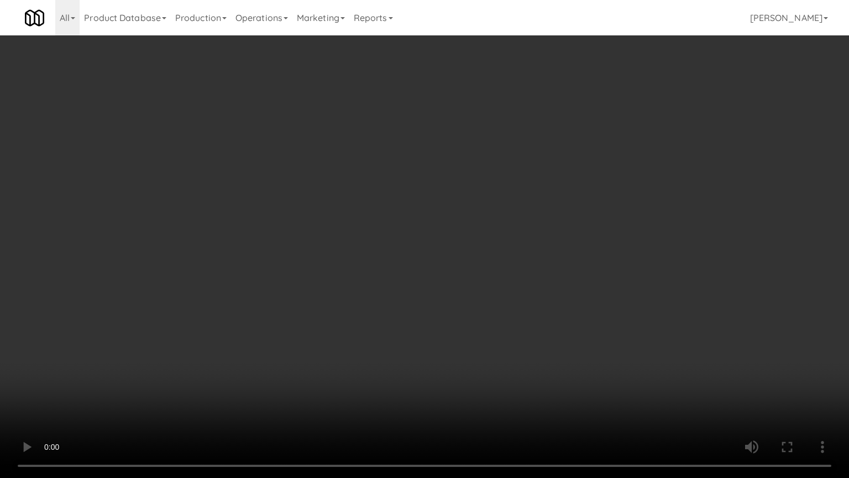
click at [395, 253] on video at bounding box center [424, 239] width 849 height 478
click at [403, 216] on video at bounding box center [424, 239] width 849 height 478
click at [408, 199] on video at bounding box center [424, 239] width 849 height 478
click at [406, 192] on video at bounding box center [424, 239] width 849 height 478
click at [418, 188] on video at bounding box center [424, 239] width 849 height 478
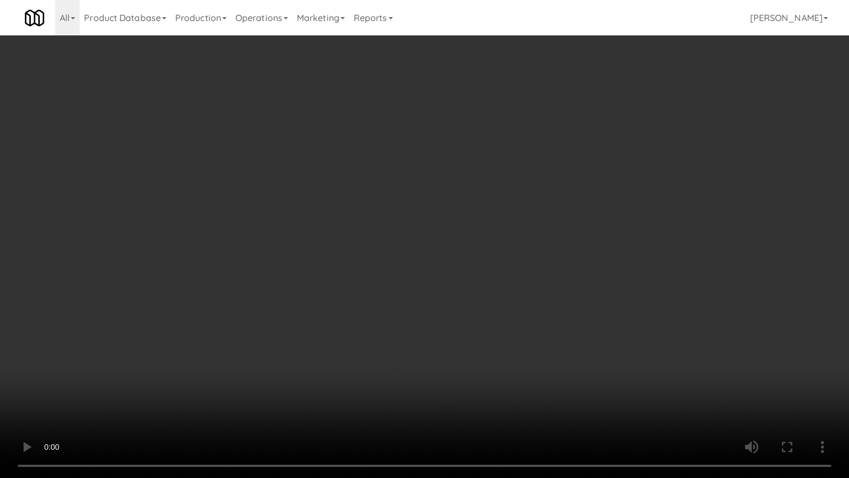
click at [355, 276] on video at bounding box center [424, 239] width 849 height 478
click at [424, 243] on video at bounding box center [424, 239] width 849 height 478
click at [346, 289] on video at bounding box center [424, 239] width 849 height 478
click at [389, 243] on video at bounding box center [424, 239] width 849 height 478
click at [372, 266] on video at bounding box center [424, 239] width 849 height 478
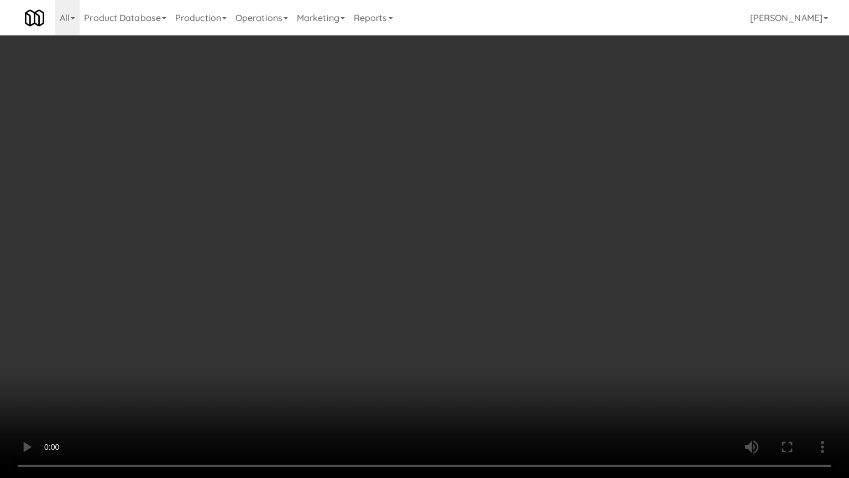
click at [381, 299] on video at bounding box center [424, 239] width 849 height 478
drag, startPoint x: 403, startPoint y: 248, endPoint x: 405, endPoint y: 193, distance: 54.2
click at [404, 247] on video at bounding box center [424, 239] width 849 height 478
click at [405, 186] on video at bounding box center [424, 239] width 849 height 478
drag, startPoint x: 415, startPoint y: 175, endPoint x: 427, endPoint y: 128, distance: 48.0
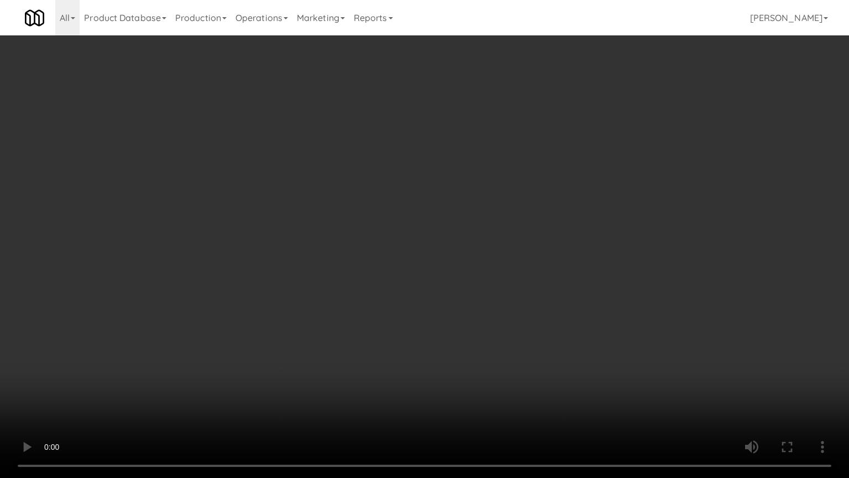
click at [415, 174] on video at bounding box center [424, 239] width 849 height 478
click at [406, 153] on video at bounding box center [424, 239] width 849 height 478
click at [444, 139] on video at bounding box center [424, 239] width 849 height 478
click at [407, 177] on video at bounding box center [424, 239] width 849 height 478
click at [447, 177] on video at bounding box center [424, 239] width 849 height 478
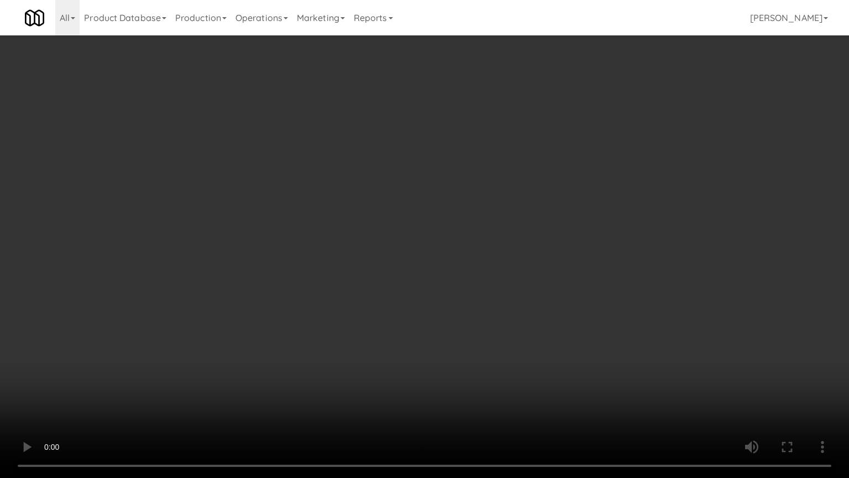
click at [410, 195] on video at bounding box center [424, 239] width 849 height 478
click at [463, 192] on video at bounding box center [424, 239] width 849 height 478
click at [384, 172] on video at bounding box center [424, 239] width 849 height 478
click at [441, 181] on video at bounding box center [424, 239] width 849 height 478
click at [433, 186] on video at bounding box center [424, 239] width 849 height 478
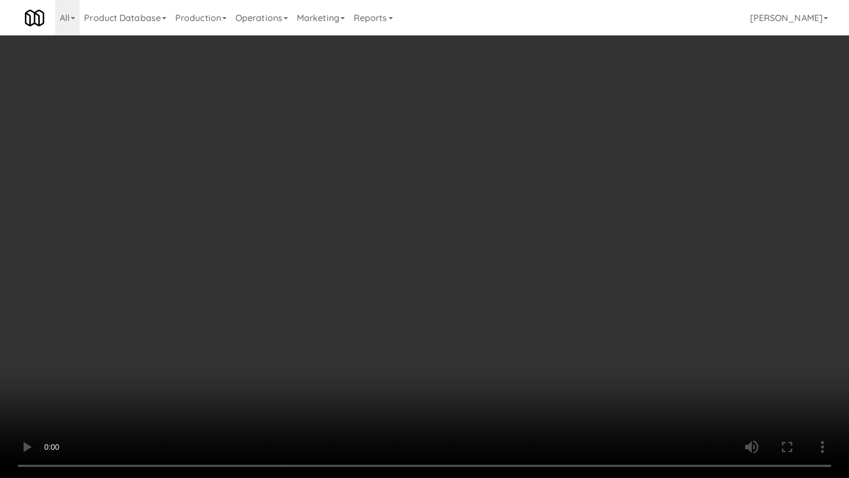
click at [426, 206] on video at bounding box center [424, 239] width 849 height 478
click at [423, 217] on video at bounding box center [424, 239] width 849 height 478
click at [369, 273] on video at bounding box center [424, 239] width 849 height 478
click at [409, 271] on video at bounding box center [424, 239] width 849 height 478
click at [400, 257] on video at bounding box center [424, 239] width 849 height 478
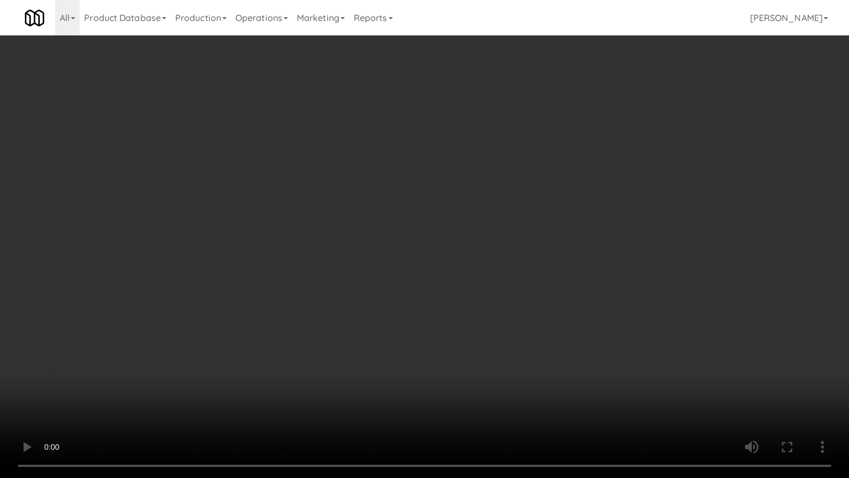
click at [362, 244] on video at bounding box center [424, 239] width 849 height 478
click at [343, 289] on video at bounding box center [424, 239] width 849 height 478
click at [393, 253] on video at bounding box center [424, 239] width 849 height 478
drag, startPoint x: 424, startPoint y: 258, endPoint x: 449, endPoint y: 242, distance: 29.3
click at [425, 258] on video at bounding box center [424, 239] width 849 height 478
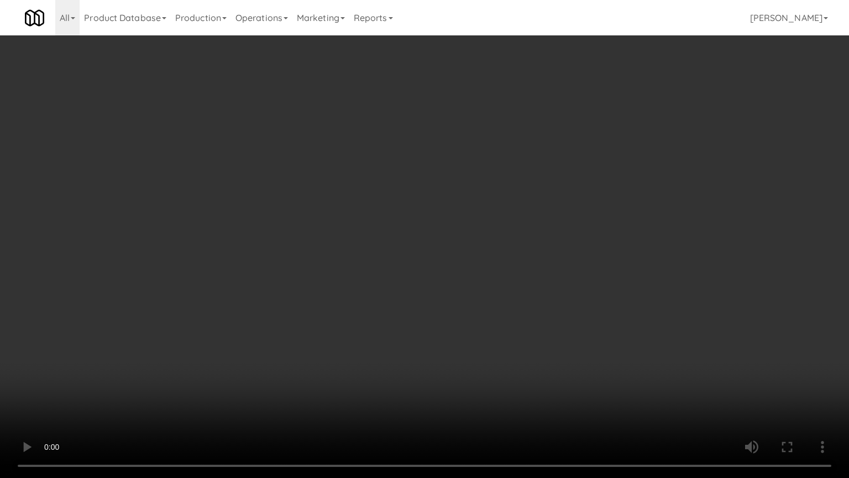
click at [369, 250] on video at bounding box center [424, 239] width 849 height 478
click at [435, 243] on video at bounding box center [424, 239] width 849 height 478
click at [425, 254] on video at bounding box center [424, 239] width 849 height 478
click at [522, 266] on video at bounding box center [424, 239] width 849 height 478
click at [369, 230] on video at bounding box center [424, 239] width 849 height 478
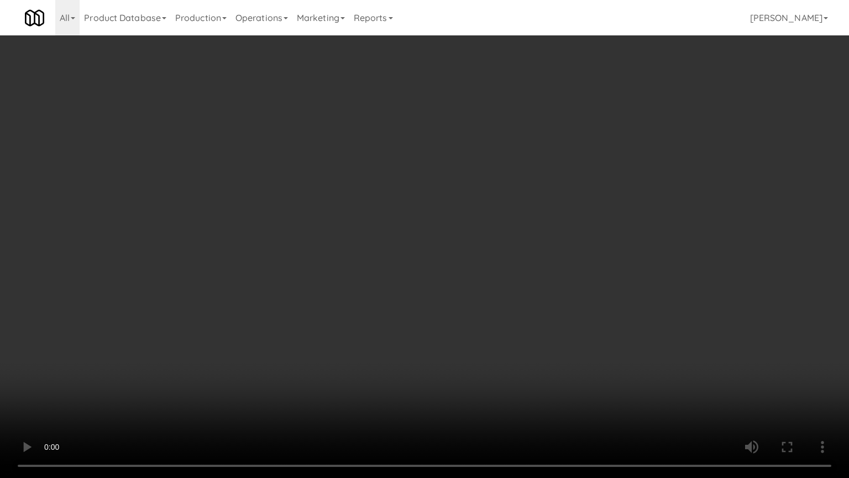
click at [415, 233] on video at bounding box center [424, 239] width 849 height 478
click at [405, 250] on video at bounding box center [424, 239] width 849 height 478
click at [392, 246] on video at bounding box center [424, 239] width 849 height 478
click at [387, 217] on video at bounding box center [424, 239] width 849 height 478
